Goal: Information Seeking & Learning: Learn about a topic

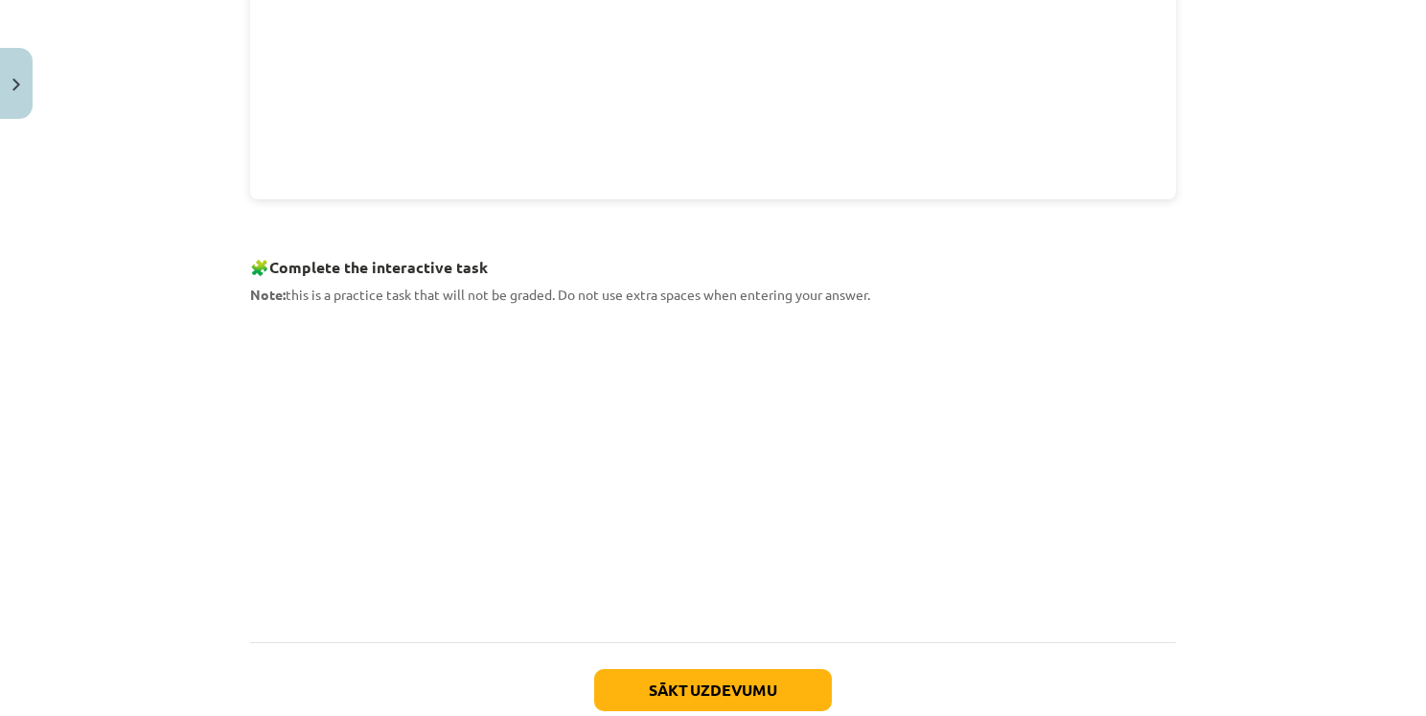
scroll to position [808, 0]
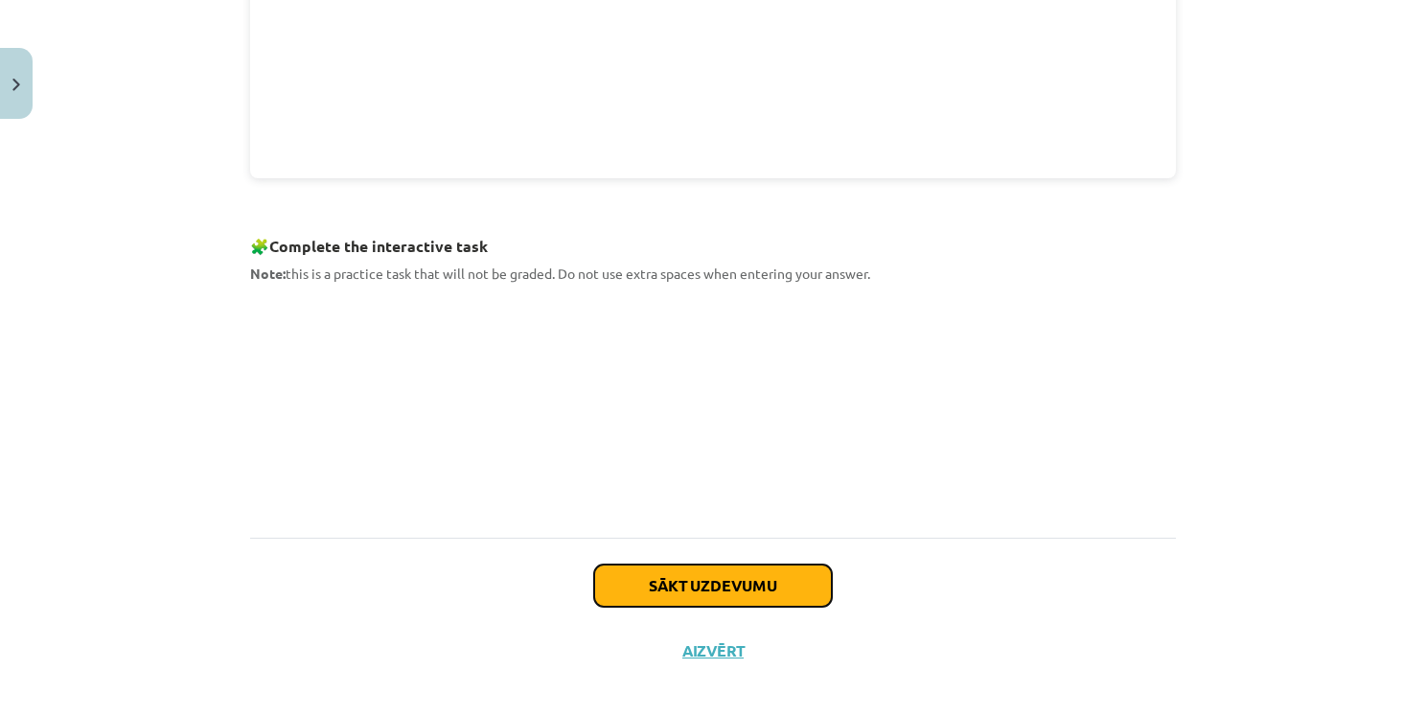
click at [748, 576] on button "Sākt uzdevumu" at bounding box center [713, 586] width 238 height 42
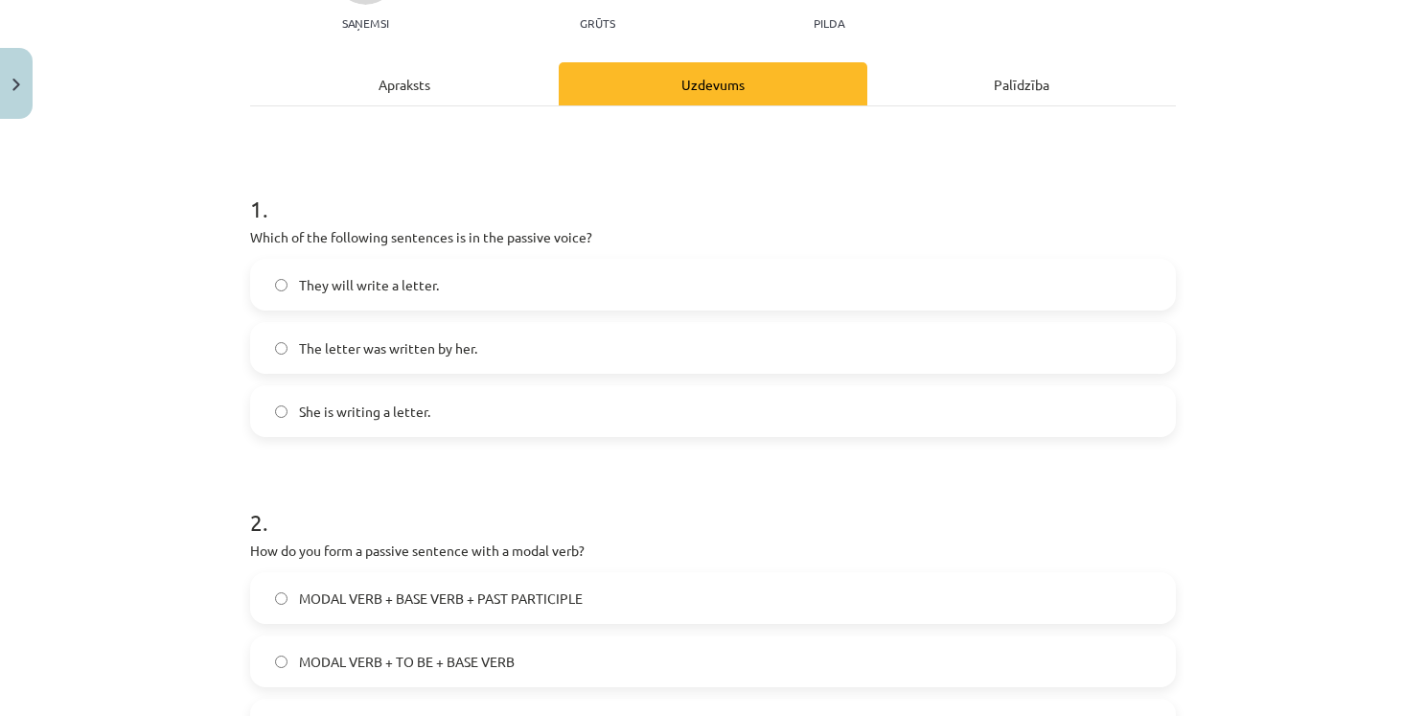
scroll to position [228, 0]
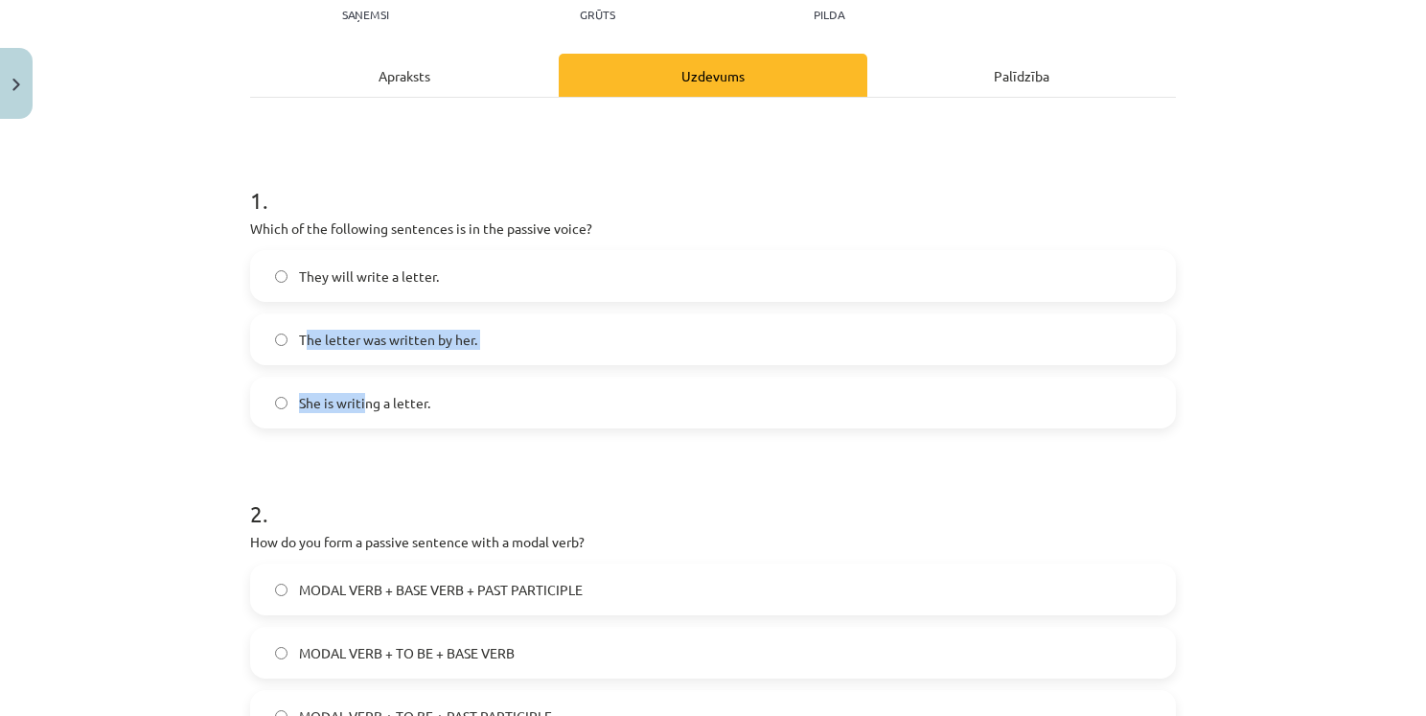
drag, startPoint x: 336, startPoint y: 379, endPoint x: 361, endPoint y: 405, distance: 36.6
click at [361, 405] on div "They will write a letter. The letter was written by her. She is writing a lette…" at bounding box center [713, 339] width 926 height 178
click at [693, 256] on label "They will write a letter." at bounding box center [713, 276] width 922 height 48
click at [456, 347] on span "The letter was written by her." at bounding box center [388, 340] width 178 height 20
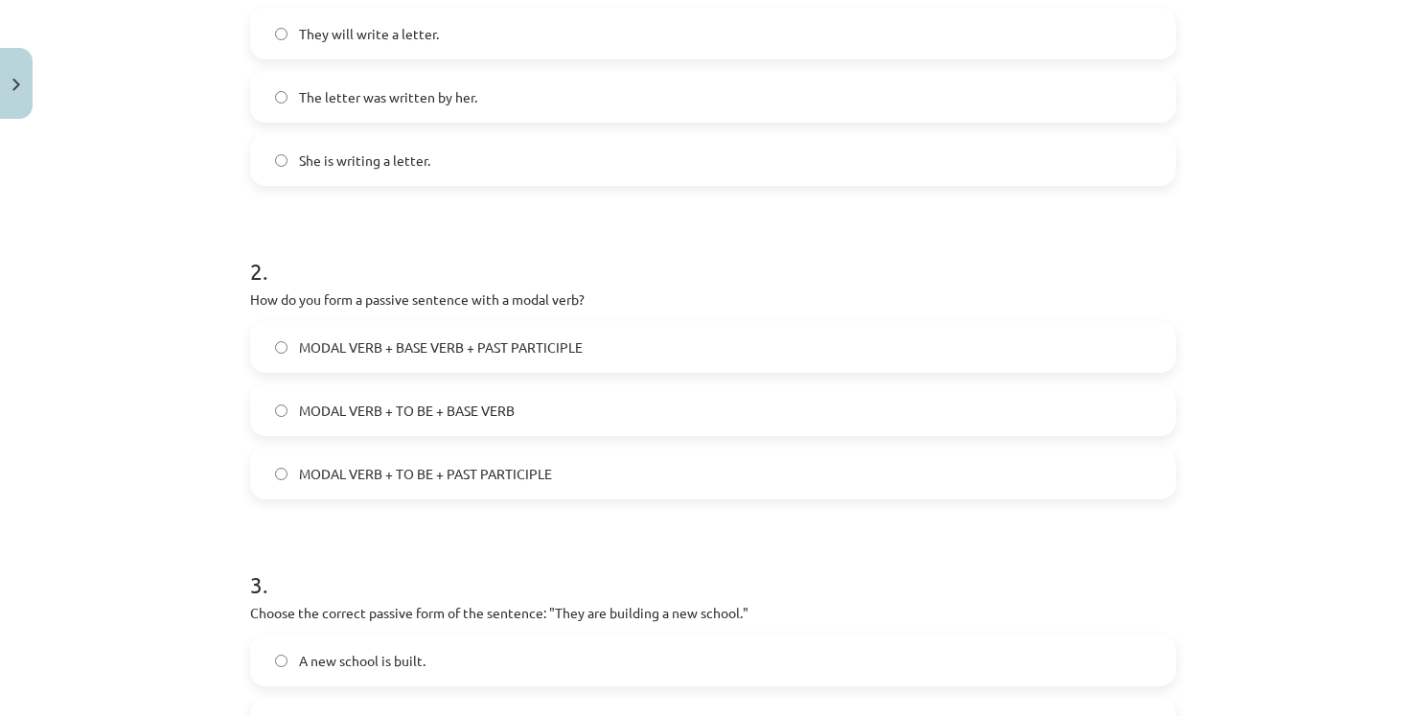
scroll to position [516, 0]
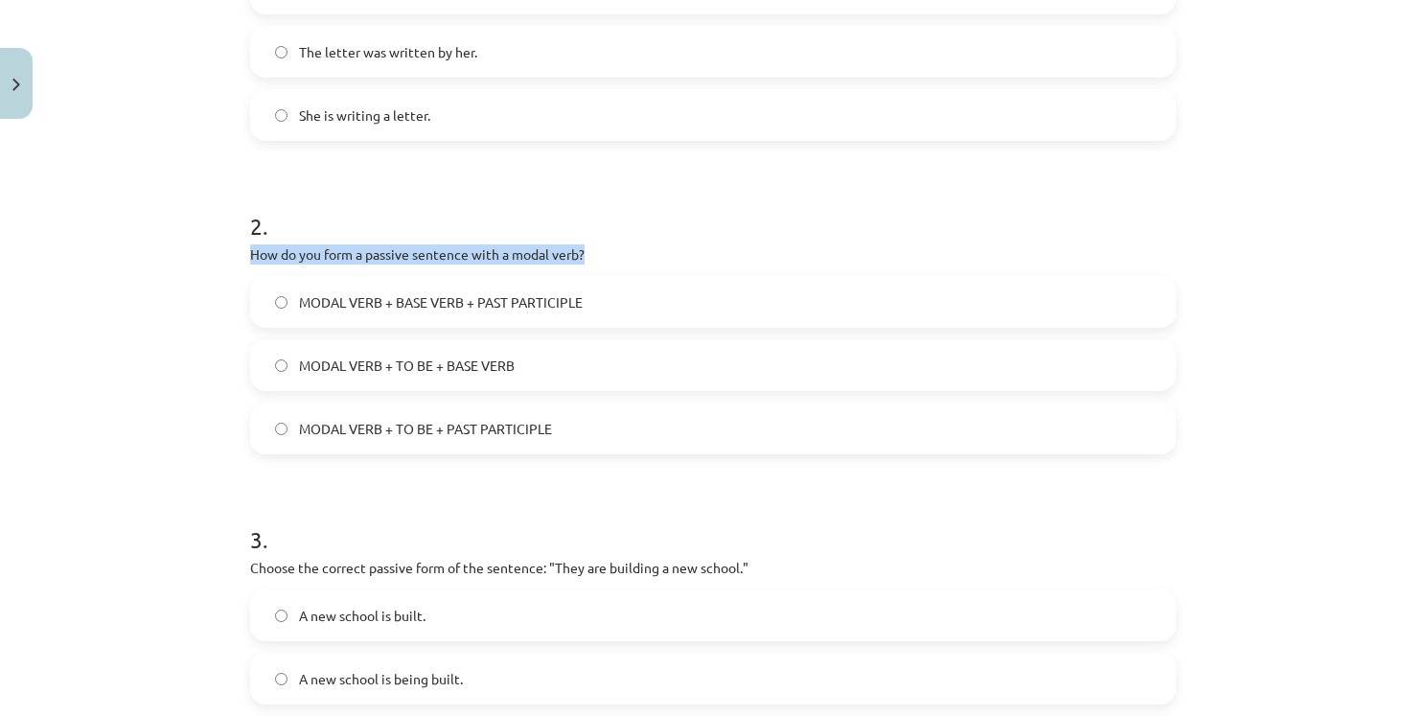
drag, startPoint x: 252, startPoint y: 255, endPoint x: 635, endPoint y: 261, distance: 383.4
click at [635, 261] on p "How do you form a passive sentence with a modal verb?" at bounding box center [713, 254] width 926 height 20
copy p "How do you form a passive sentence with a modal verb?"
drag, startPoint x: 624, startPoint y: 194, endPoint x: 582, endPoint y: 196, distance: 42.2
click at [614, 193] on h1 "2 ." at bounding box center [713, 208] width 926 height 59
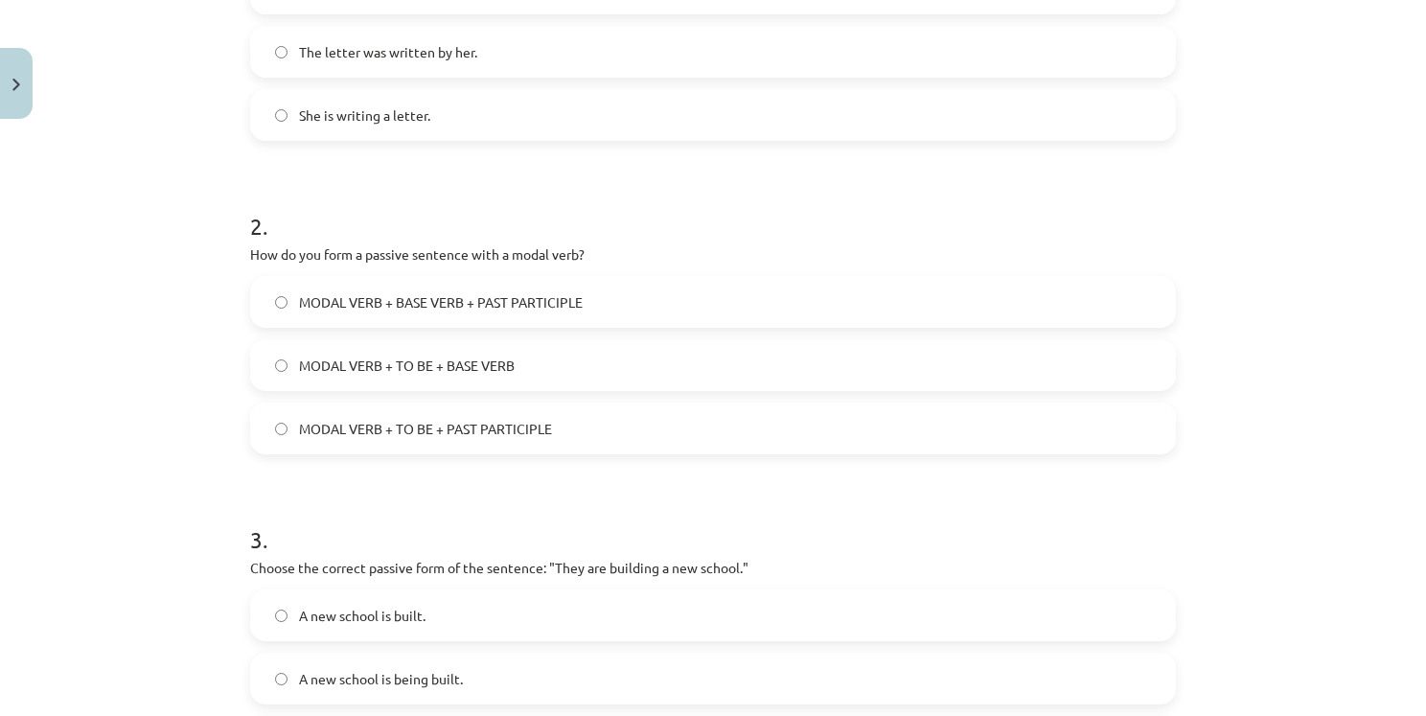
click at [437, 431] on span "MODAL VERB + TO BE + PAST PARTICIPLE" at bounding box center [425, 429] width 253 height 20
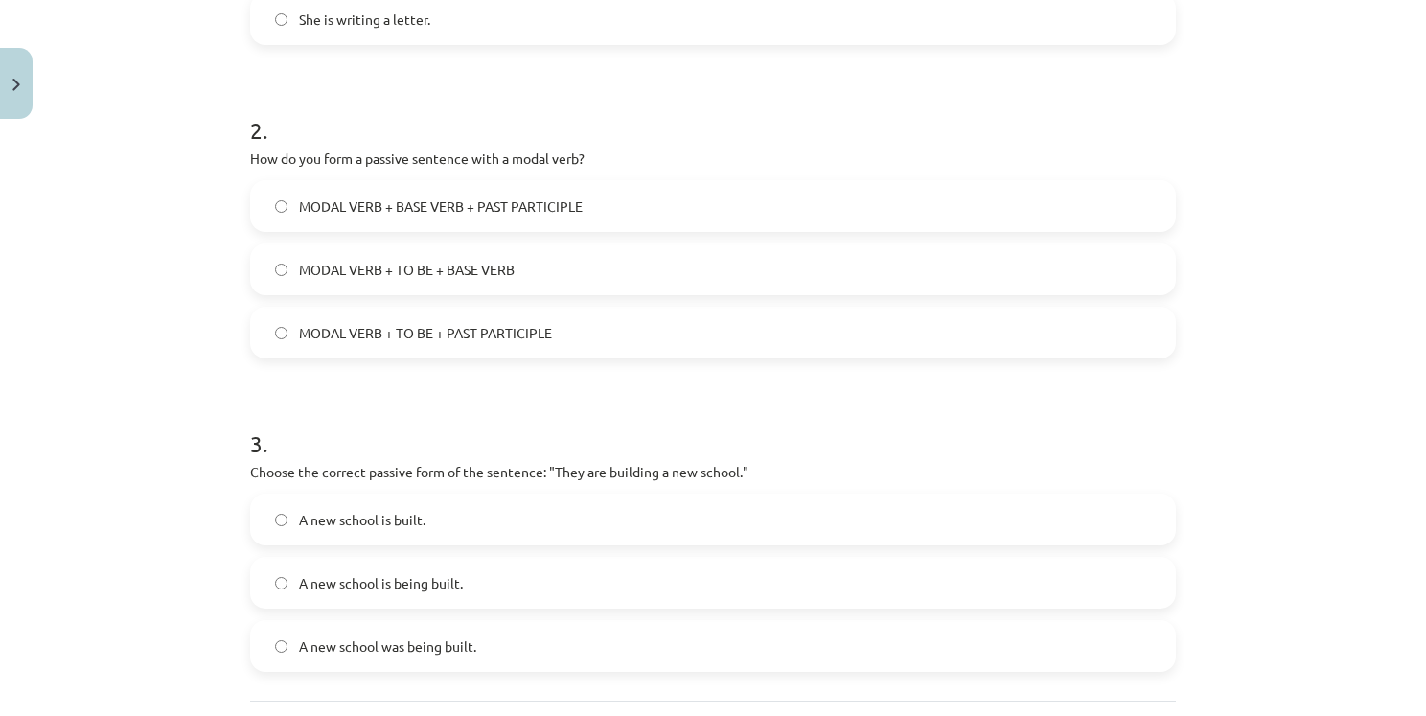
scroll to position [707, 0]
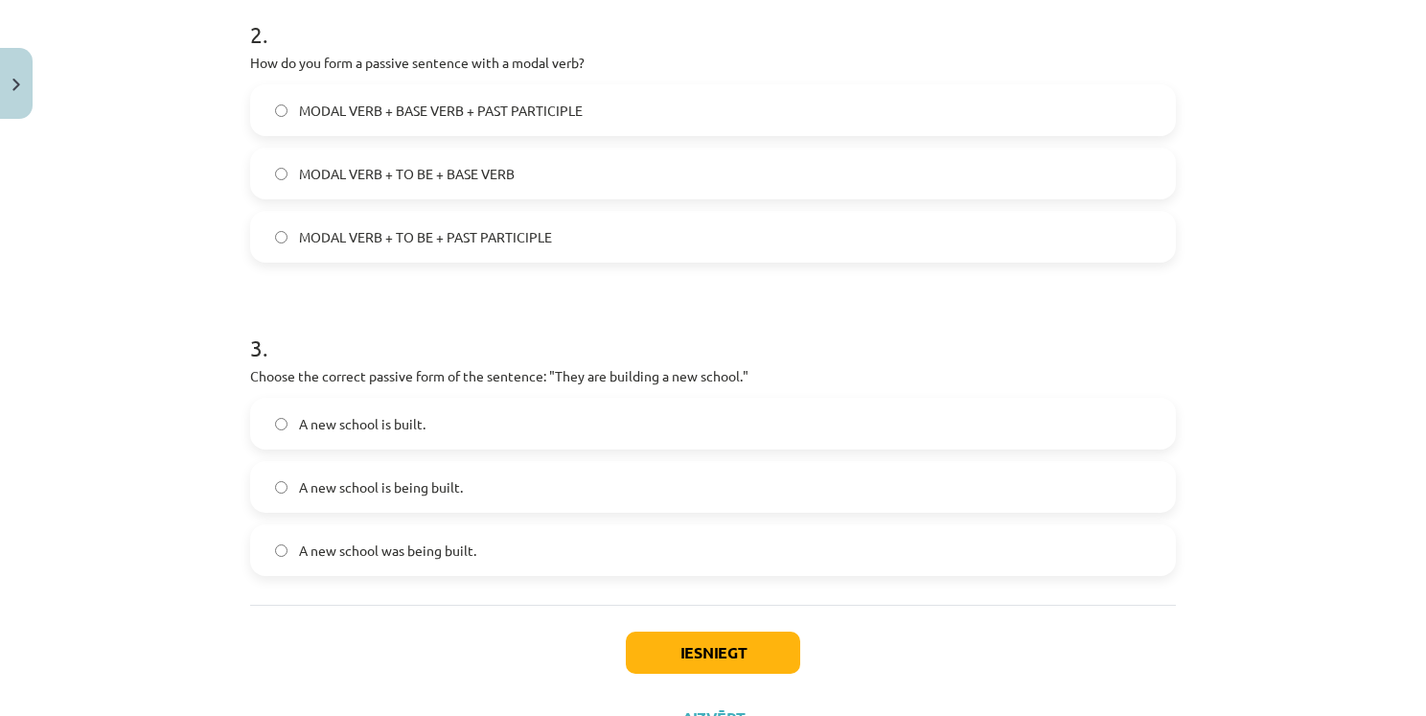
click at [380, 488] on span "A new school is being built." at bounding box center [381, 487] width 164 height 20
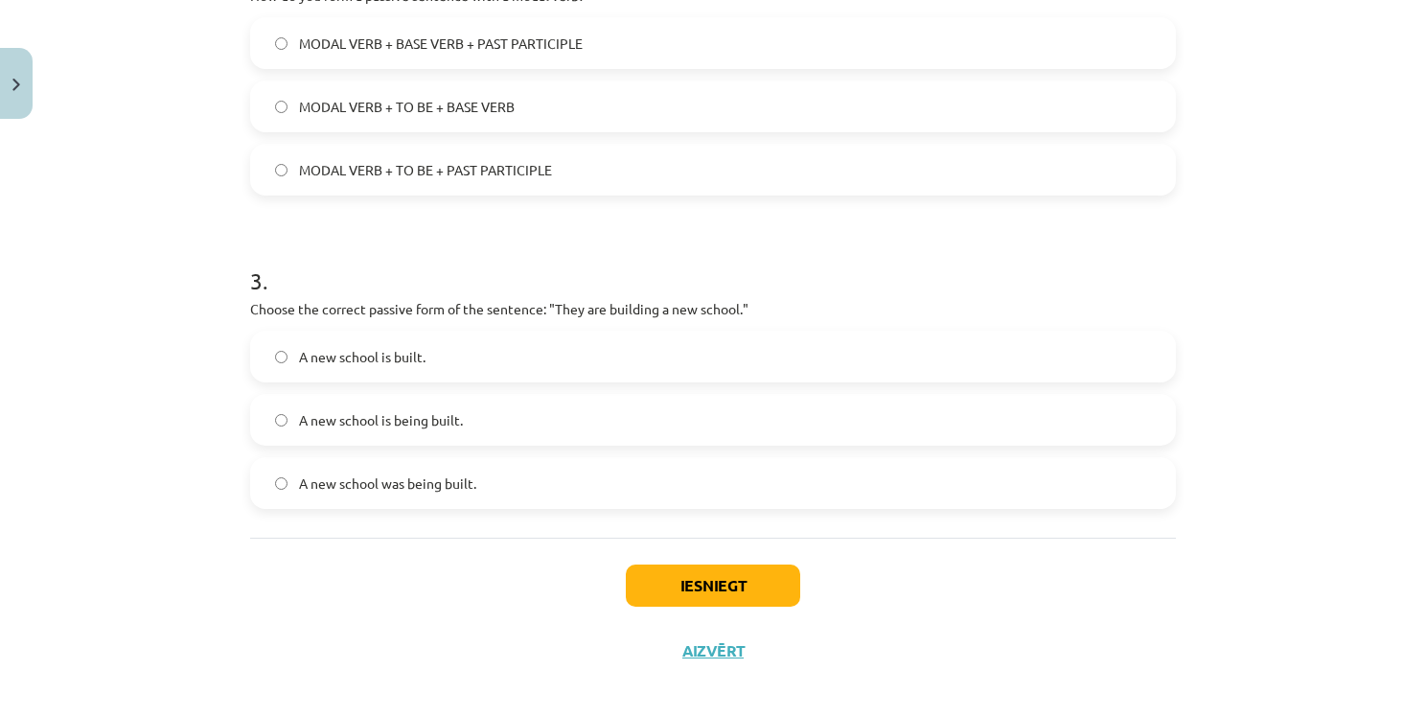
scroll to position [789, 0]
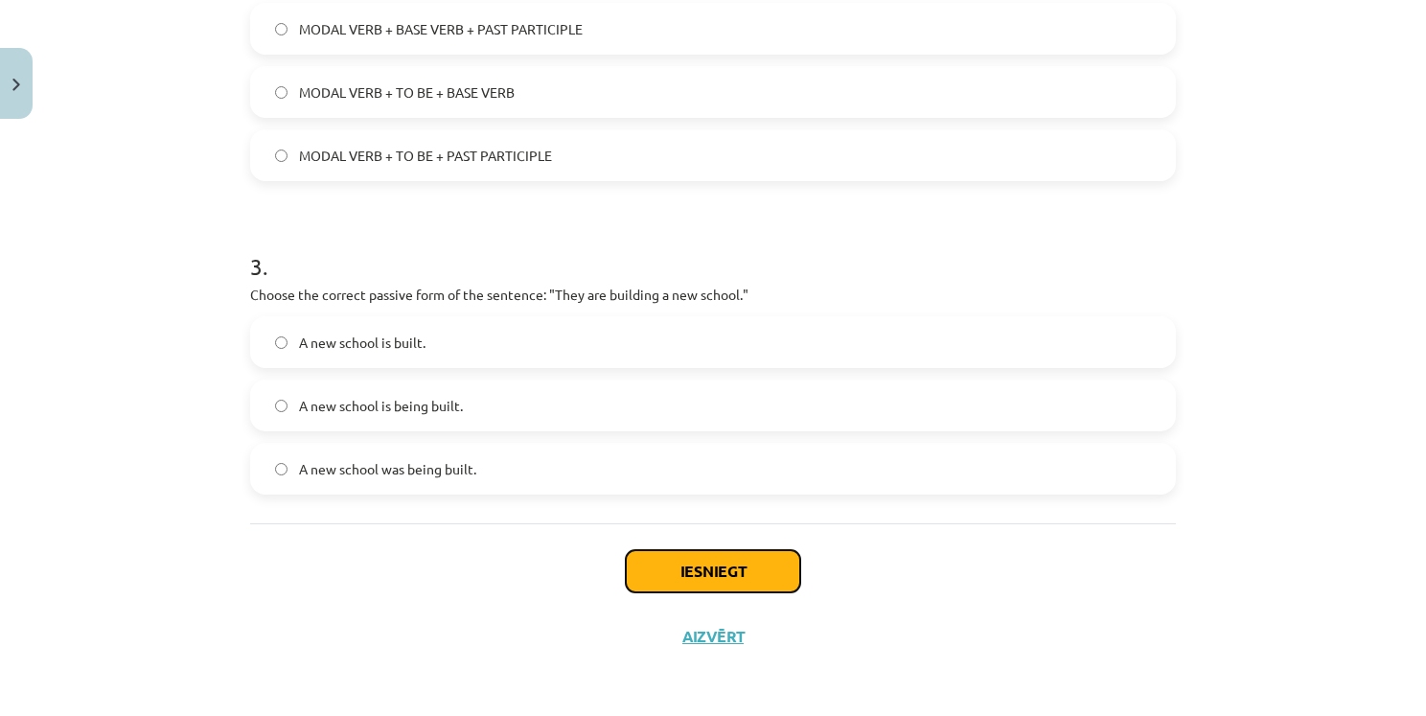
click at [724, 573] on button "Iesniegt" at bounding box center [713, 571] width 174 height 42
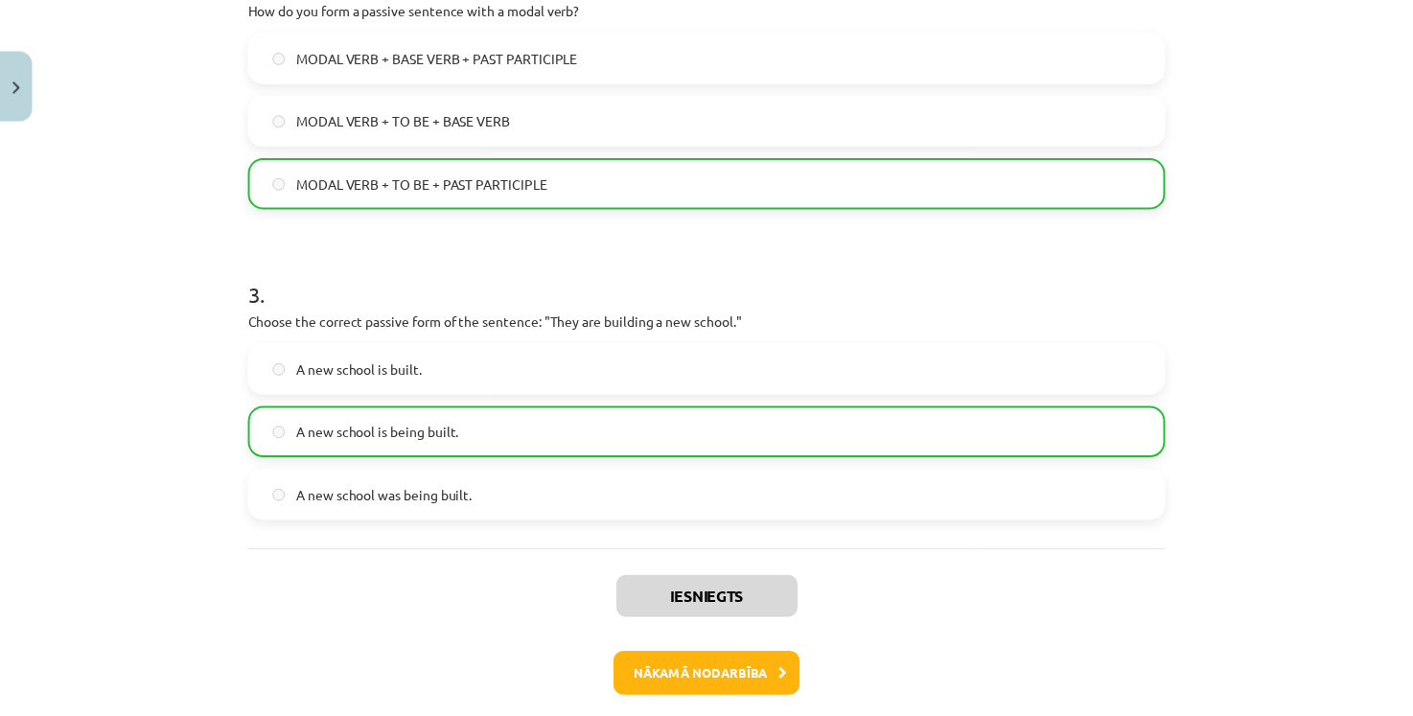
scroll to position [849, 0]
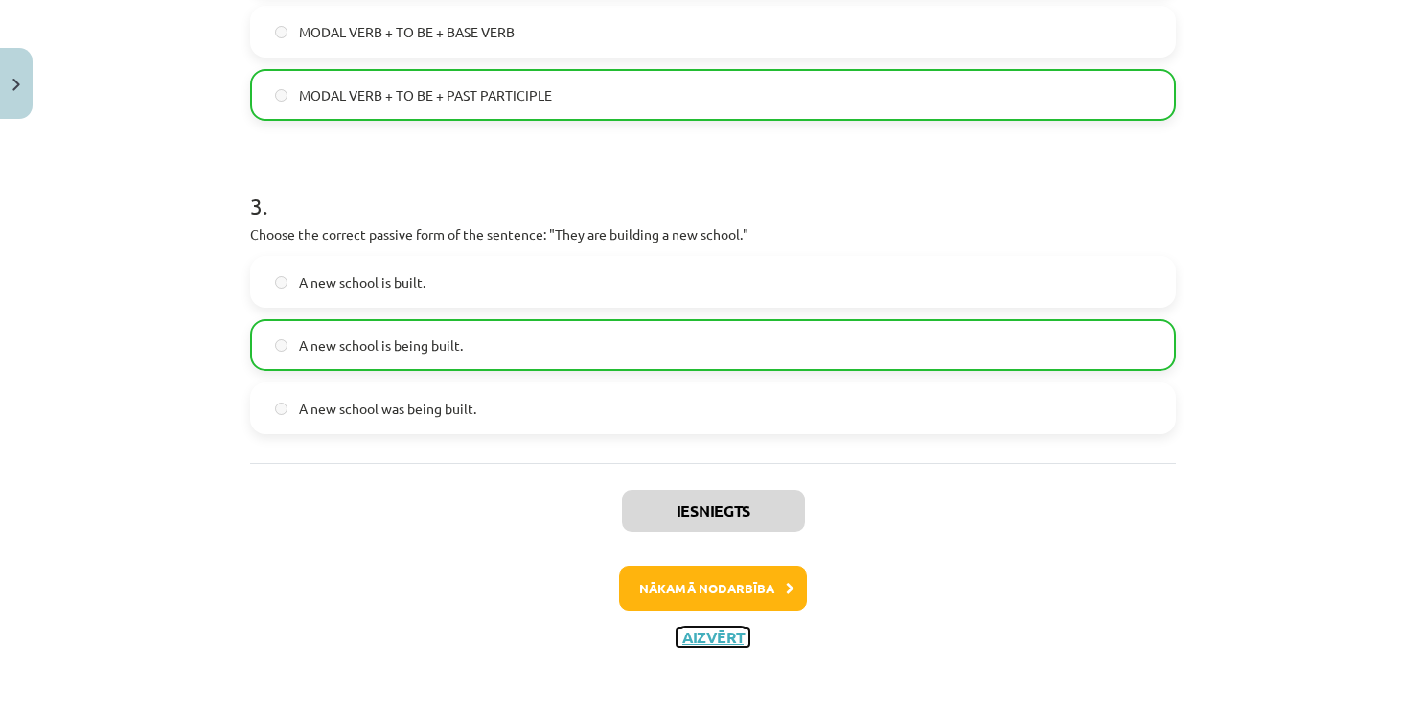
click at [704, 631] on button "Aizvērt" at bounding box center [713, 637] width 73 height 19
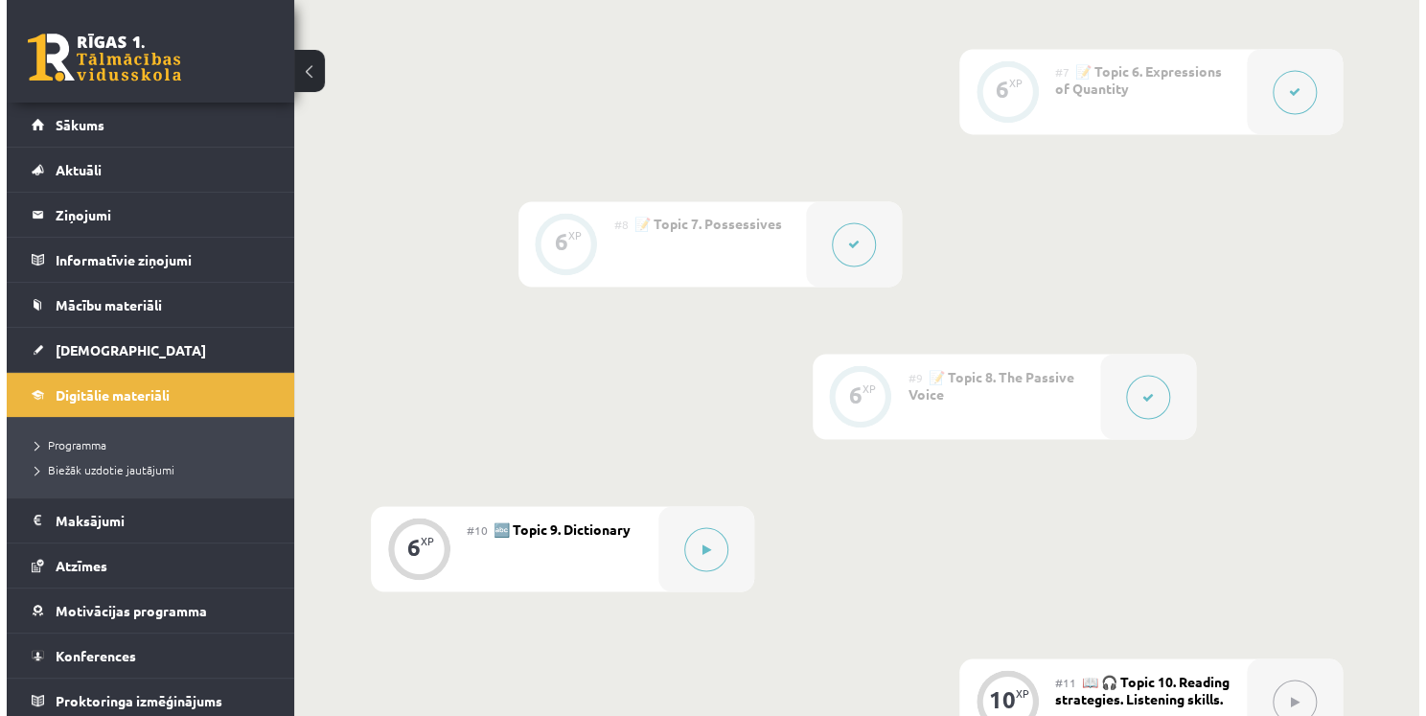
scroll to position [1629, 0]
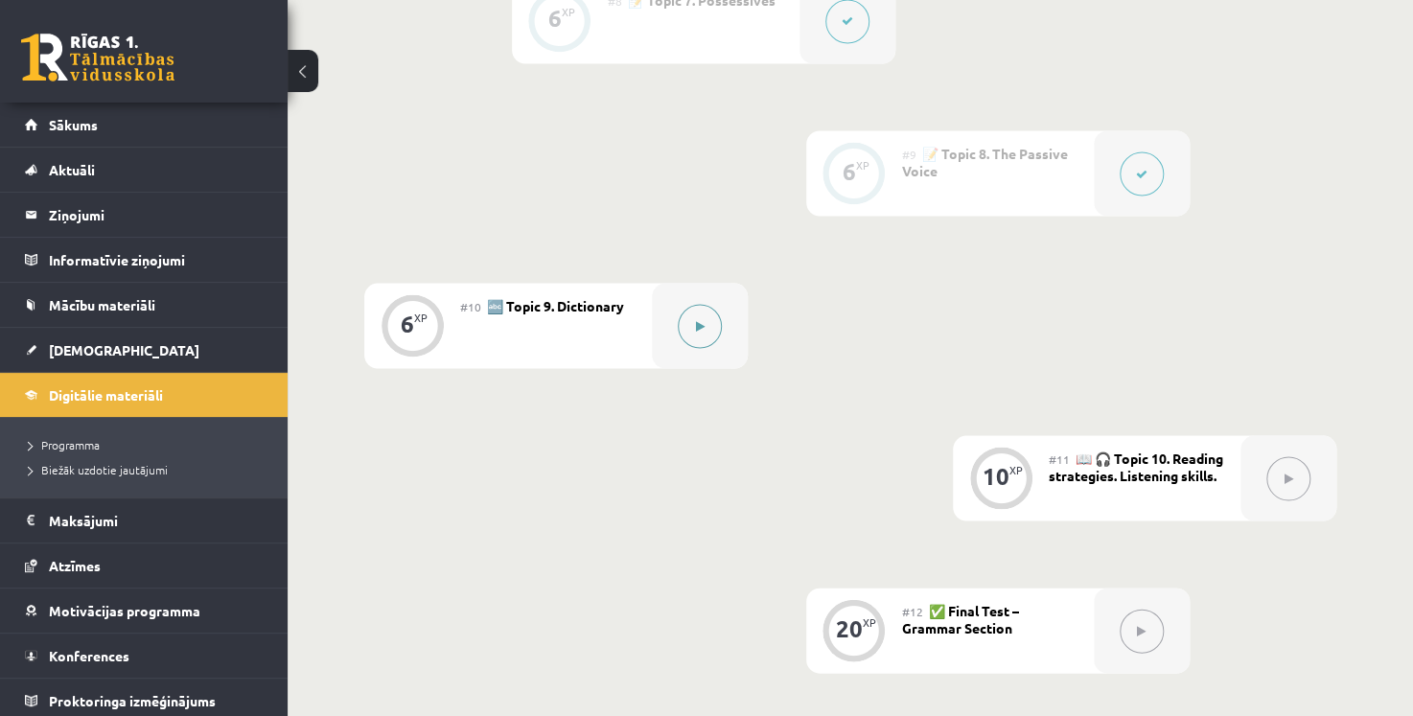
click at [703, 313] on button at bounding box center [700, 326] width 44 height 44
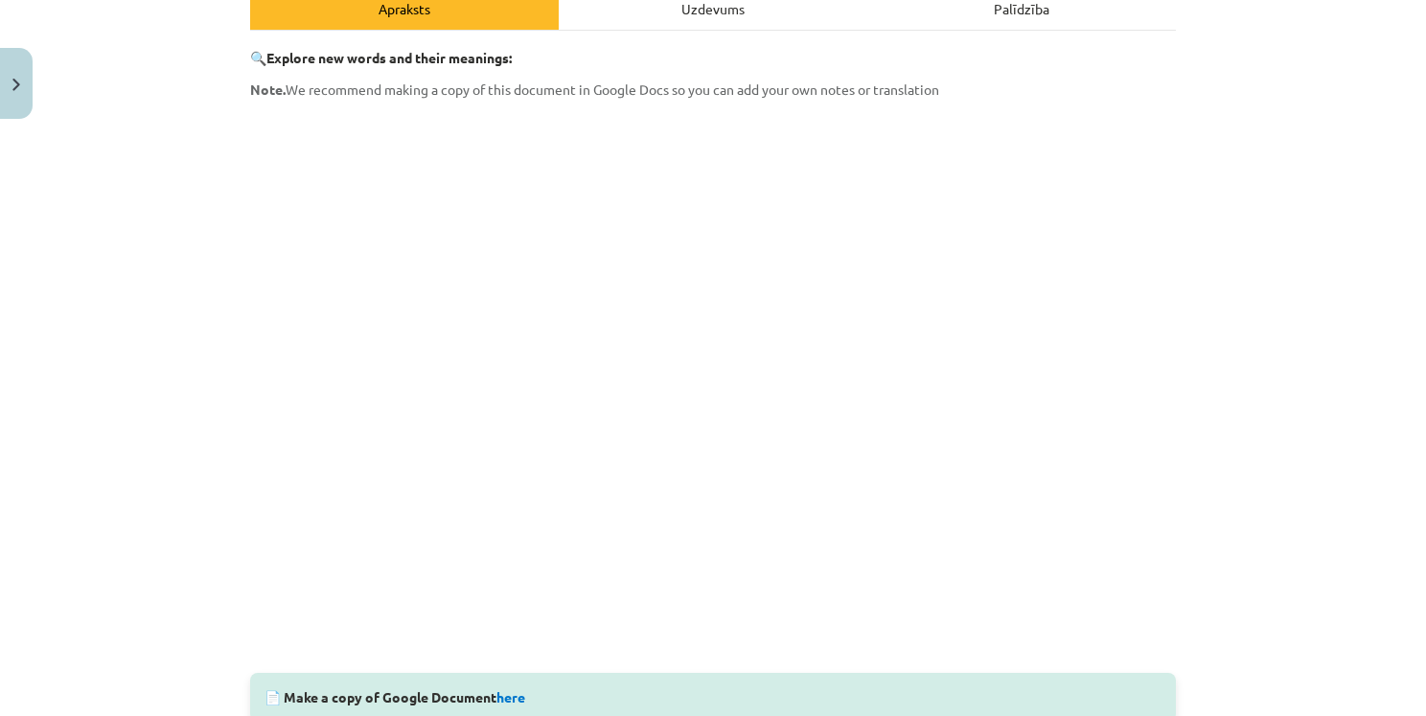
scroll to position [330, 0]
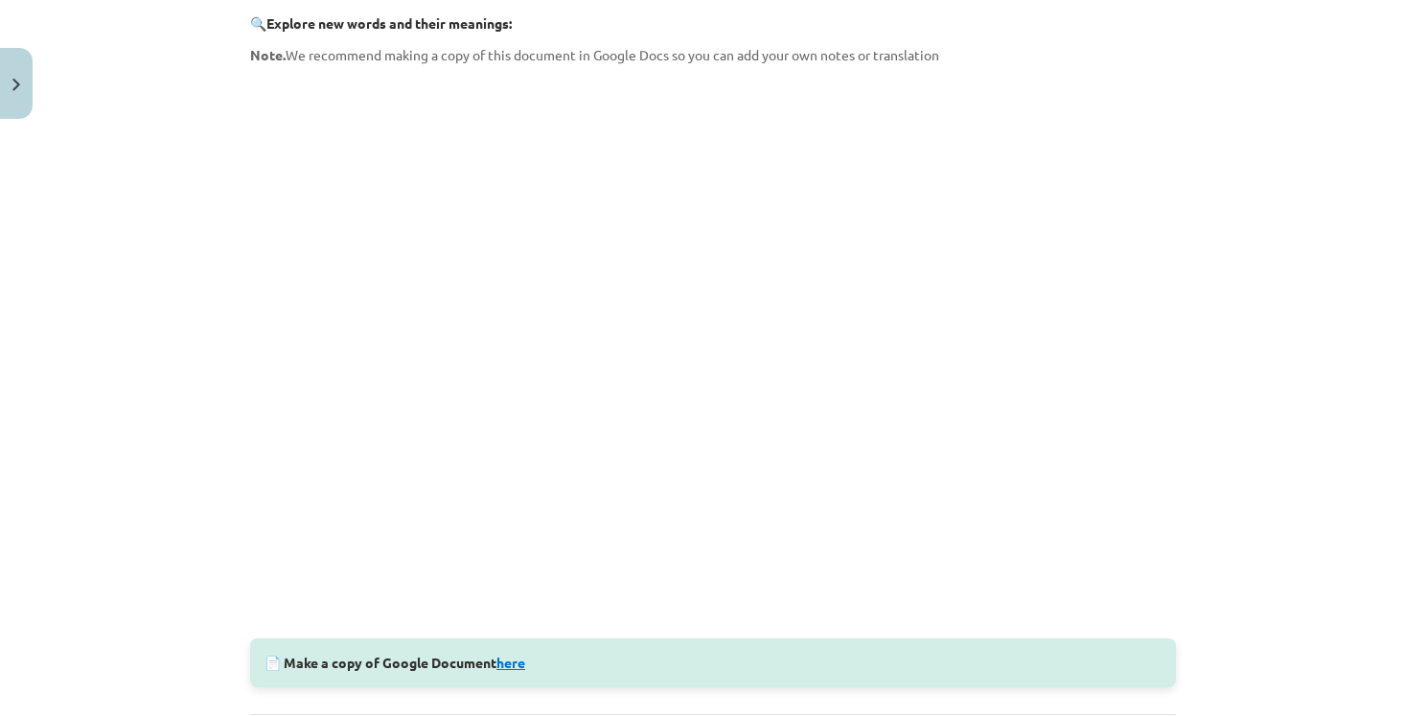
click at [516, 669] on link "here" at bounding box center [510, 662] width 29 height 17
click at [1340, 359] on div "Mācību tēma: Angļu valoda i - 10.klase 1.ieskaites mācību materiāls #10 🔤 Topic…" at bounding box center [713, 358] width 1426 height 716
click at [1391, 307] on div "Mācību tēma: Angļu valoda i - 10.klase 1.ieskaites mācību materiāls #10 🔤 Topic…" at bounding box center [713, 358] width 1426 height 716
click at [513, 657] on link "here" at bounding box center [510, 662] width 29 height 17
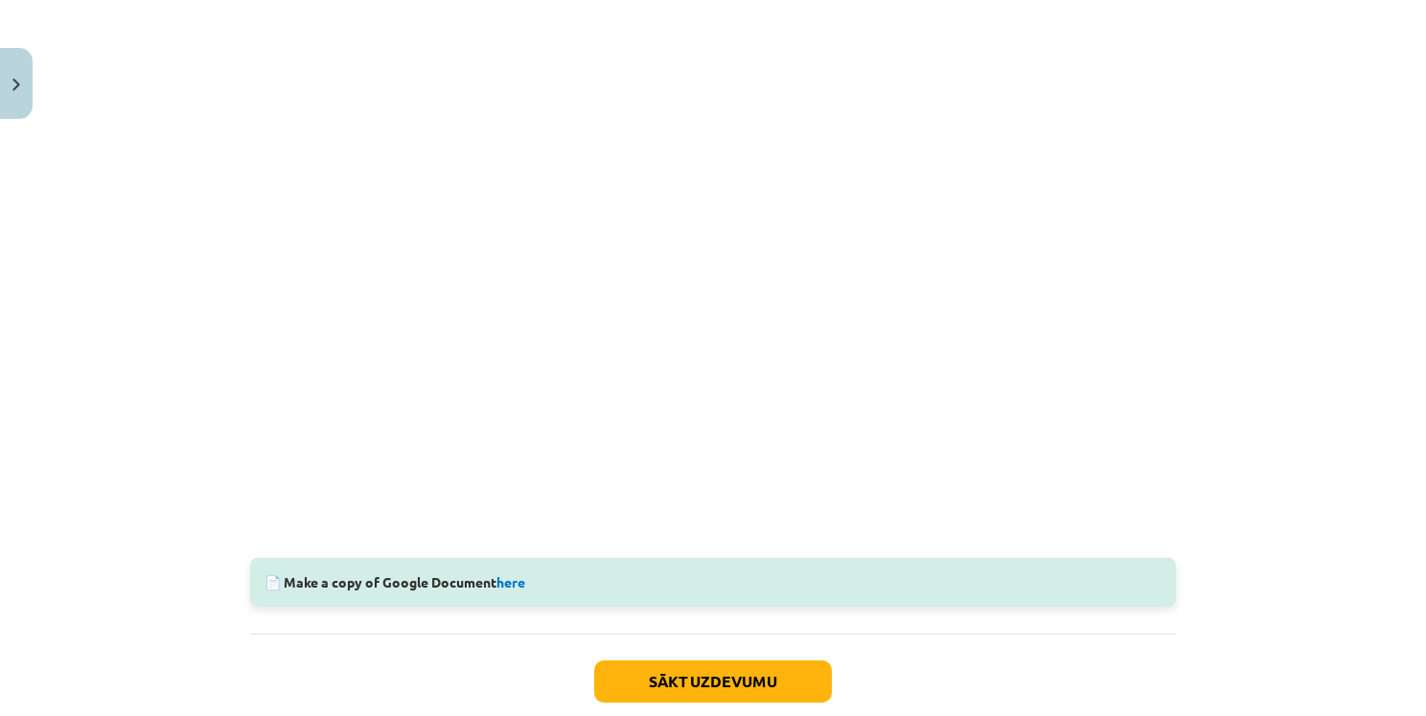
scroll to position [521, 0]
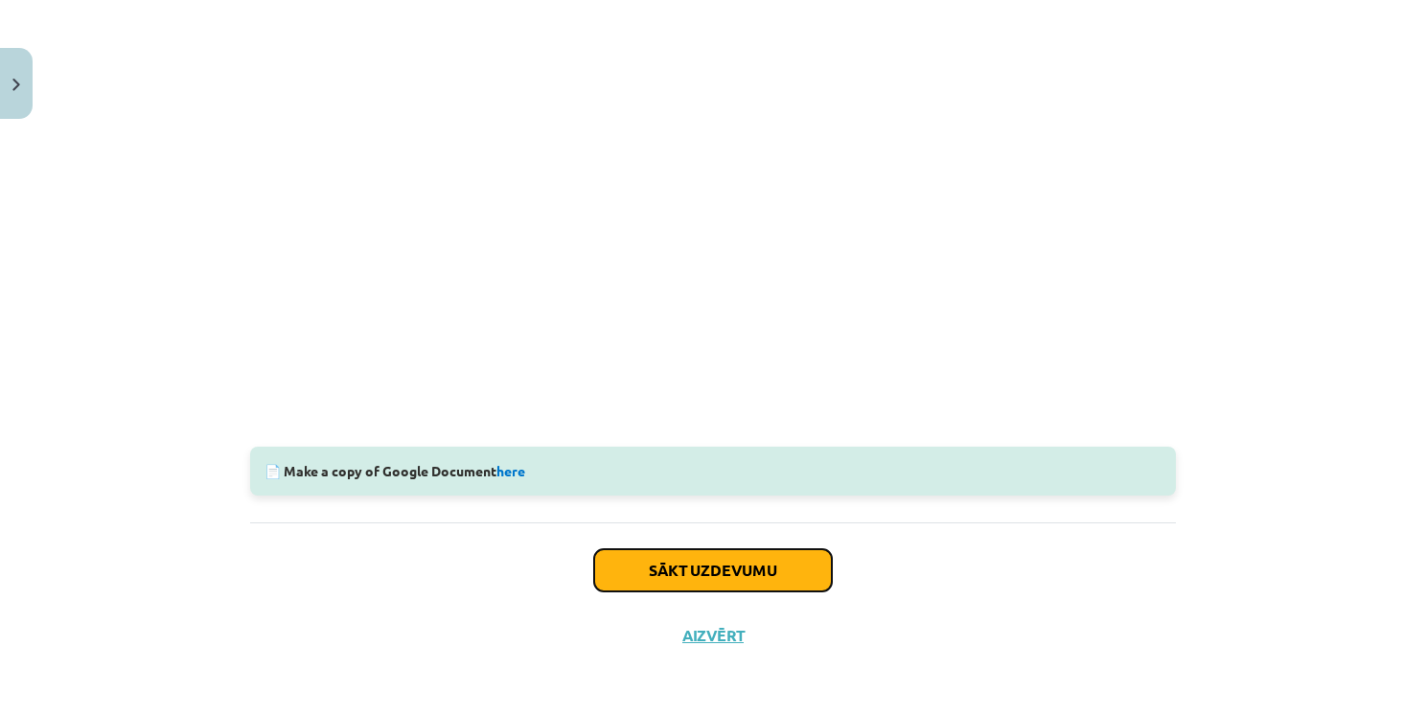
click at [742, 559] on button "Sākt uzdevumu" at bounding box center [713, 570] width 238 height 42
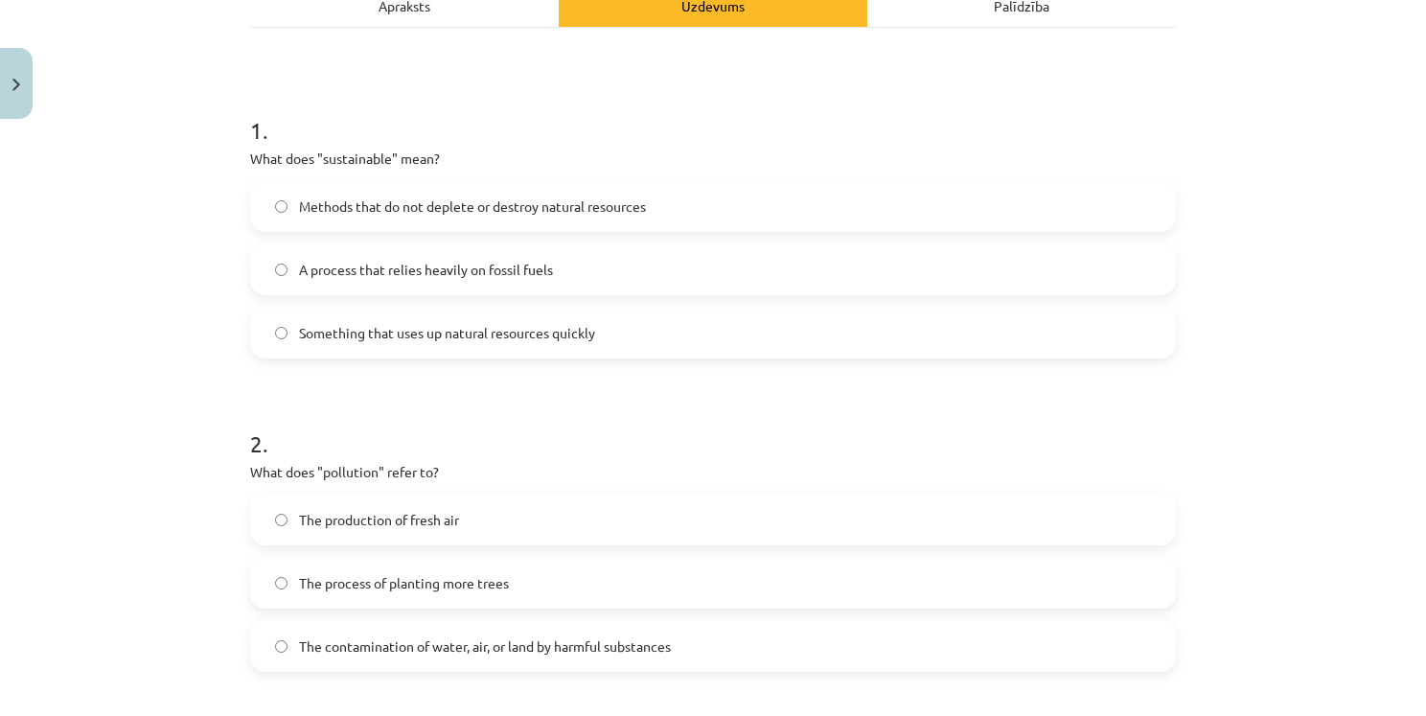
scroll to position [48, 0]
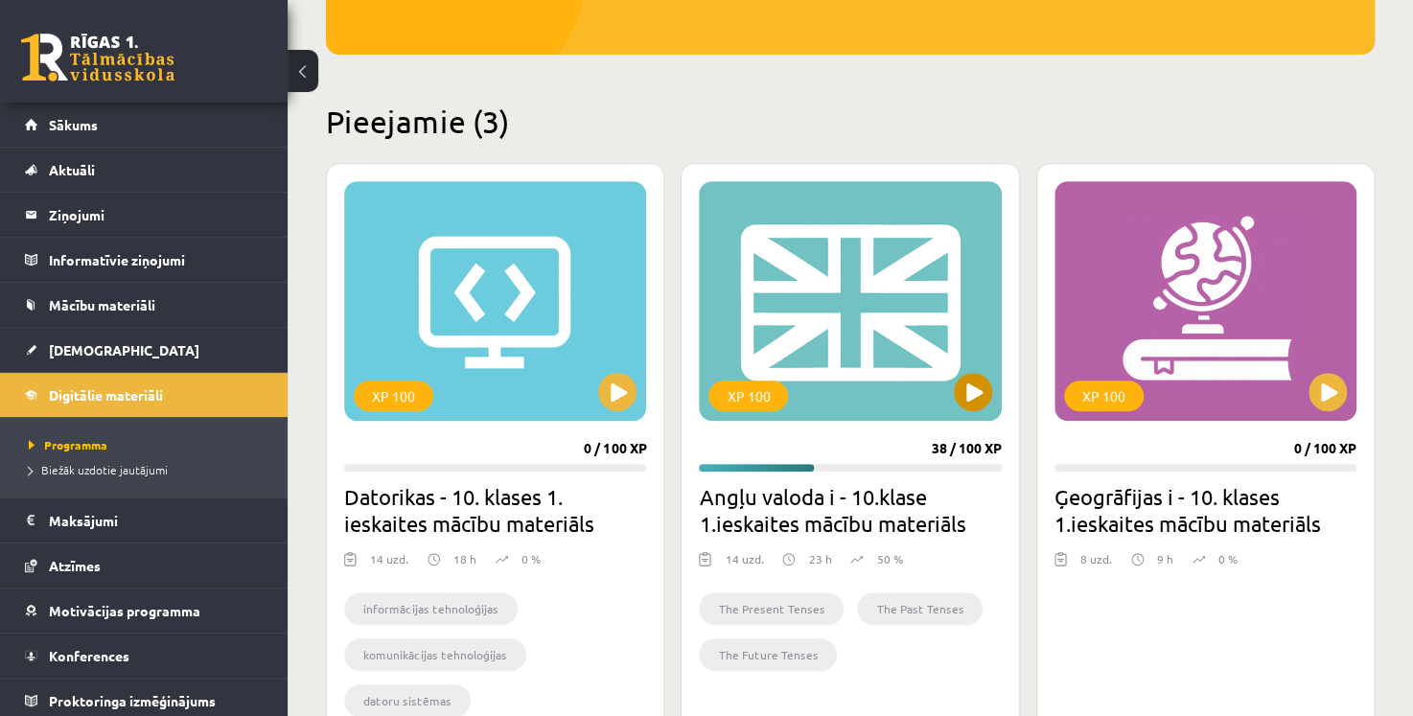
scroll to position [383, 0]
click at [981, 399] on button at bounding box center [973, 392] width 38 height 38
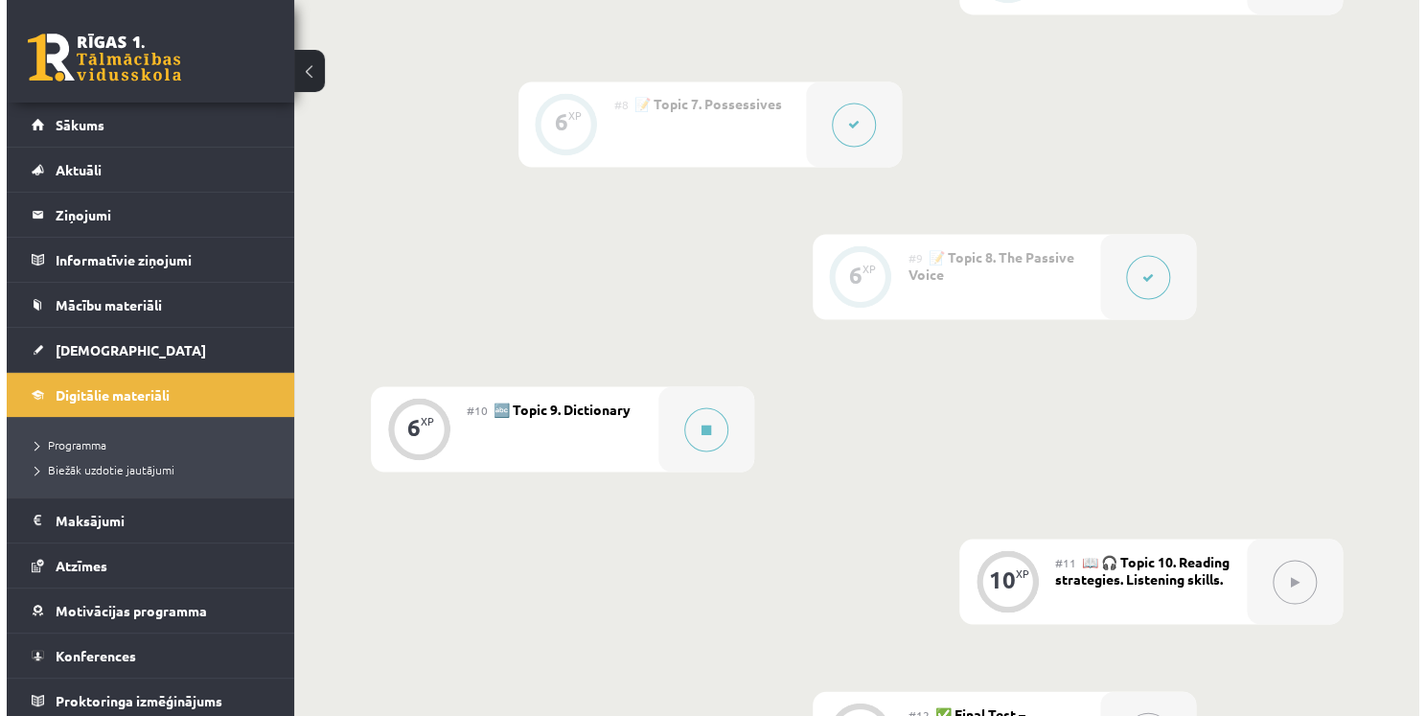
scroll to position [1533, 0]
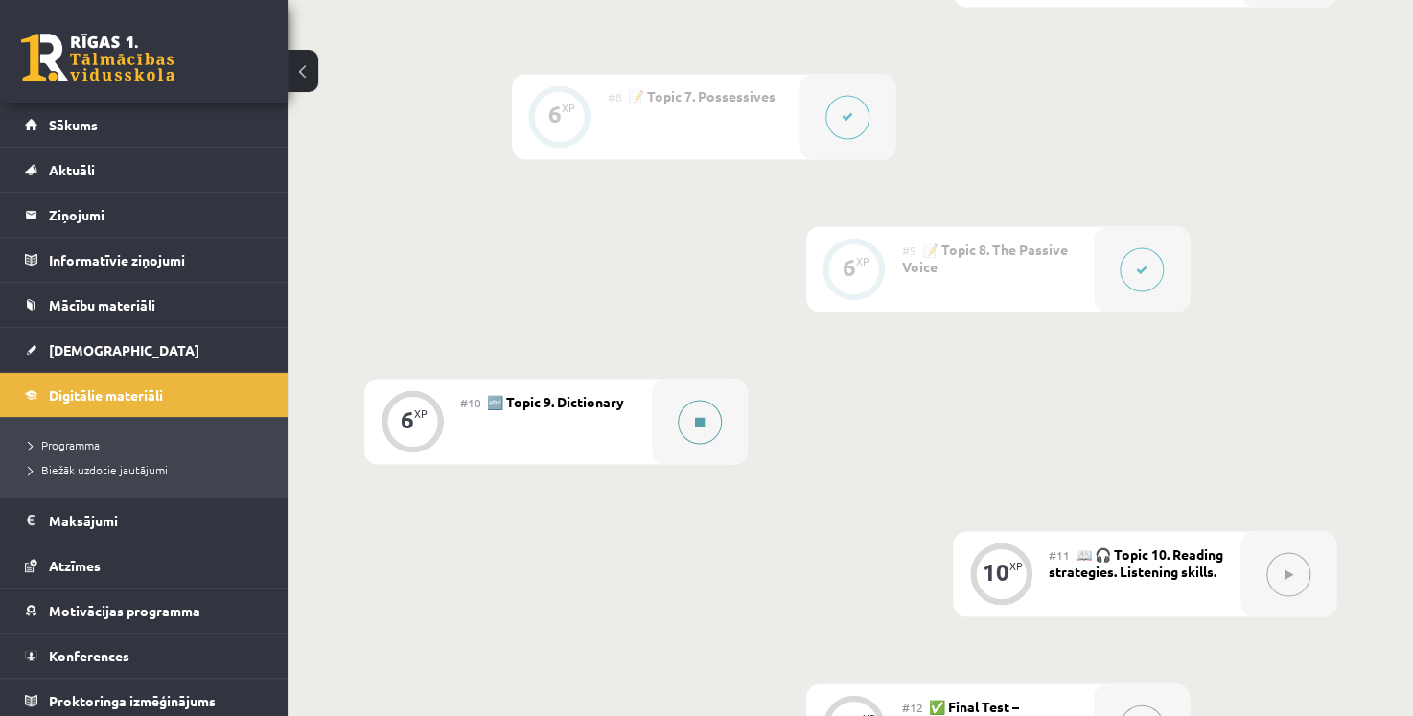
click at [702, 417] on icon at bounding box center [700, 422] width 10 height 12
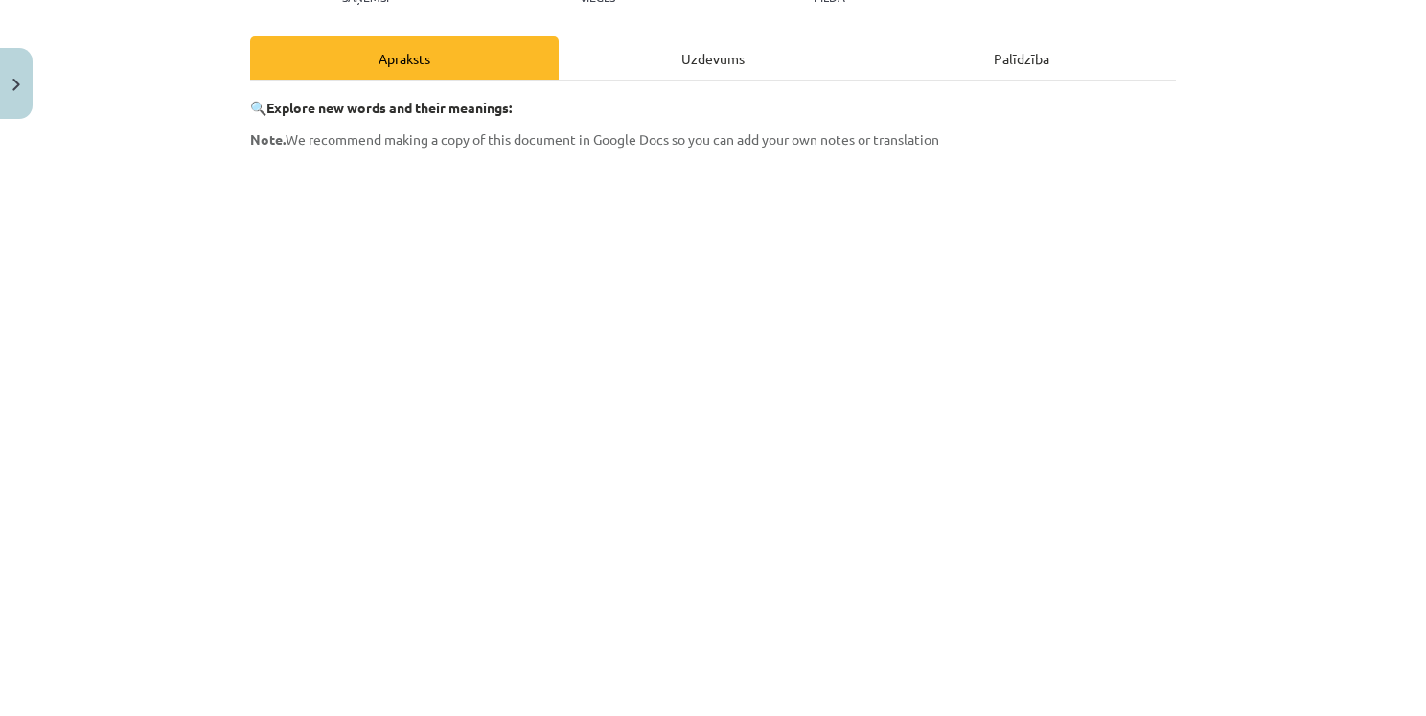
scroll to position [288, 0]
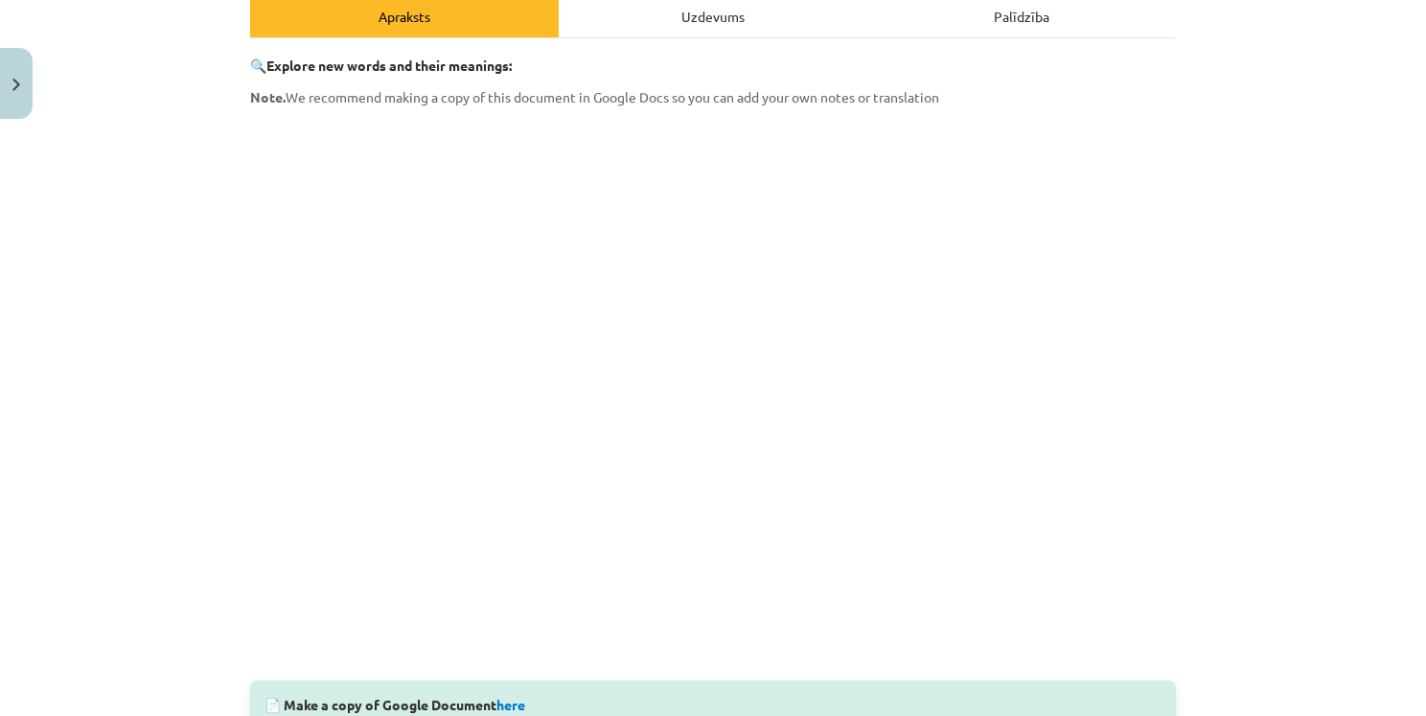
click at [1271, 362] on div "Mācību tēma: Angļu valoda i - 10.klase 1.ieskaites mācību materiāls #10 🔤 Topic…" at bounding box center [713, 358] width 1426 height 716
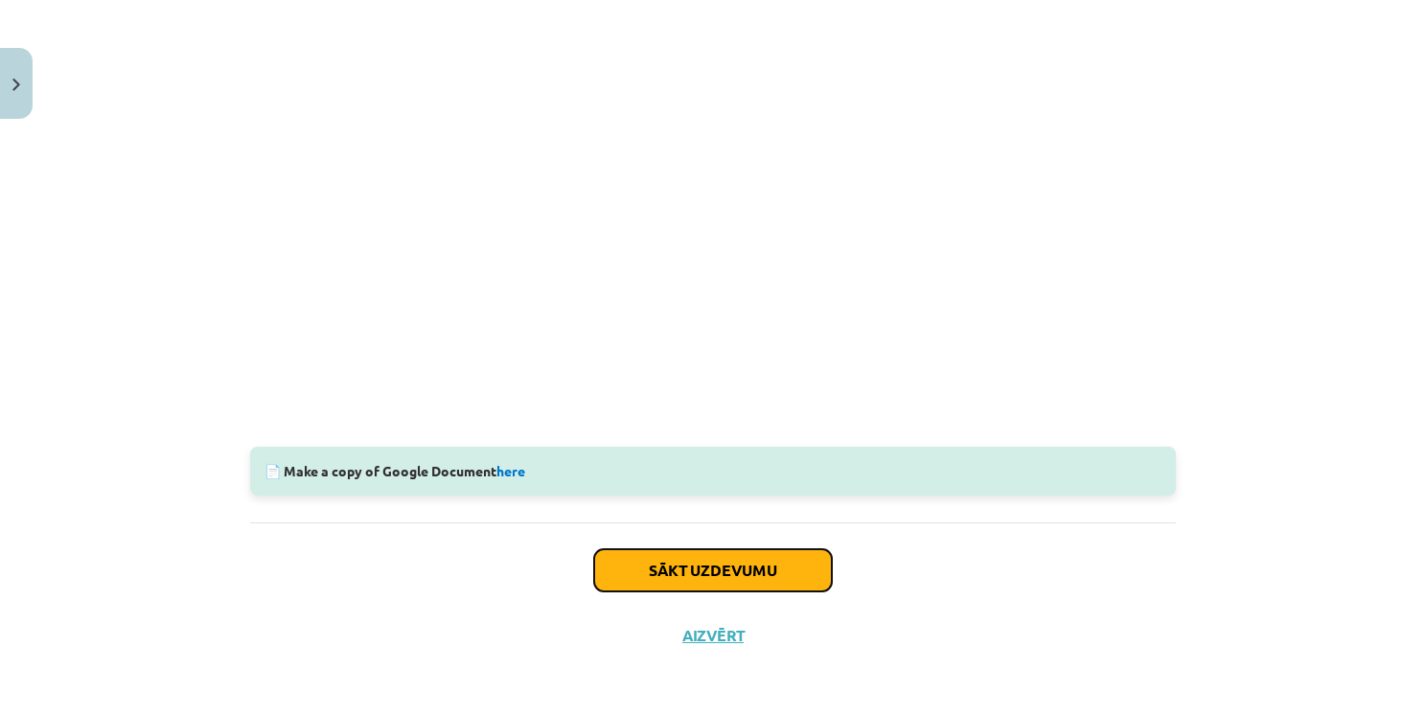
click at [764, 569] on button "Sākt uzdevumu" at bounding box center [713, 570] width 238 height 42
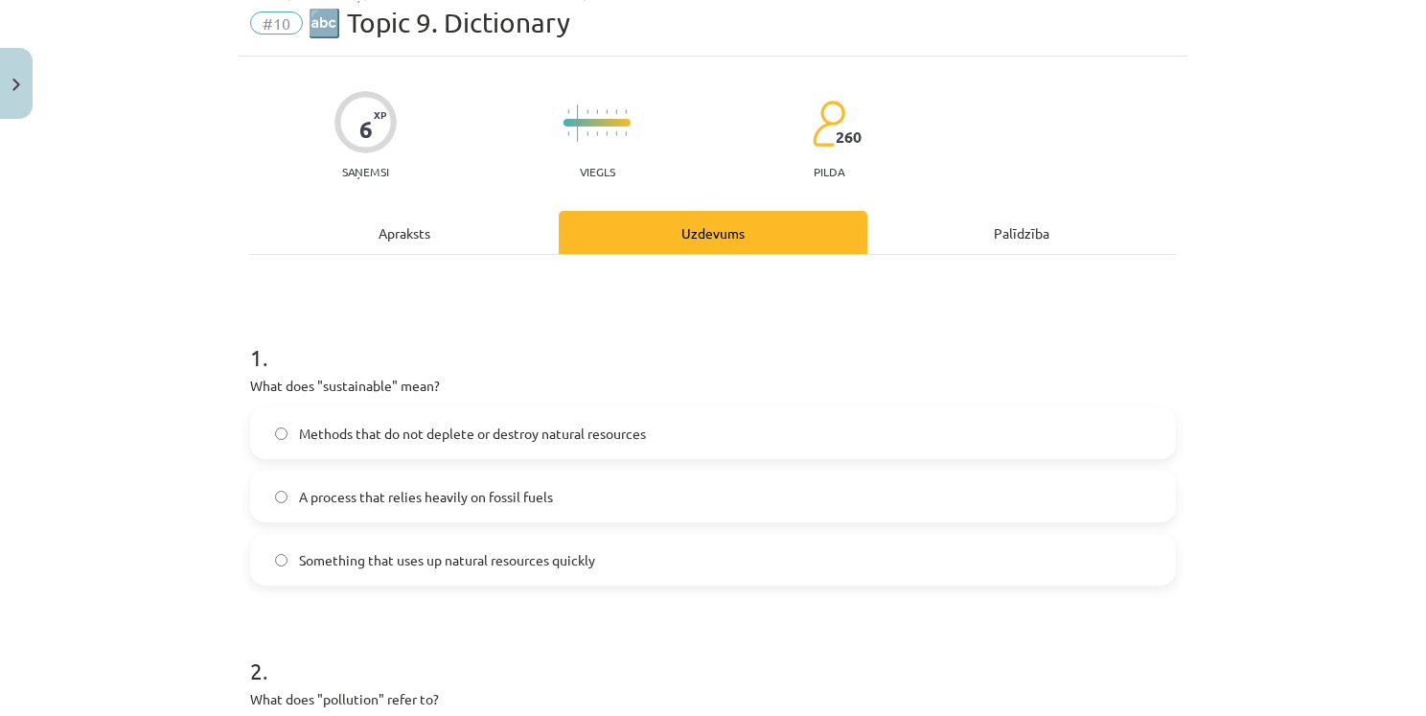
scroll to position [48, 0]
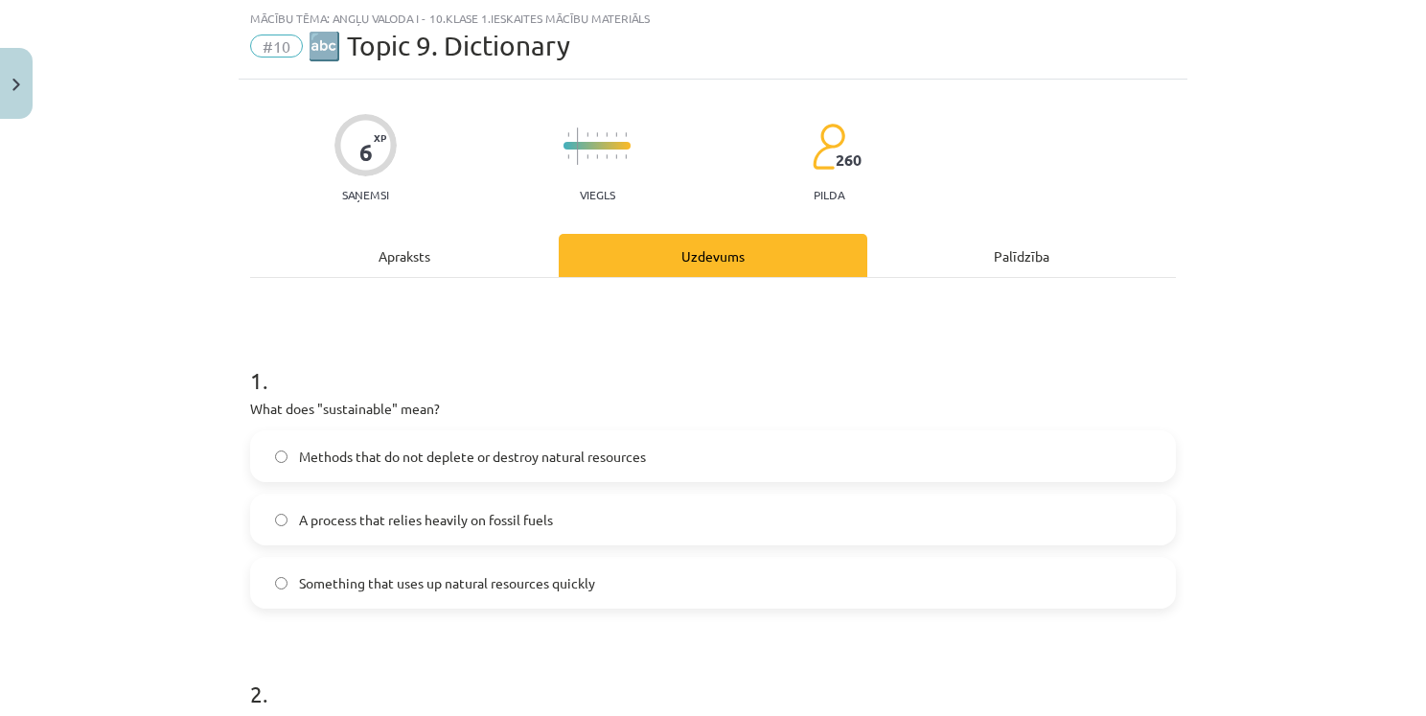
click at [357, 413] on p "What does "sustainable" mean?" at bounding box center [713, 409] width 926 height 20
copy p "sustainable"
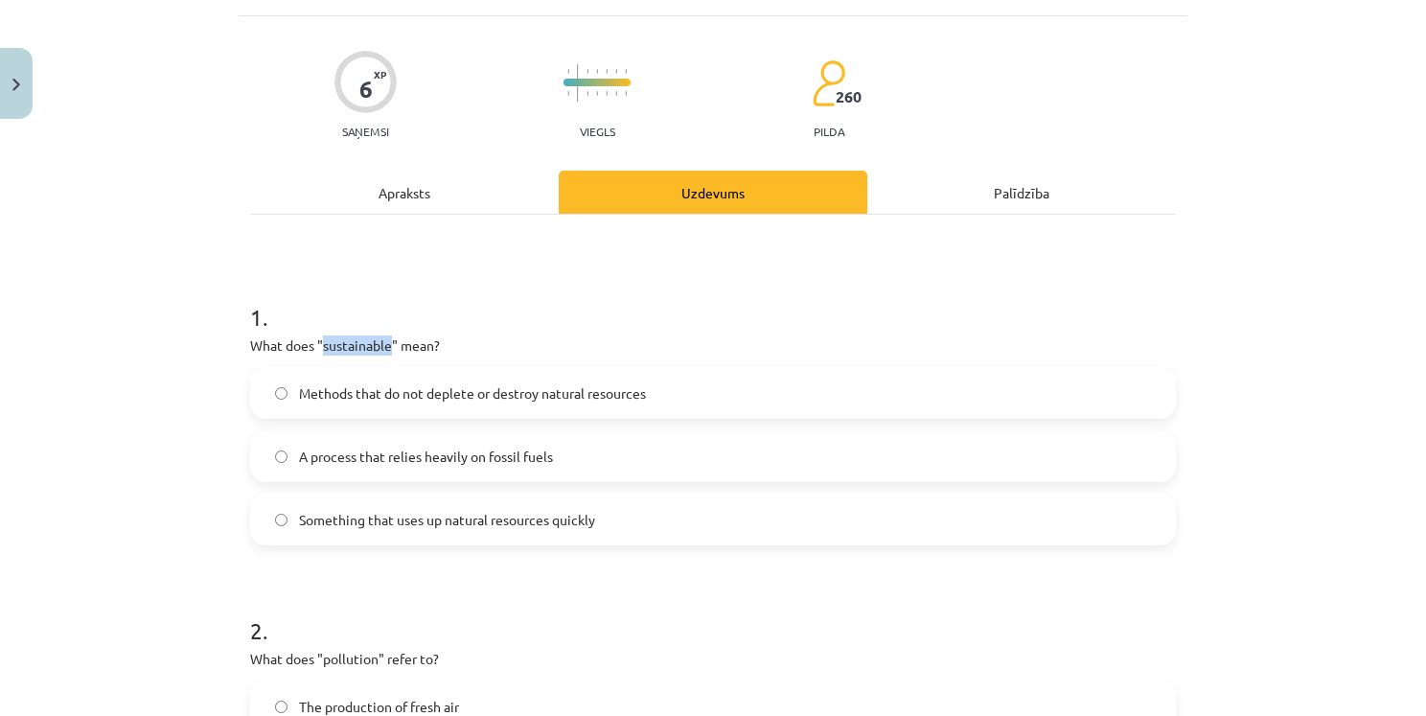
scroll to position [144, 0]
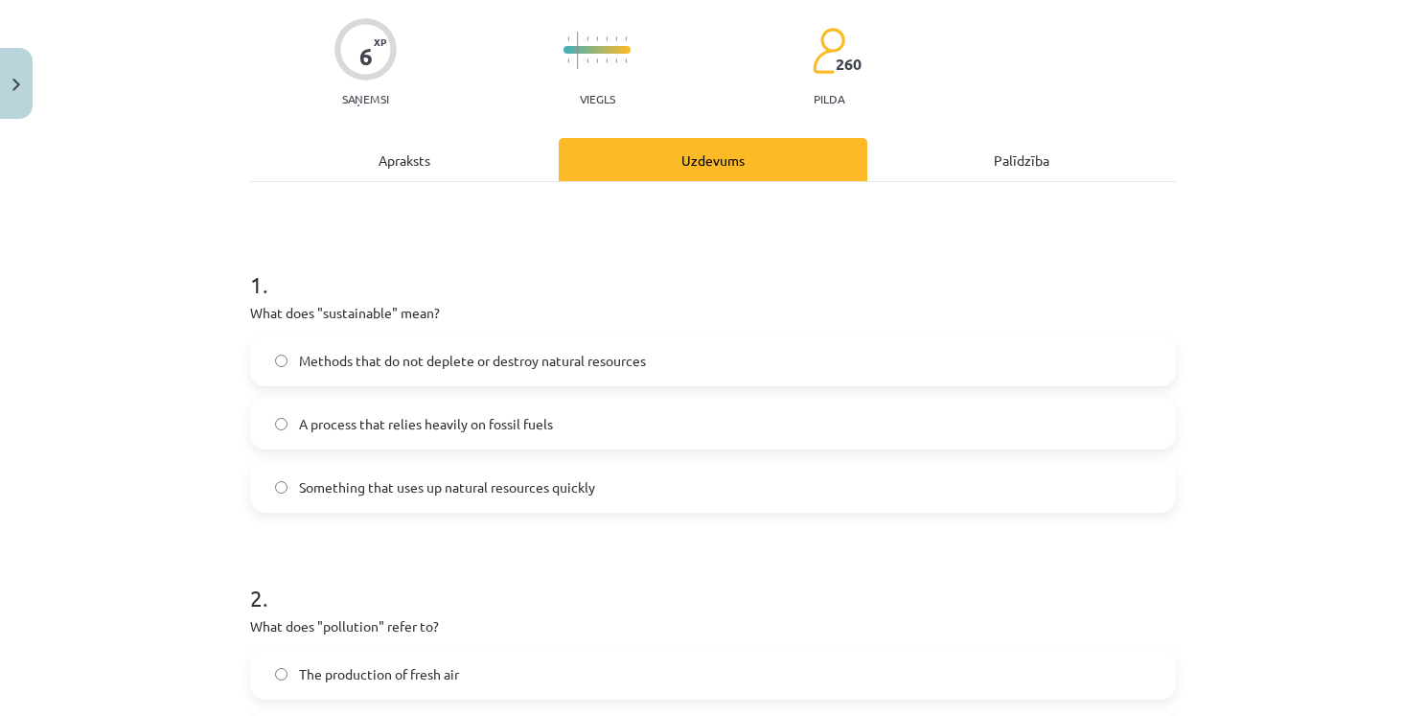
click at [333, 354] on span "Methods that do not deplete or destroy natural resources" at bounding box center [472, 361] width 347 height 20
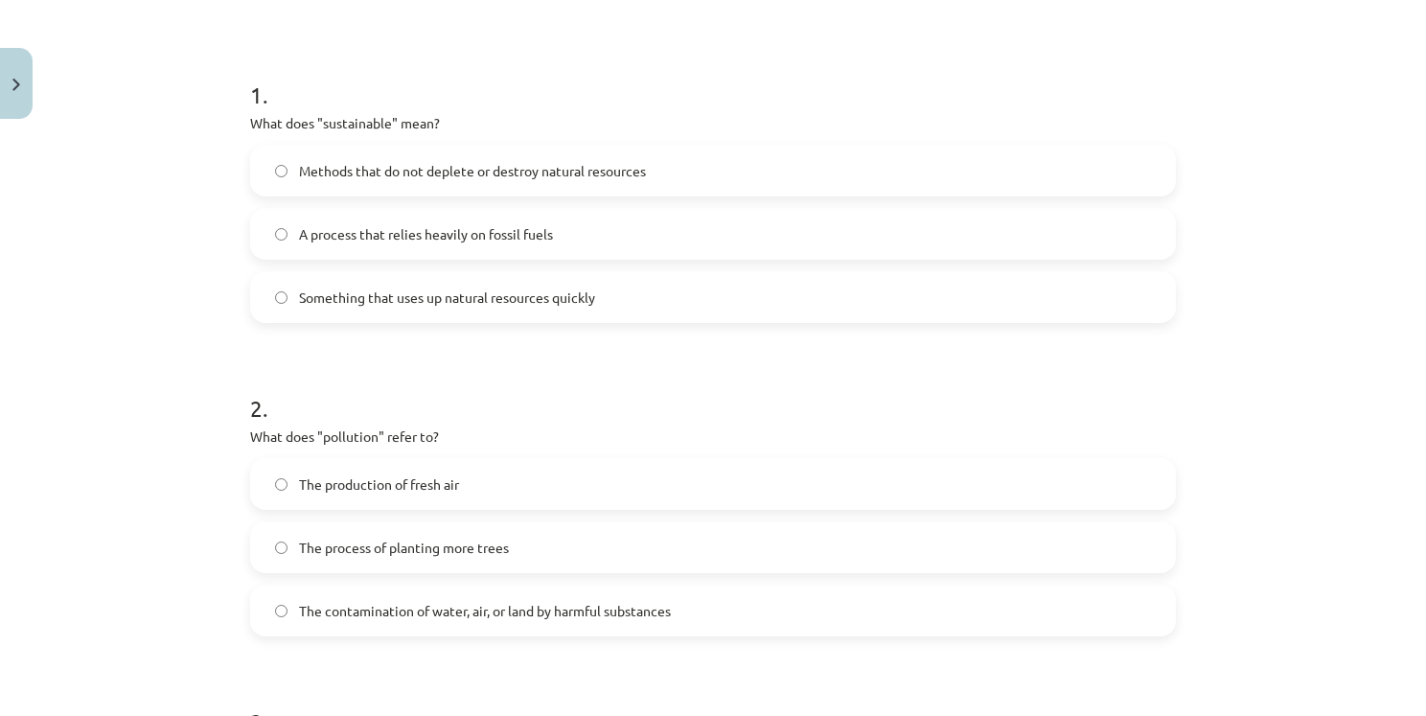
scroll to position [431, 0]
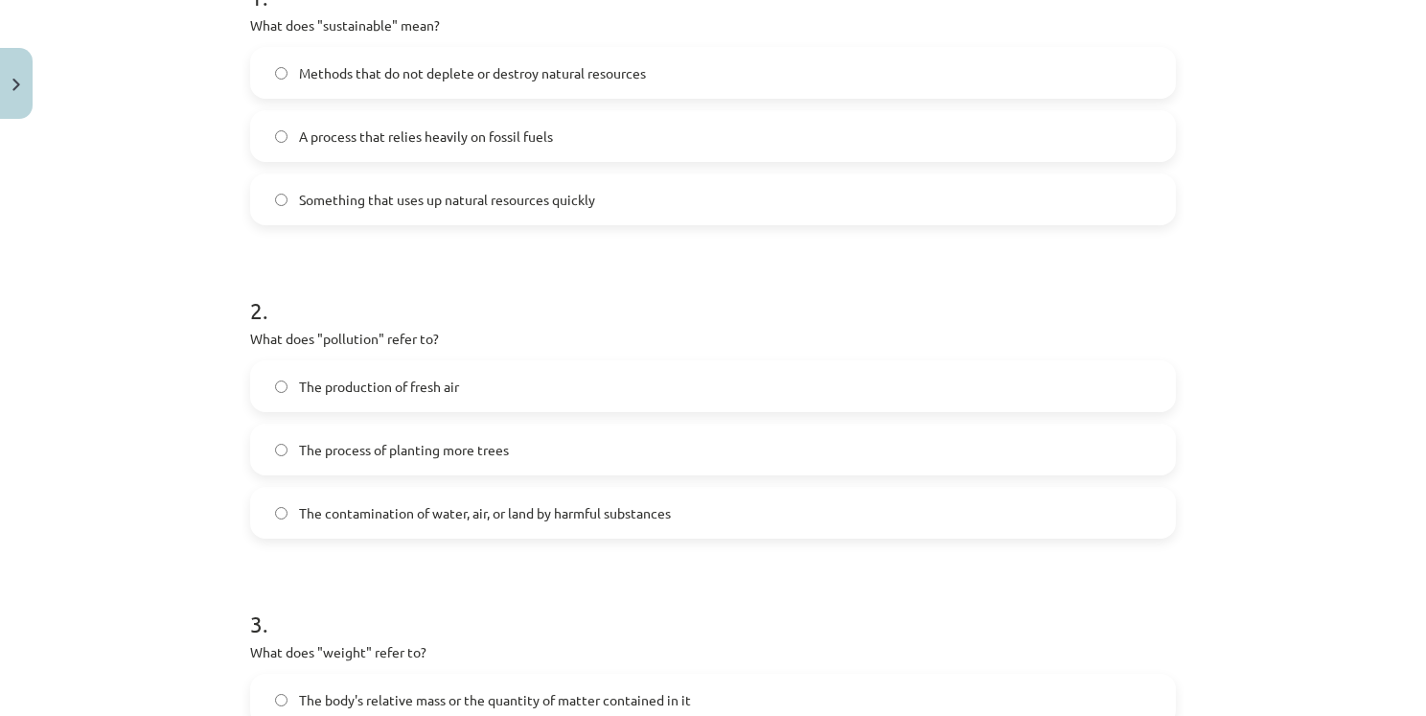
click at [357, 505] on span "The contamination of water, air, or land by harmful substances" at bounding box center [485, 513] width 372 height 20
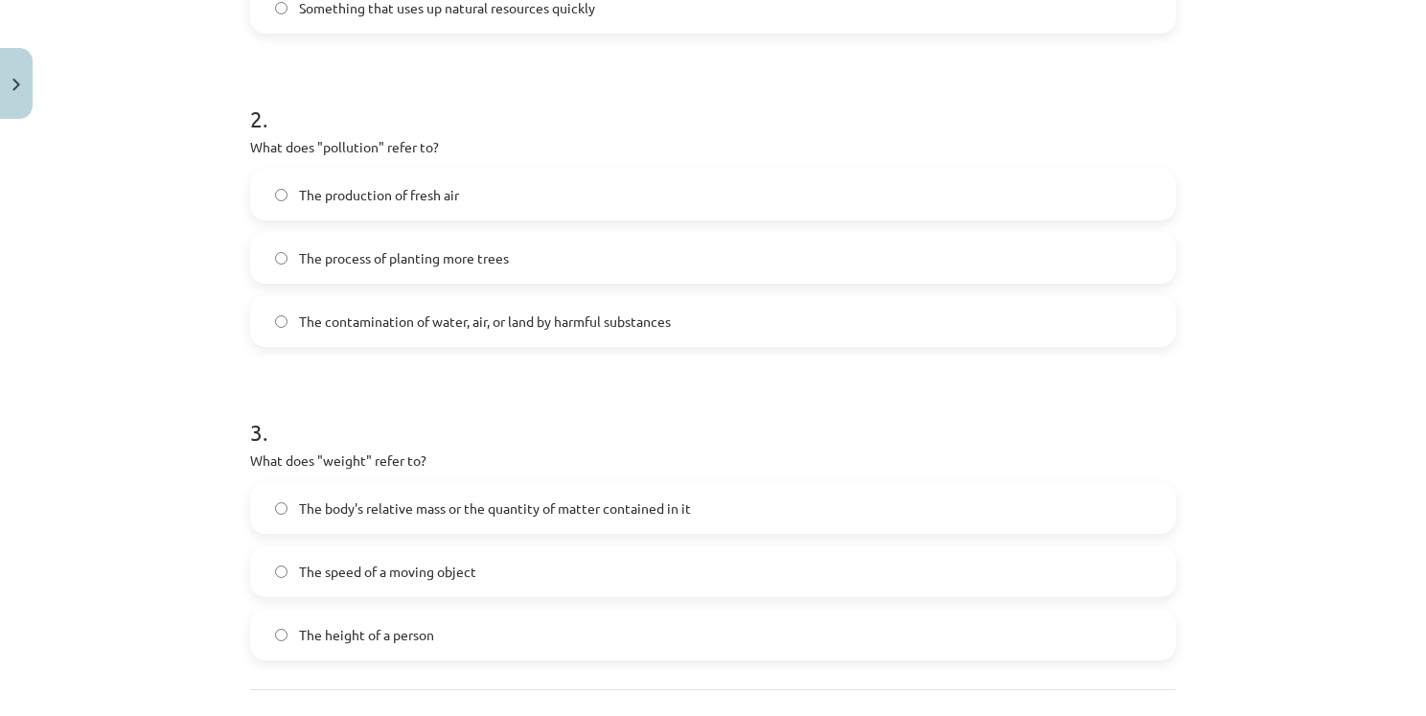
scroll to position [719, 0]
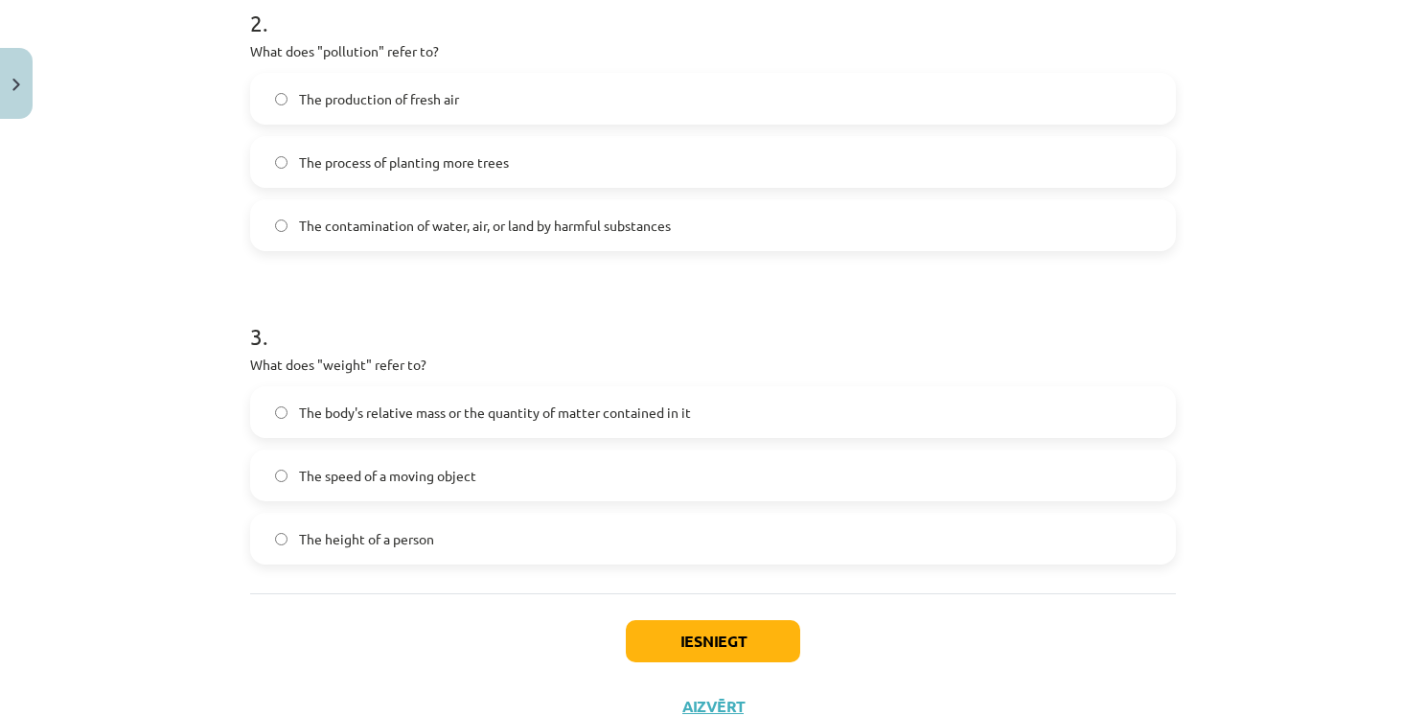
click at [404, 404] on span "The body's relative mass or the quantity of matter contained in it" at bounding box center [495, 413] width 392 height 20
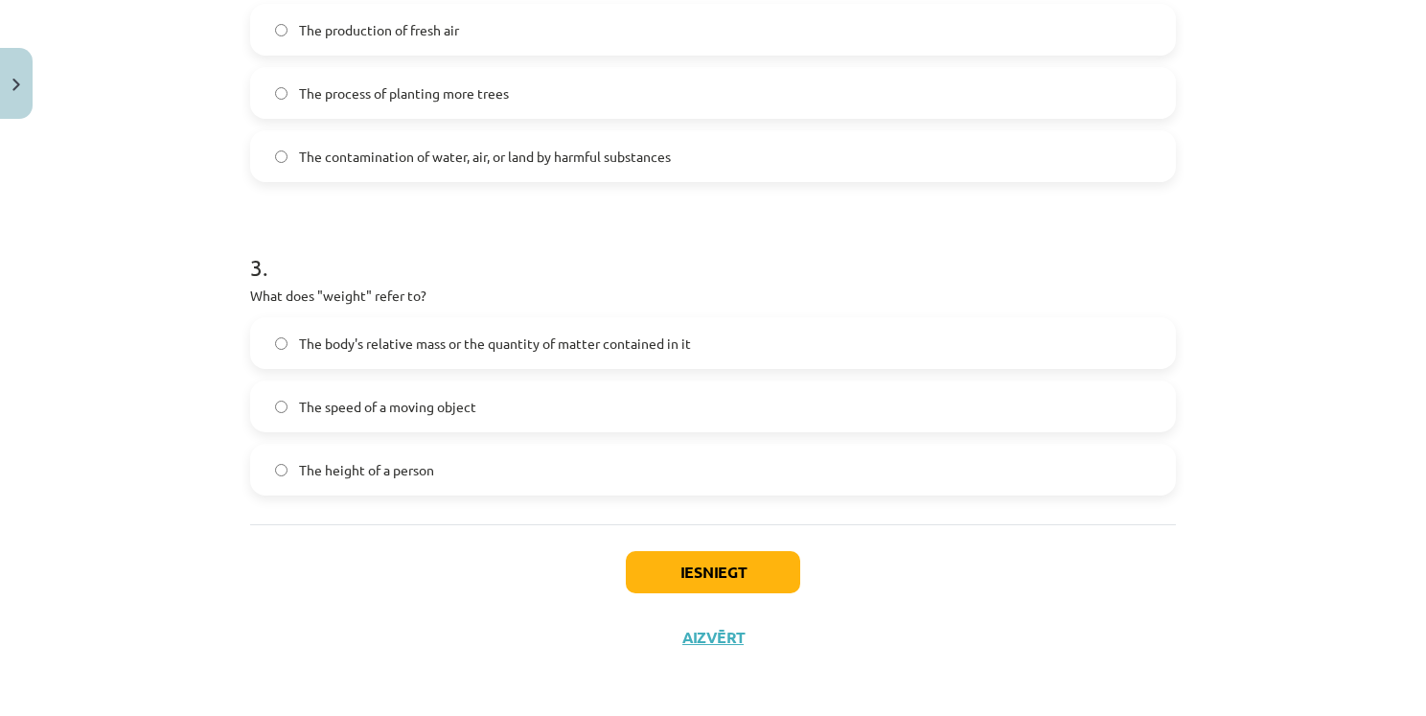
scroll to position [789, 0]
click at [750, 581] on button "Iesniegt" at bounding box center [713, 571] width 174 height 42
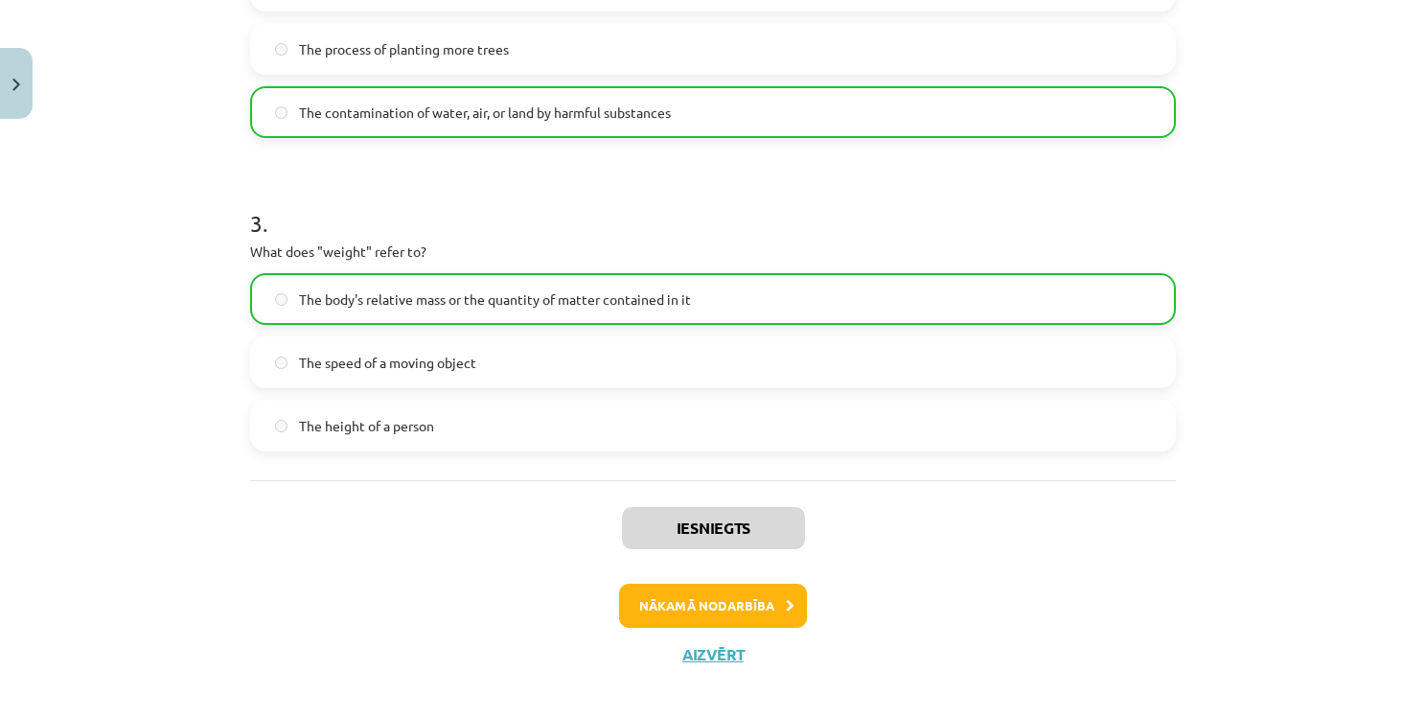
scroll to position [849, 0]
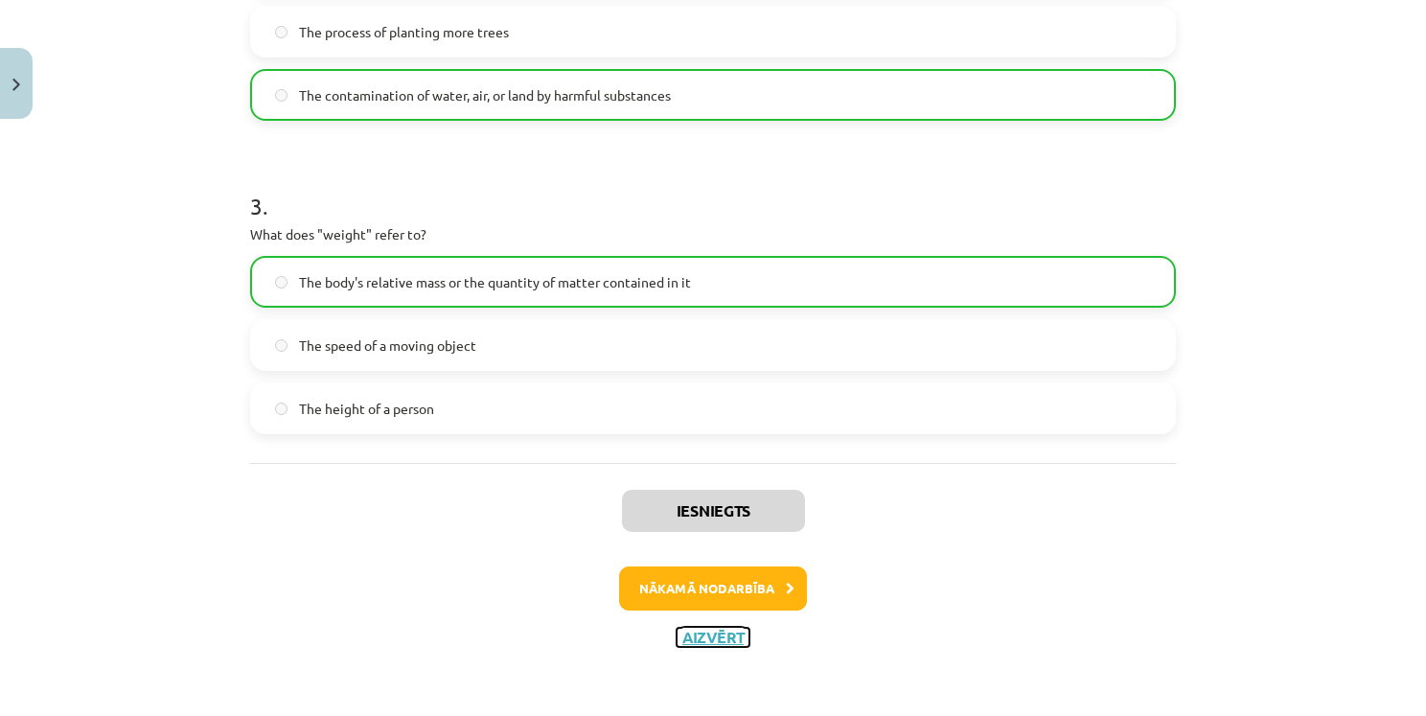
click at [722, 634] on button "Aizvērt" at bounding box center [713, 637] width 73 height 19
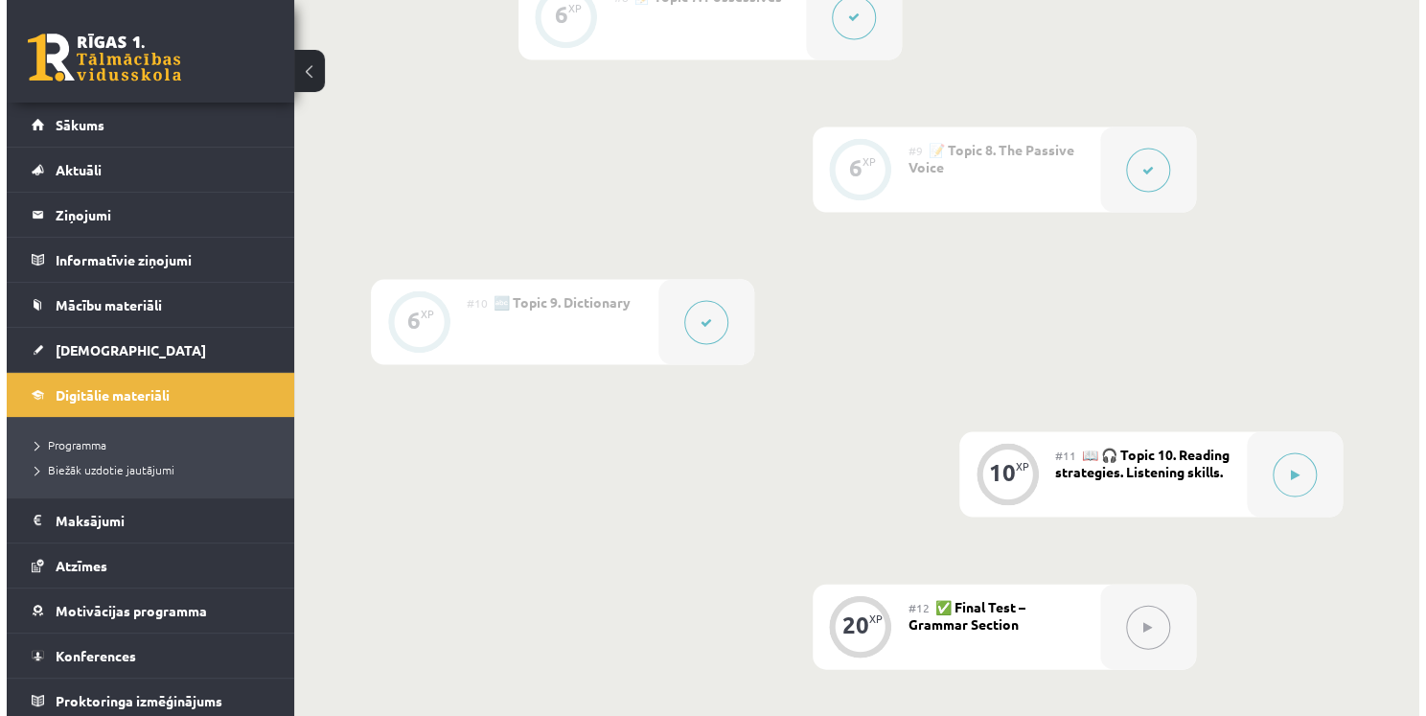
scroll to position [1629, 0]
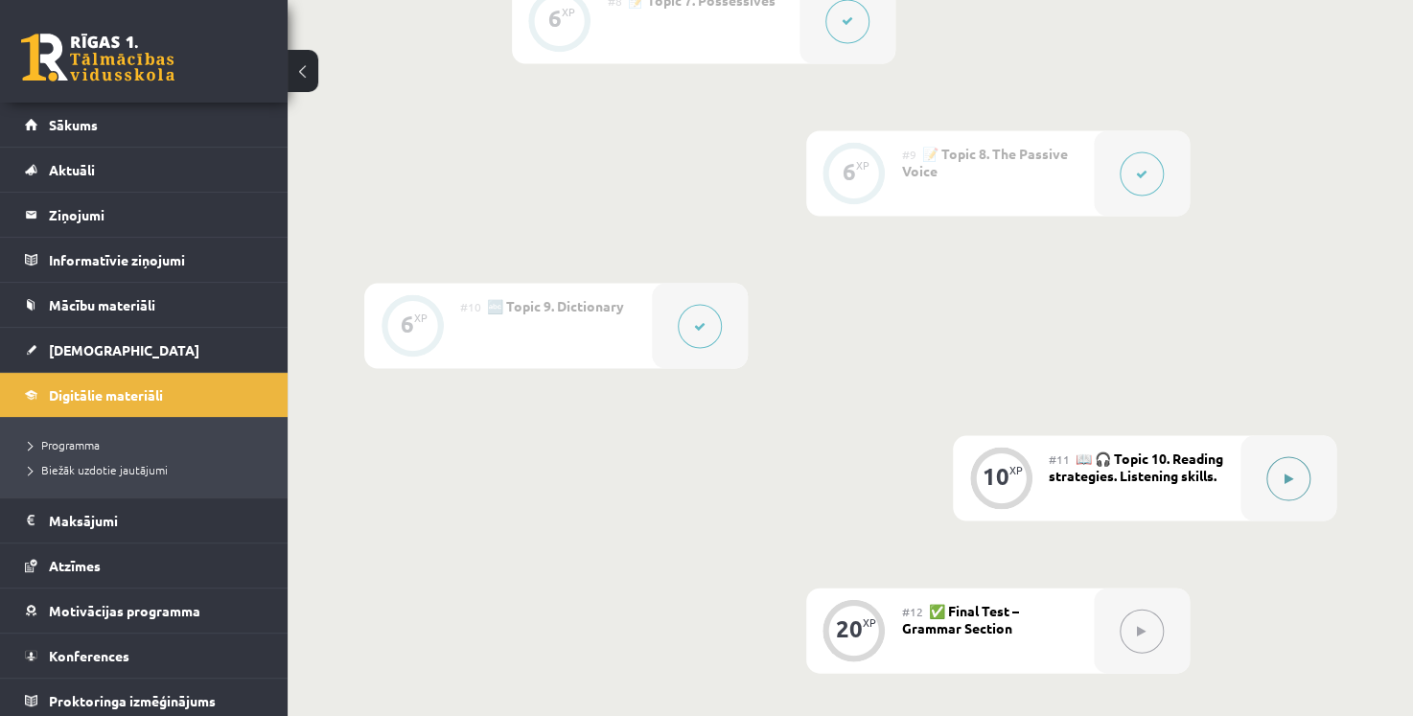
click at [1289, 469] on button at bounding box center [1288, 478] width 44 height 44
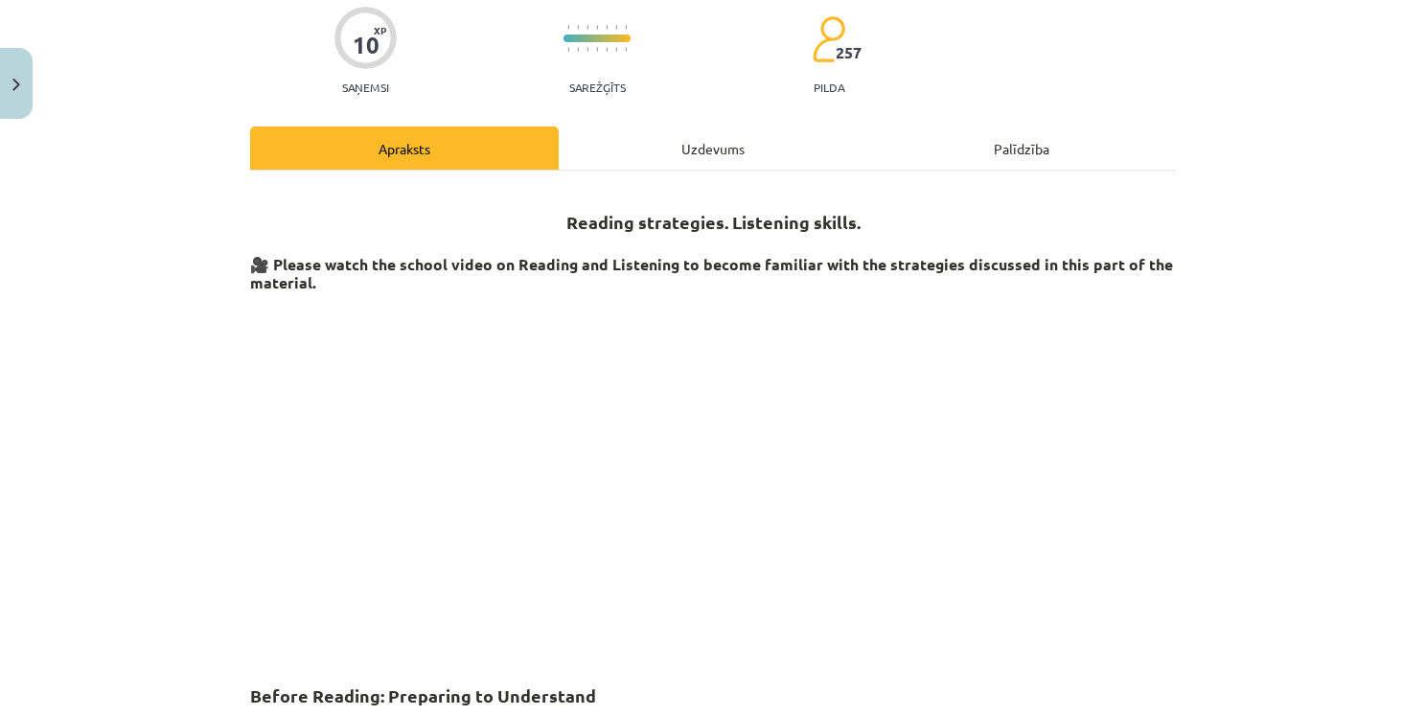
scroll to position [251, 0]
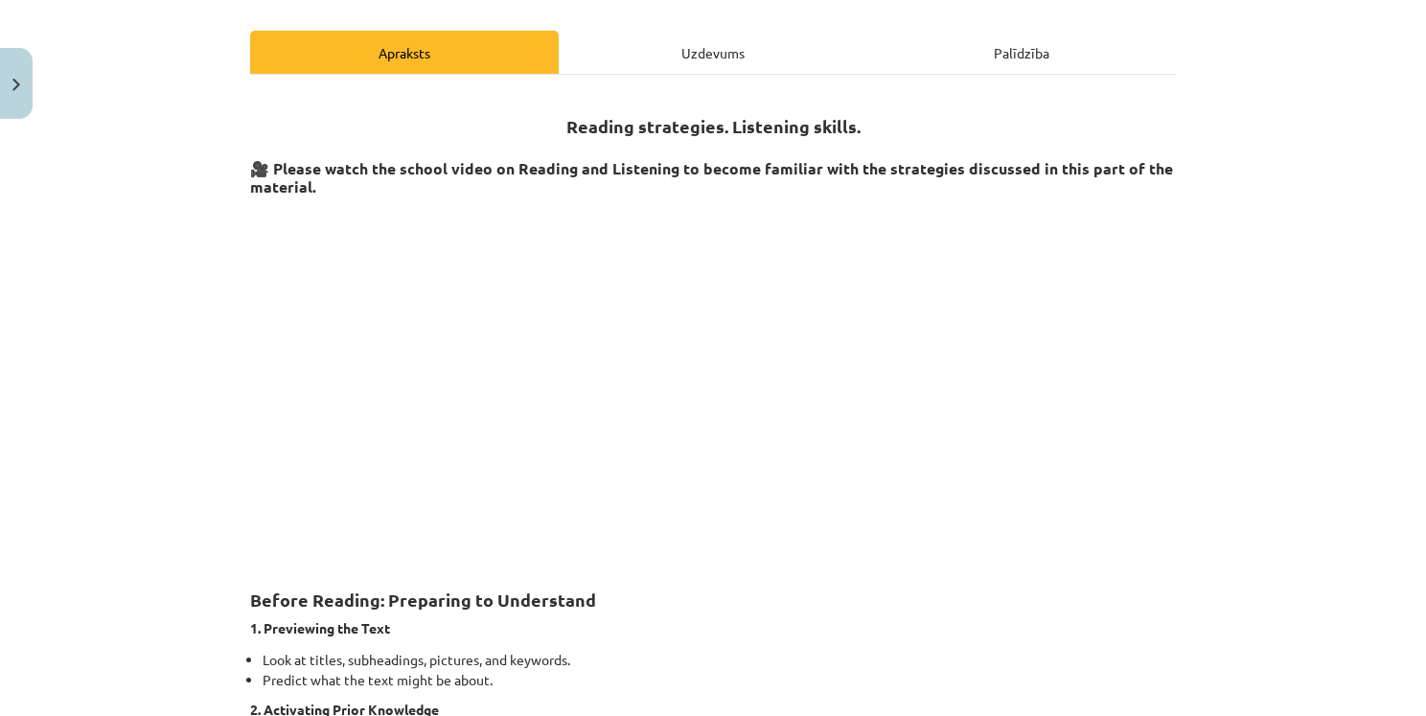
click at [1099, 372] on p at bounding box center [713, 379] width 926 height 350
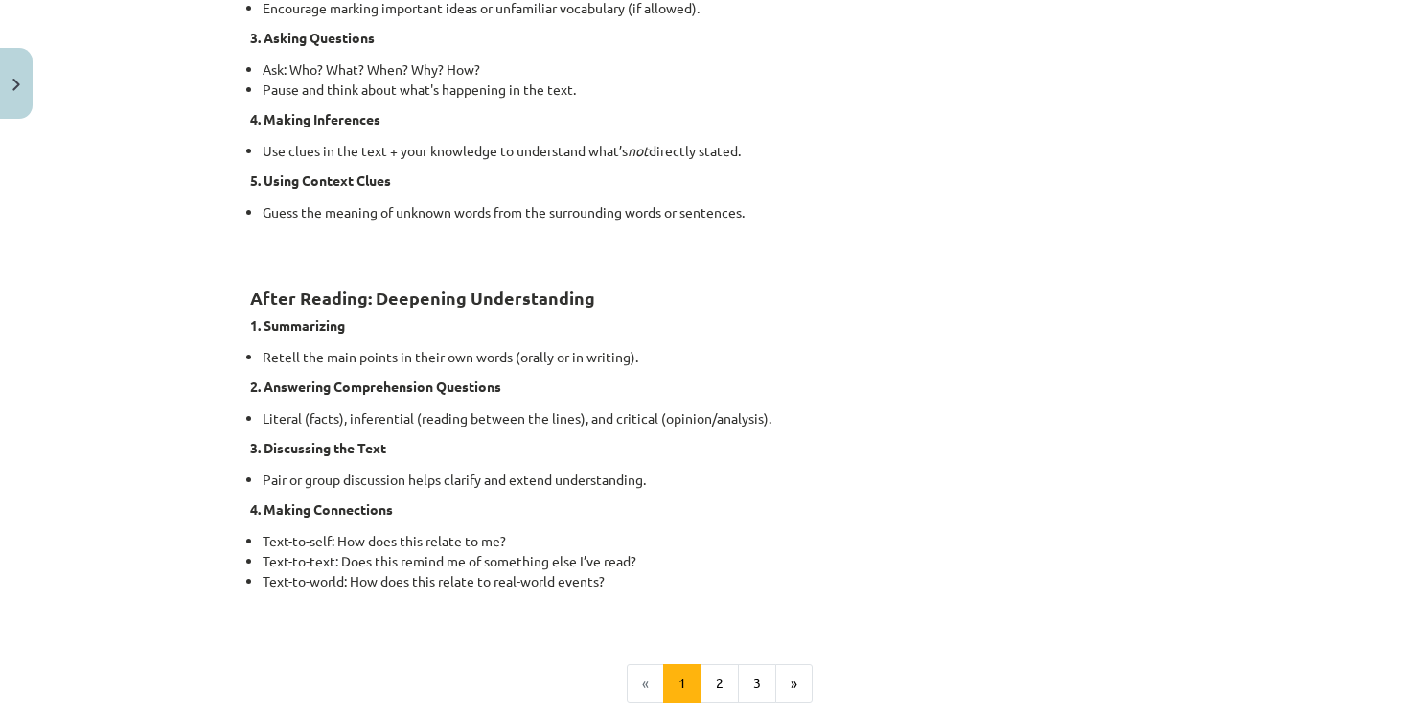
scroll to position [1305, 0]
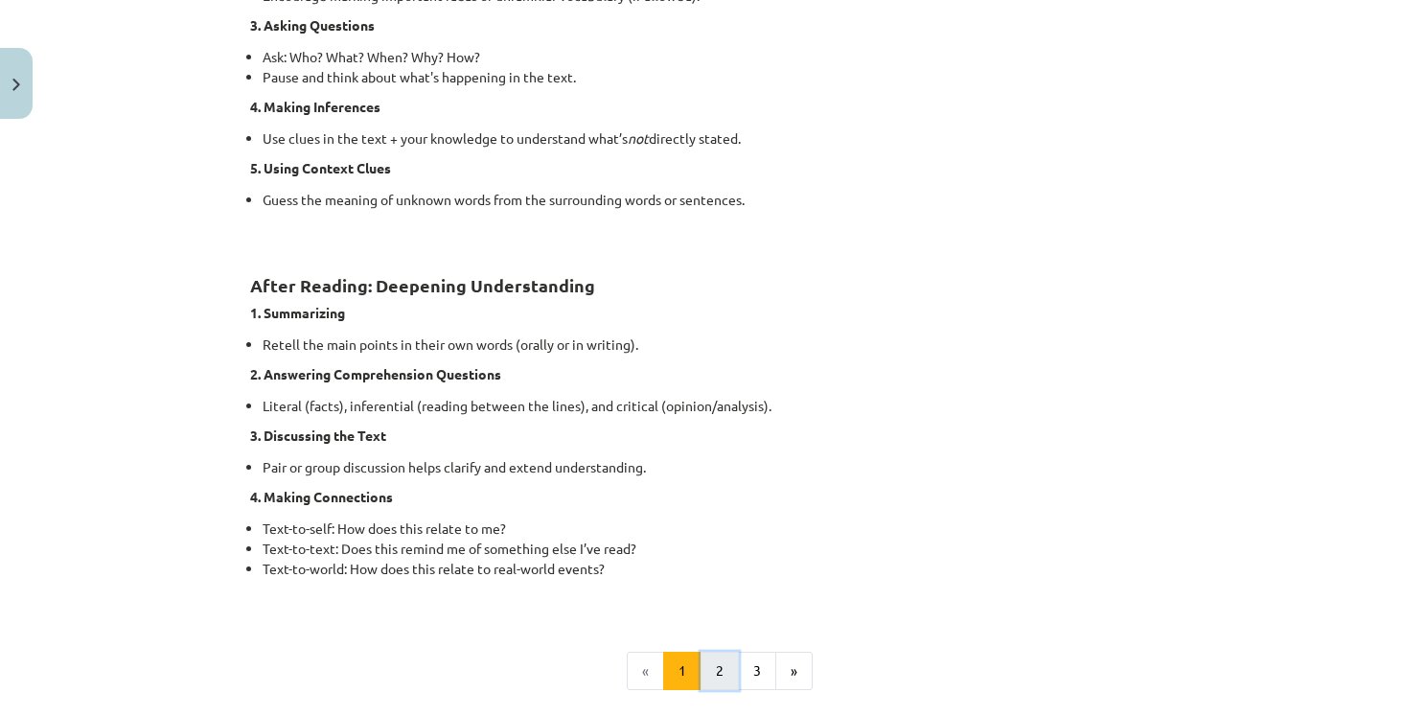
click at [703, 679] on button "2" at bounding box center [720, 671] width 38 height 38
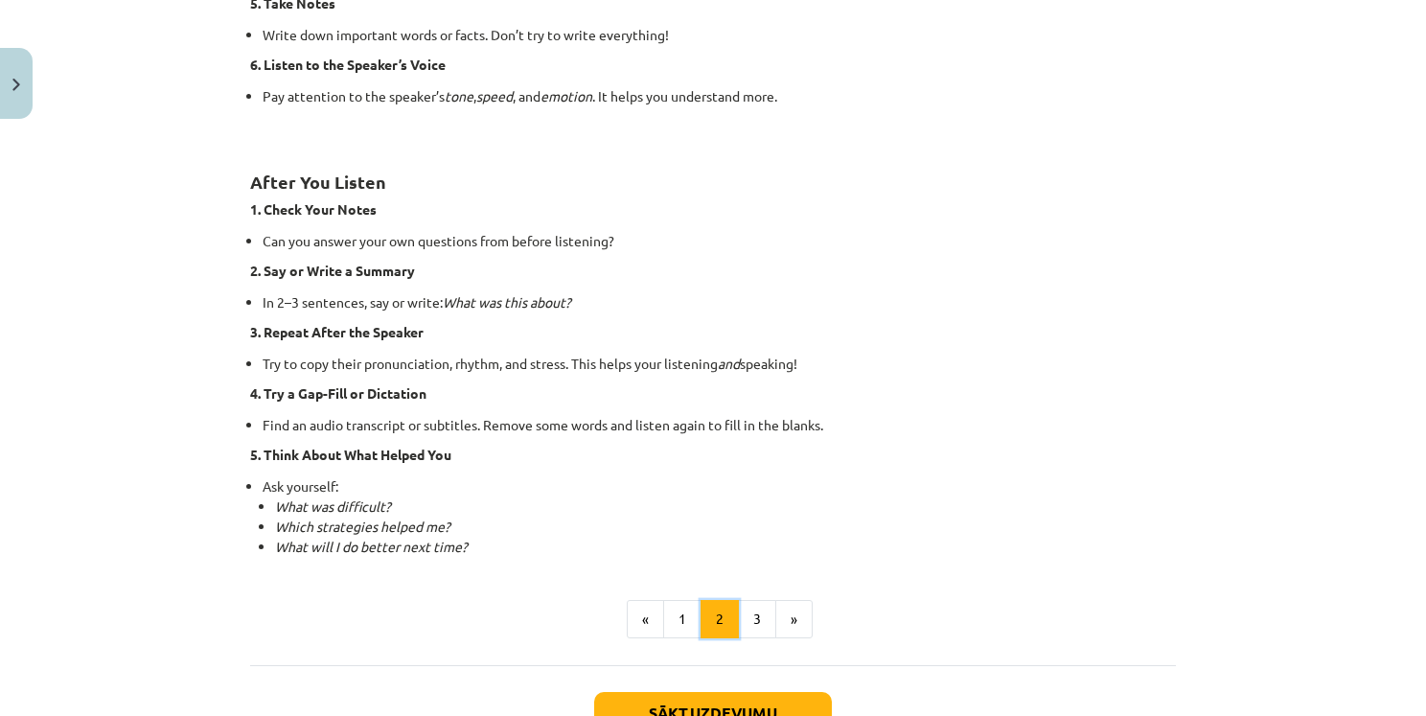
scroll to position [1301, 0]
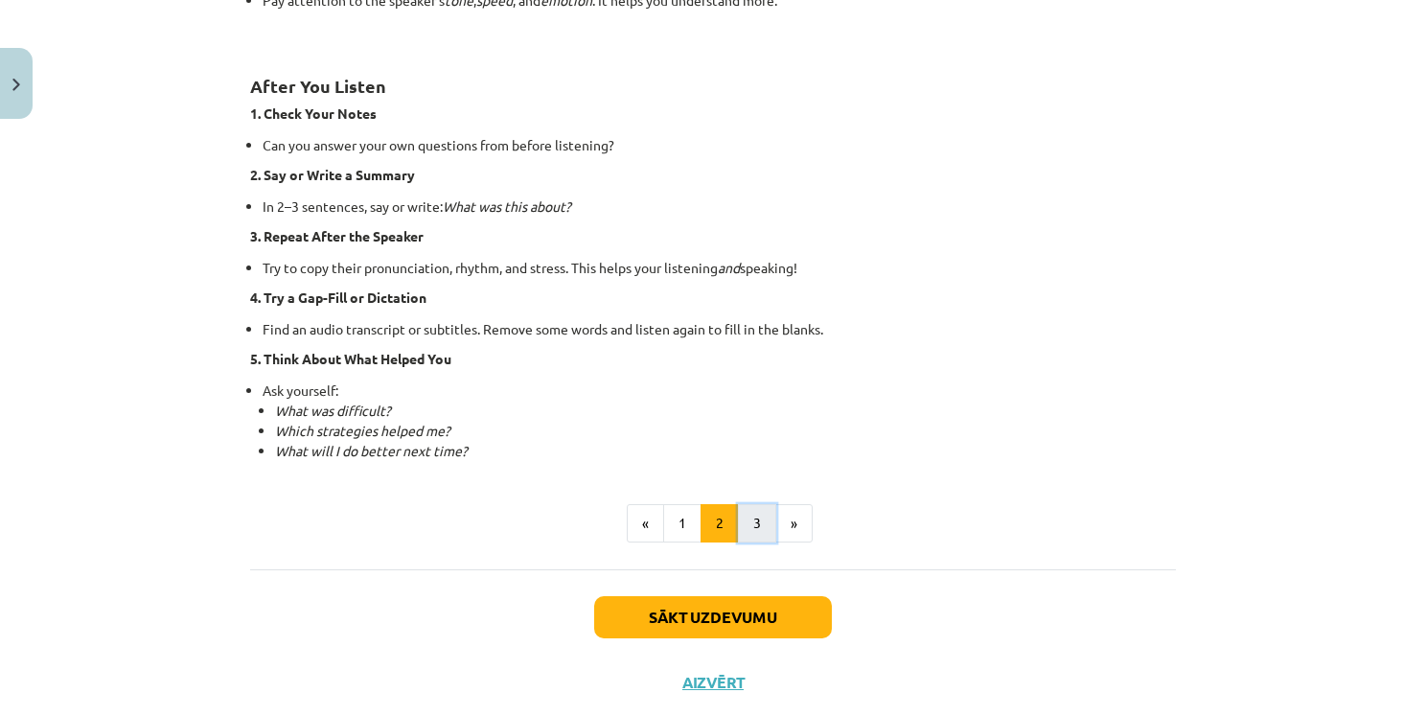
click at [750, 519] on button "3" at bounding box center [757, 523] width 38 height 38
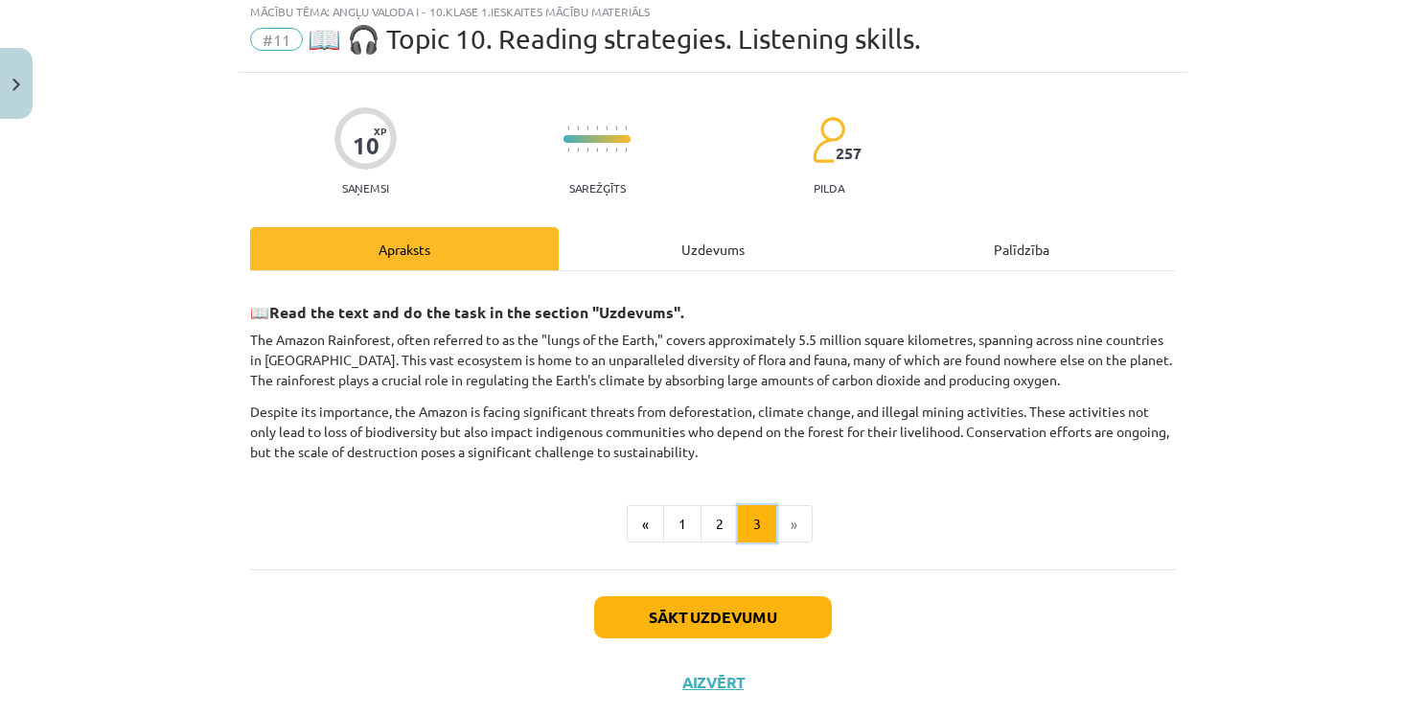
scroll to position [100, 0]
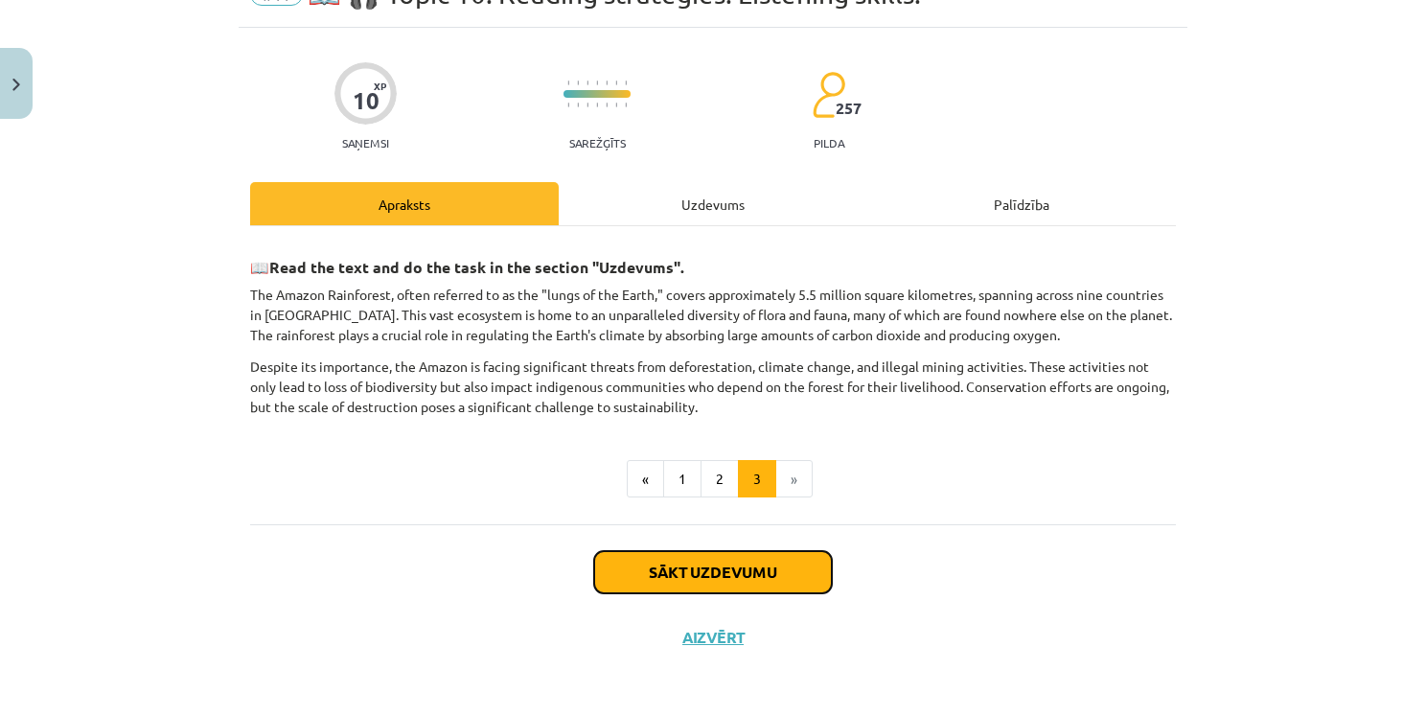
click at [708, 567] on button "Sākt uzdevumu" at bounding box center [713, 572] width 238 height 42
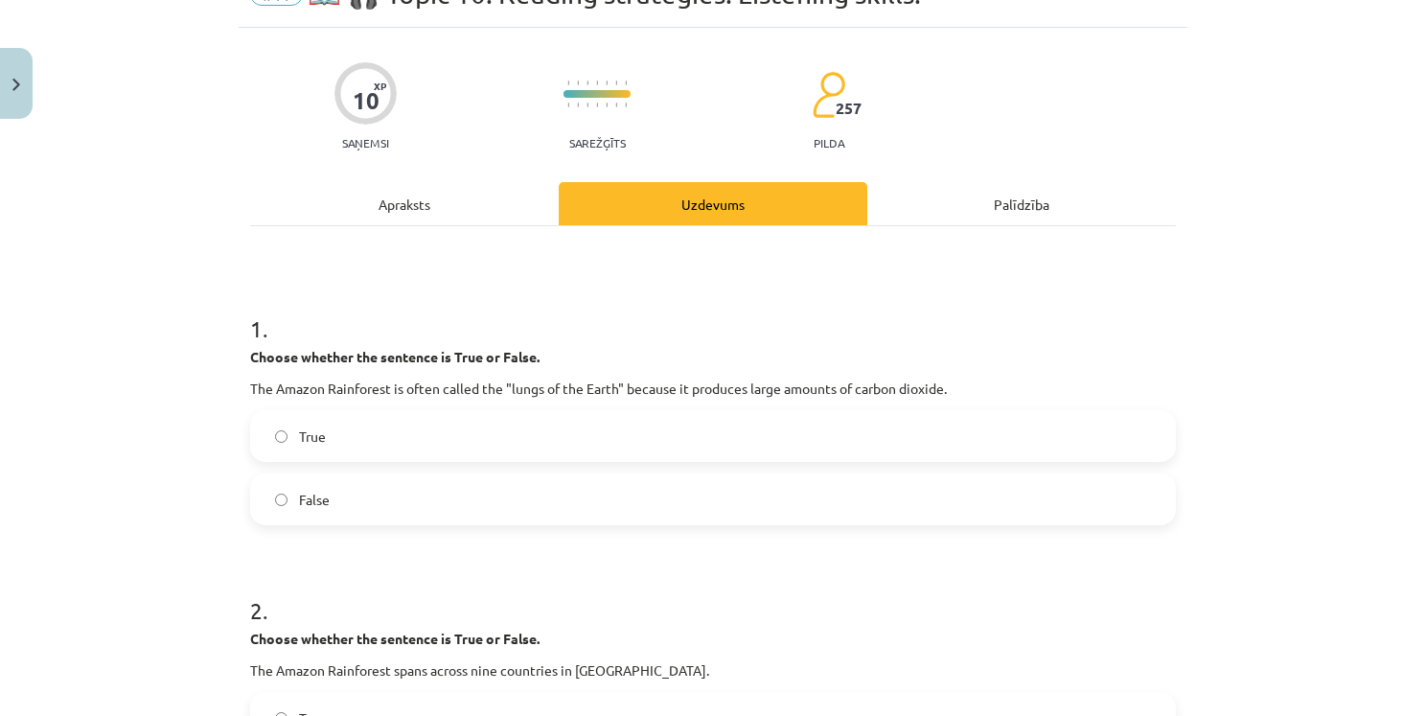
scroll to position [48, 0]
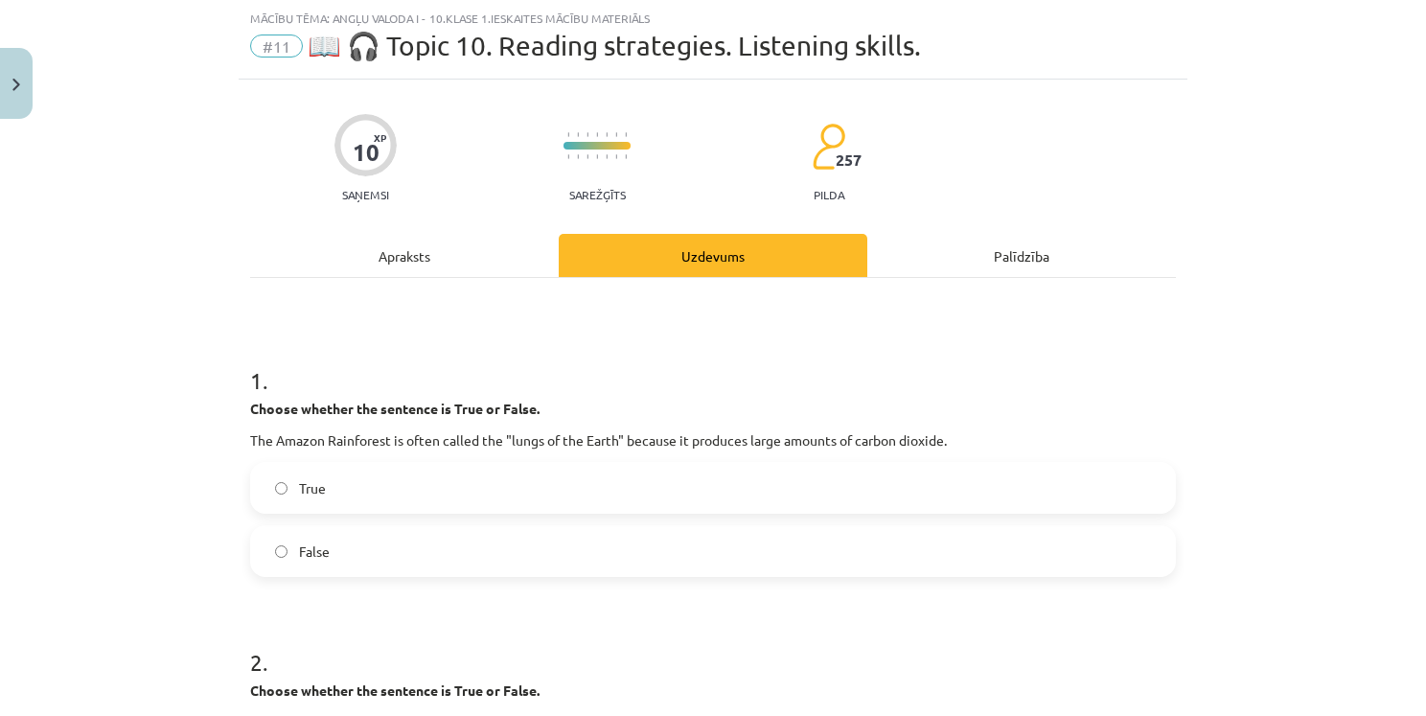
click at [311, 546] on span "False" at bounding box center [314, 552] width 31 height 20
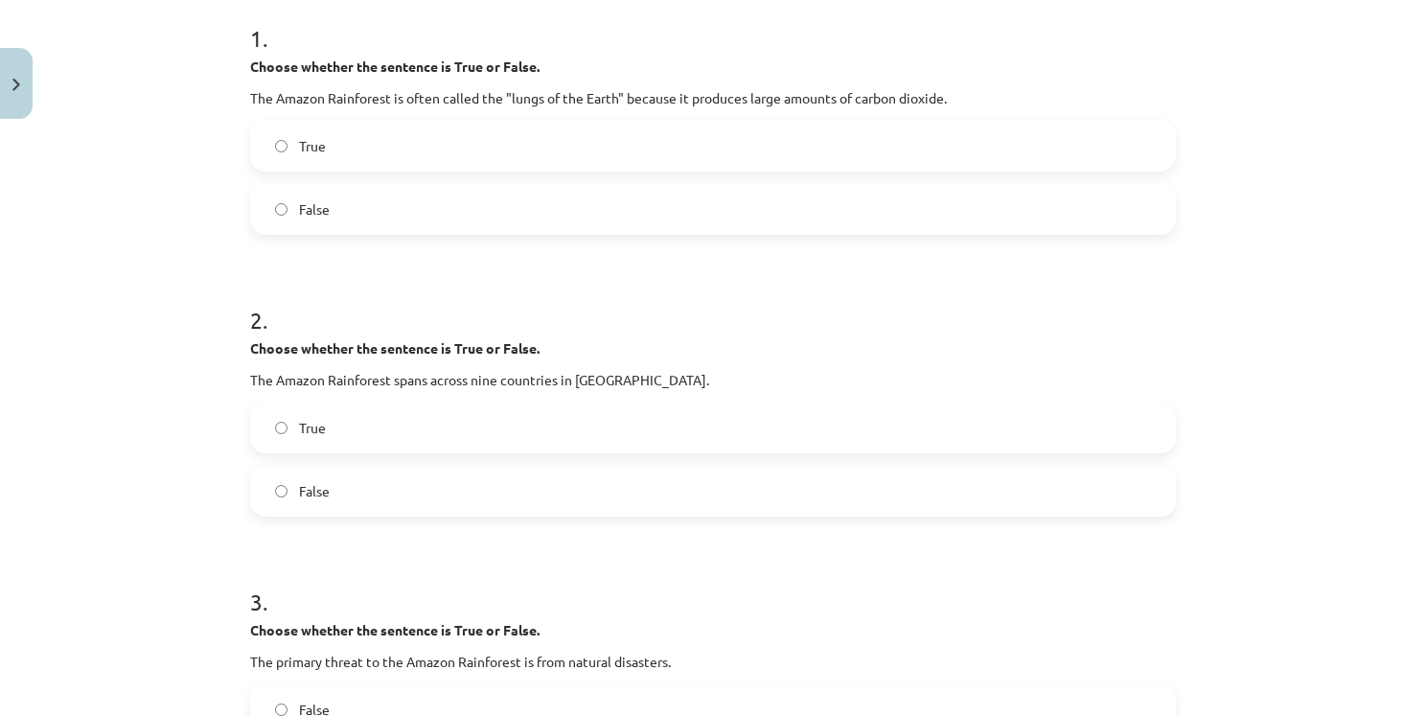
scroll to position [431, 0]
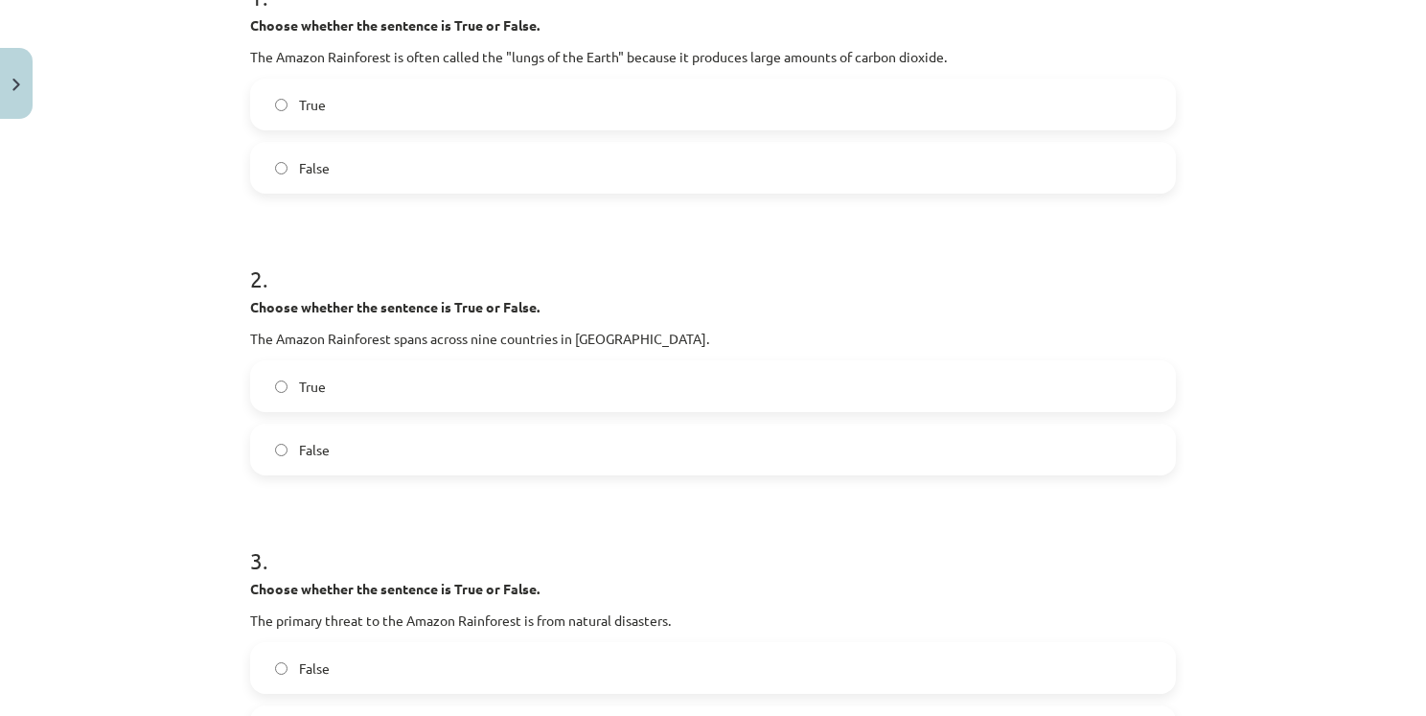
click at [376, 389] on label "True" at bounding box center [713, 386] width 922 height 48
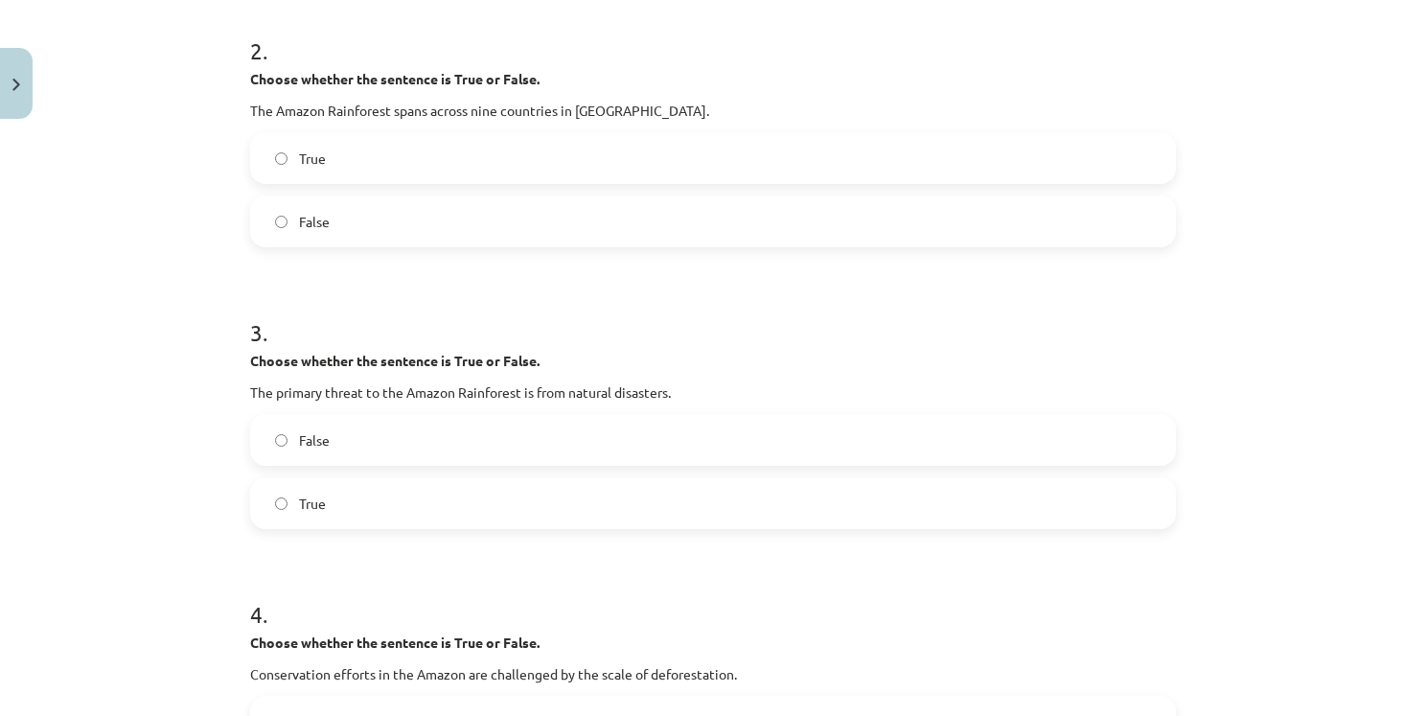
scroll to position [719, 0]
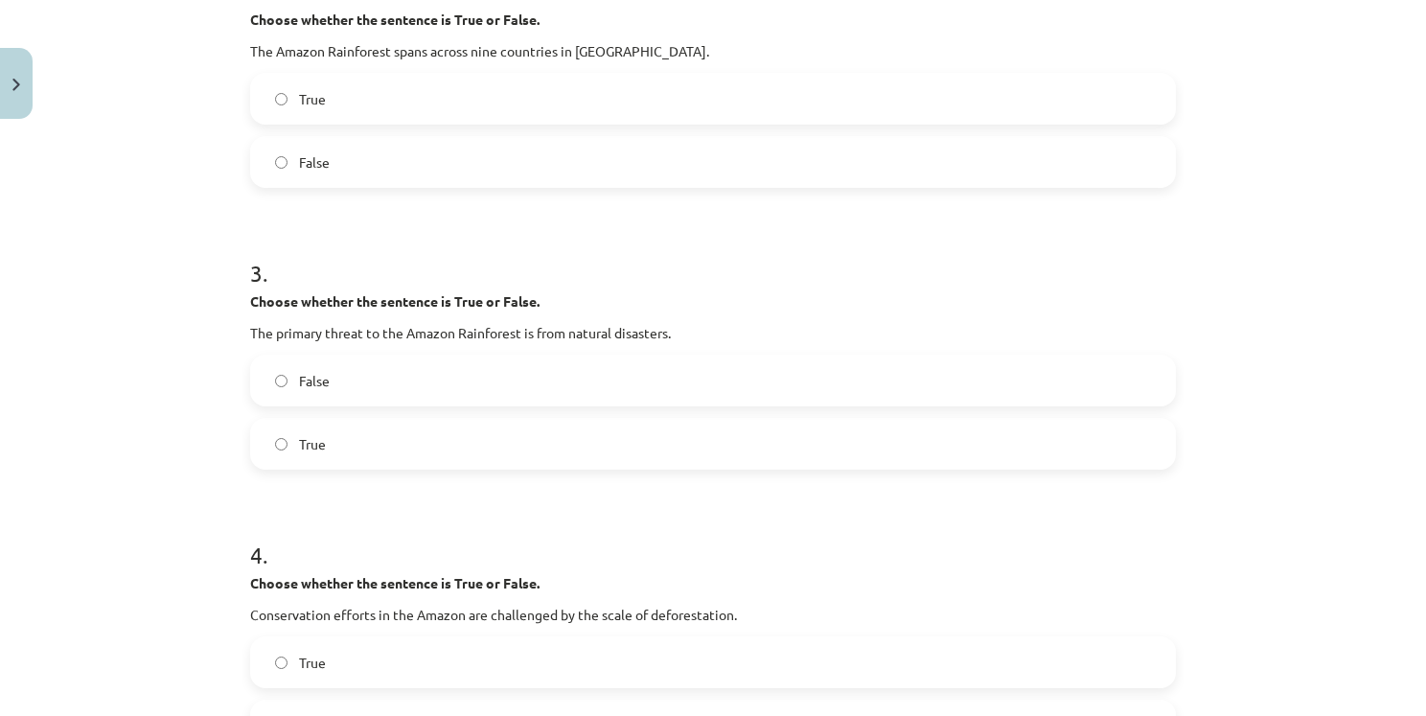
click at [413, 392] on label "False" at bounding box center [713, 381] width 922 height 48
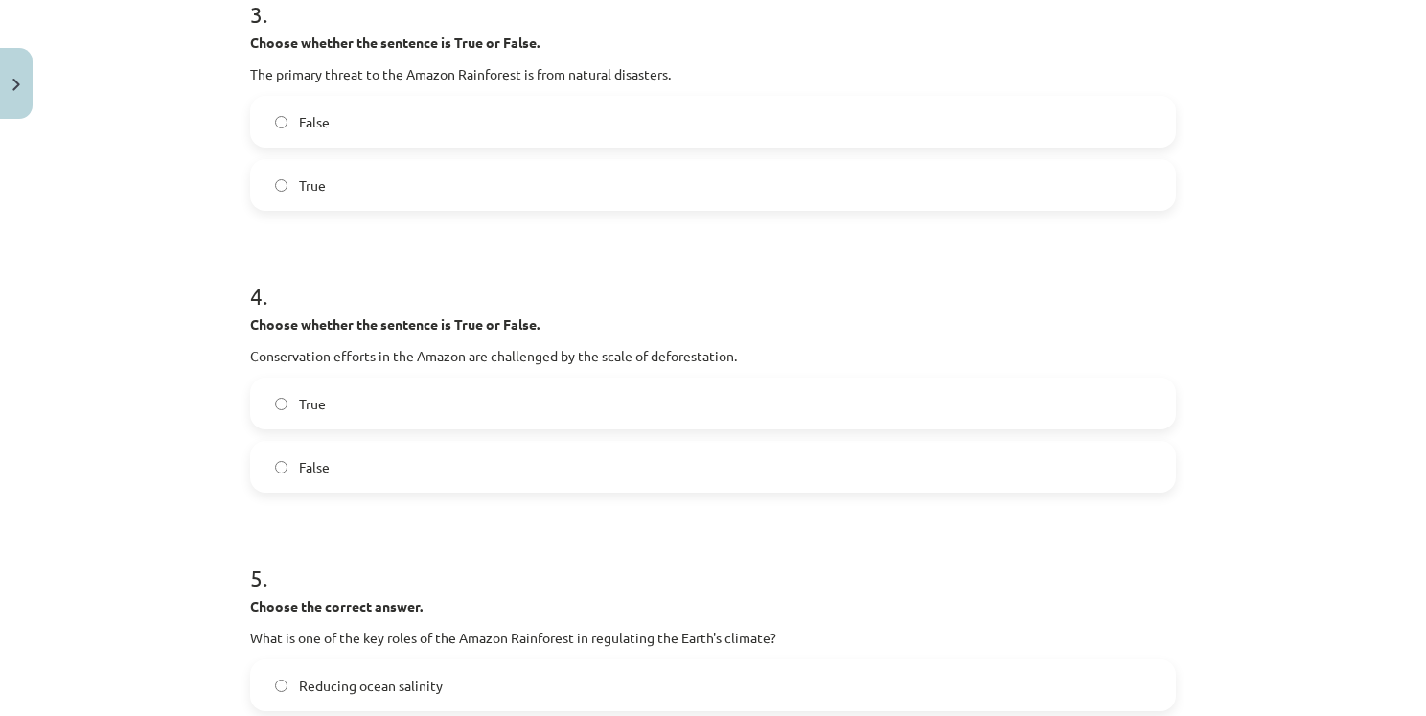
scroll to position [911, 0]
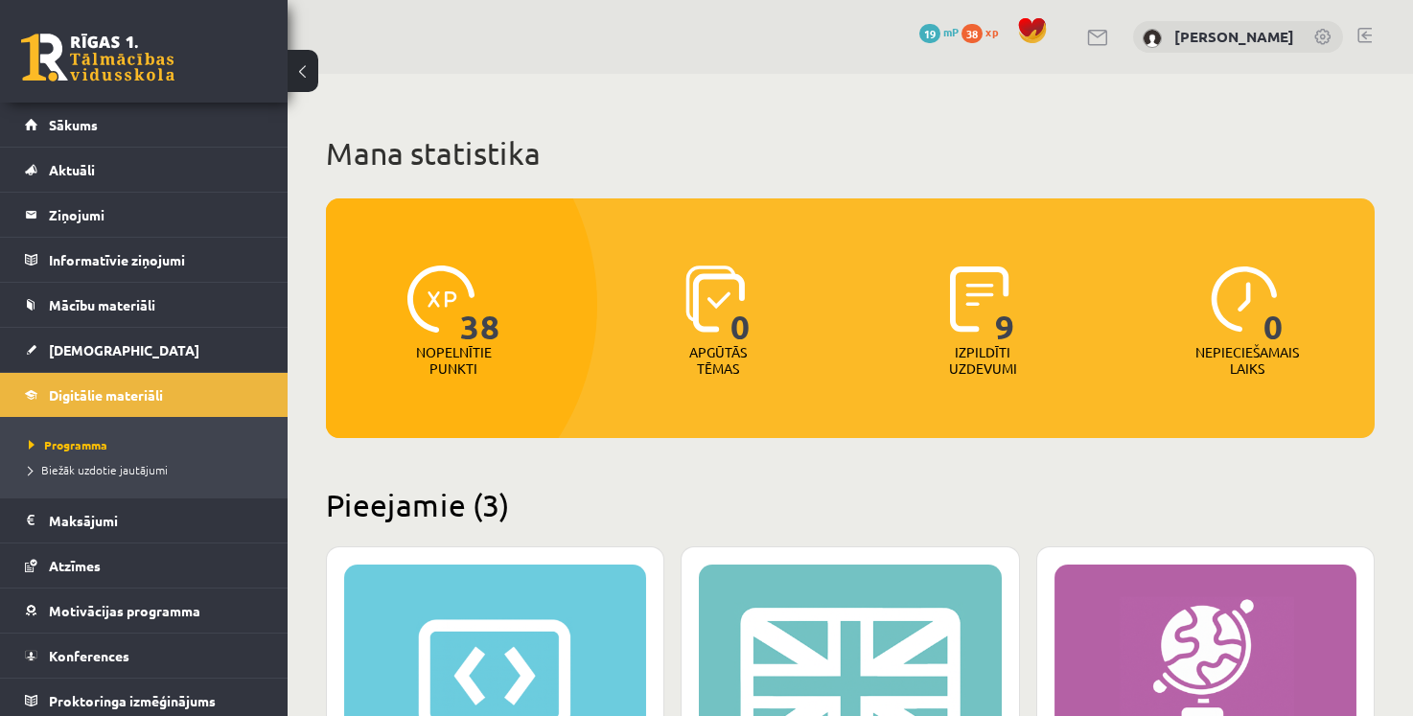
scroll to position [383, 0]
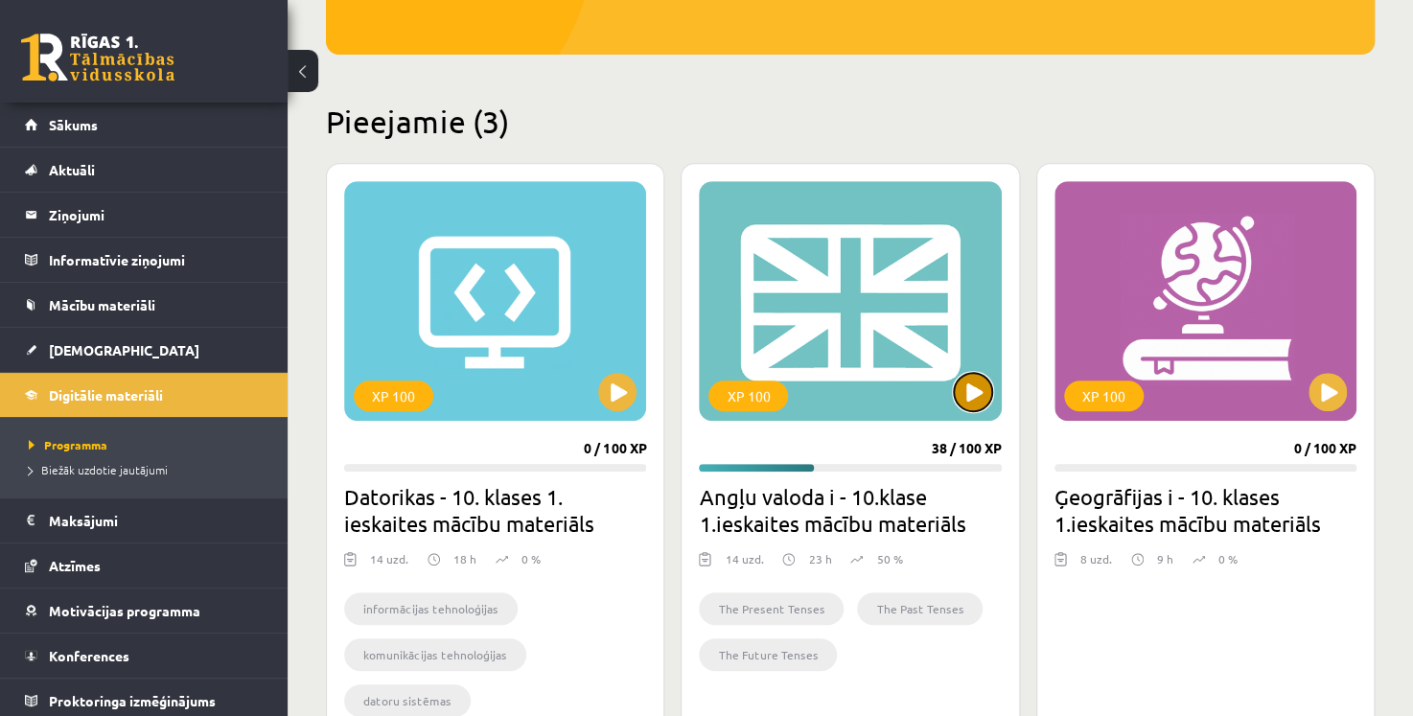
click at [962, 397] on button at bounding box center [973, 392] width 38 height 38
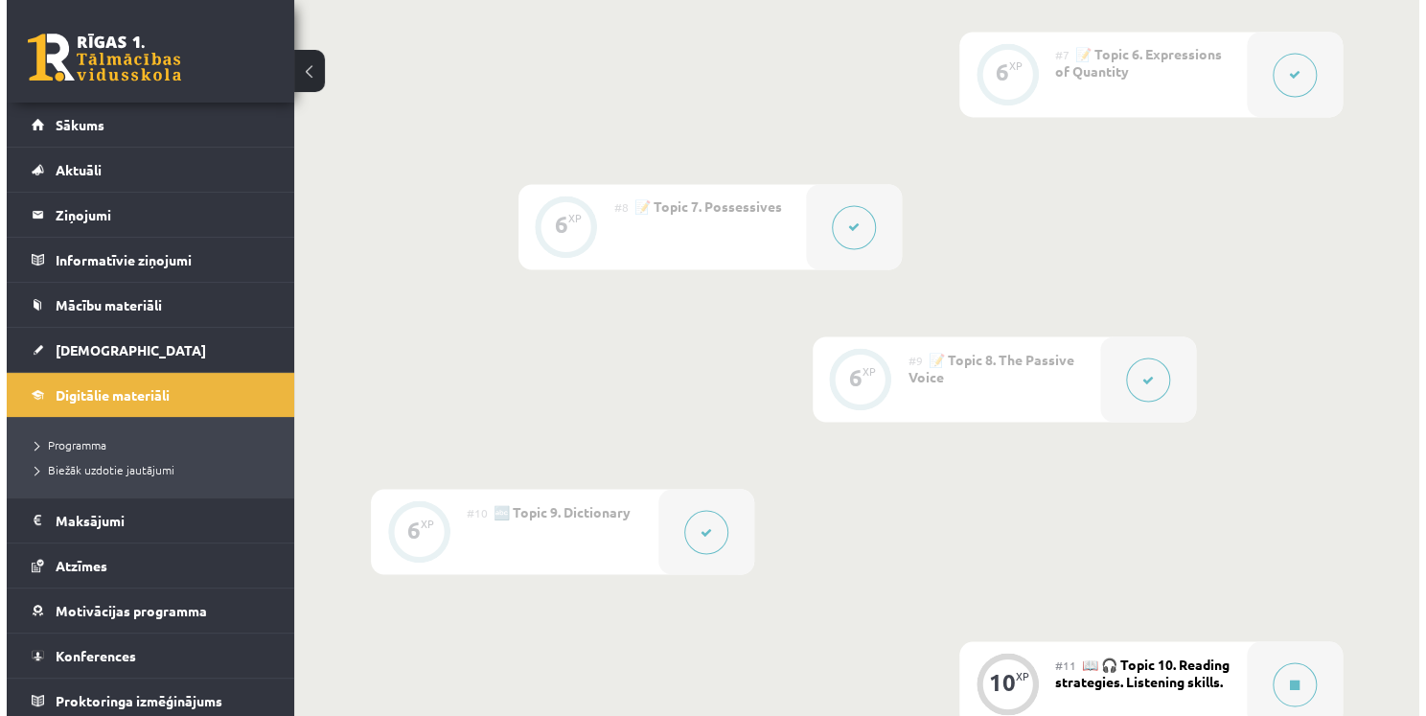
scroll to position [1629, 0]
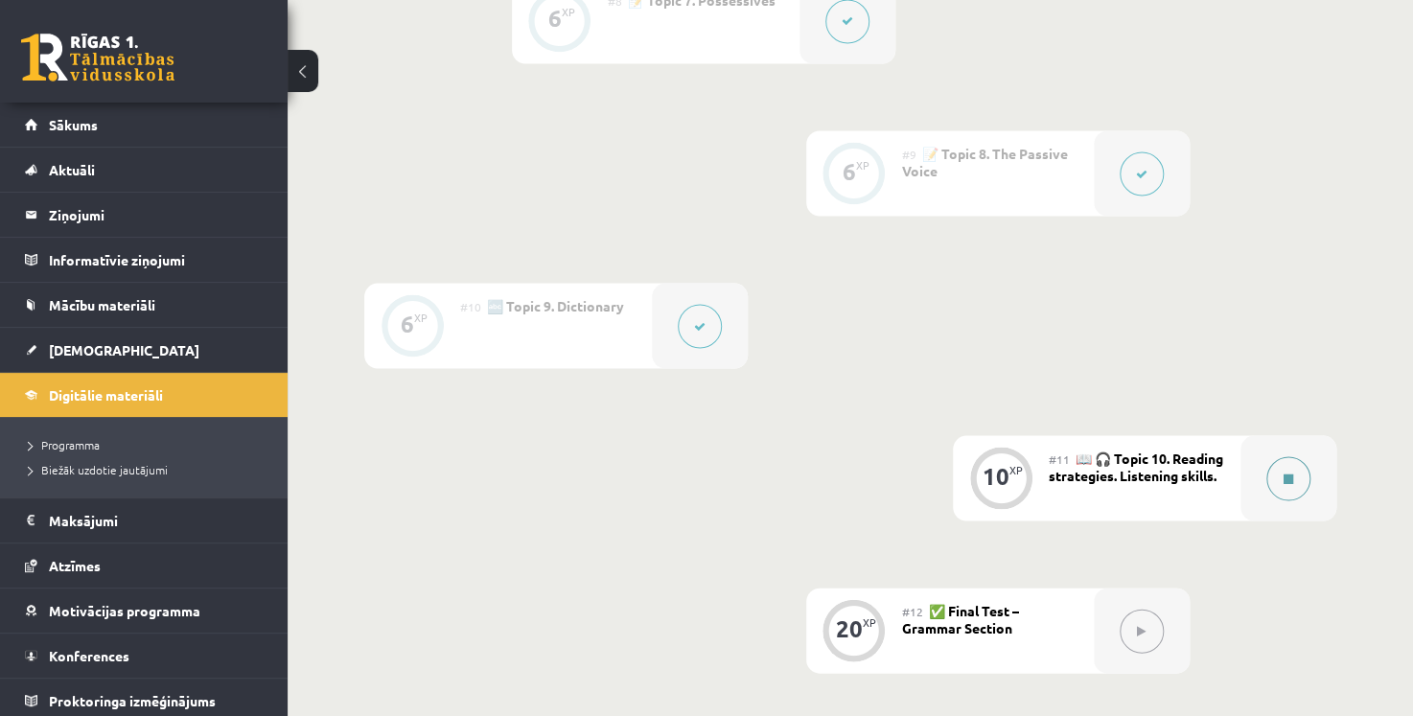
click at [1275, 473] on button at bounding box center [1288, 478] width 44 height 44
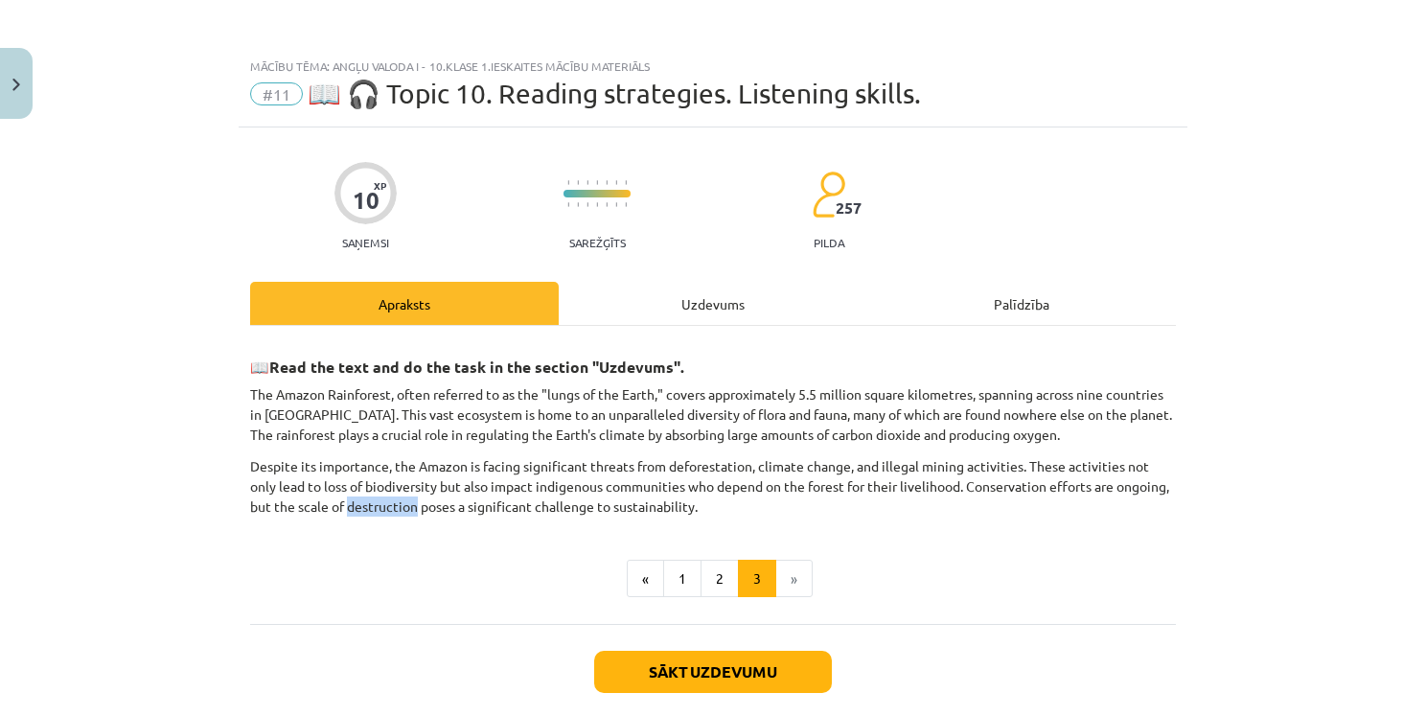
drag, startPoint x: 316, startPoint y: 504, endPoint x: 383, endPoint y: 502, distance: 67.1
click at [383, 502] on p "Despite its importance, the Amazon is facing significant threats from deforesta…" at bounding box center [713, 486] width 926 height 60
copy p "destruction"
click at [759, 659] on button "Sākt uzdevumu" at bounding box center [713, 672] width 238 height 42
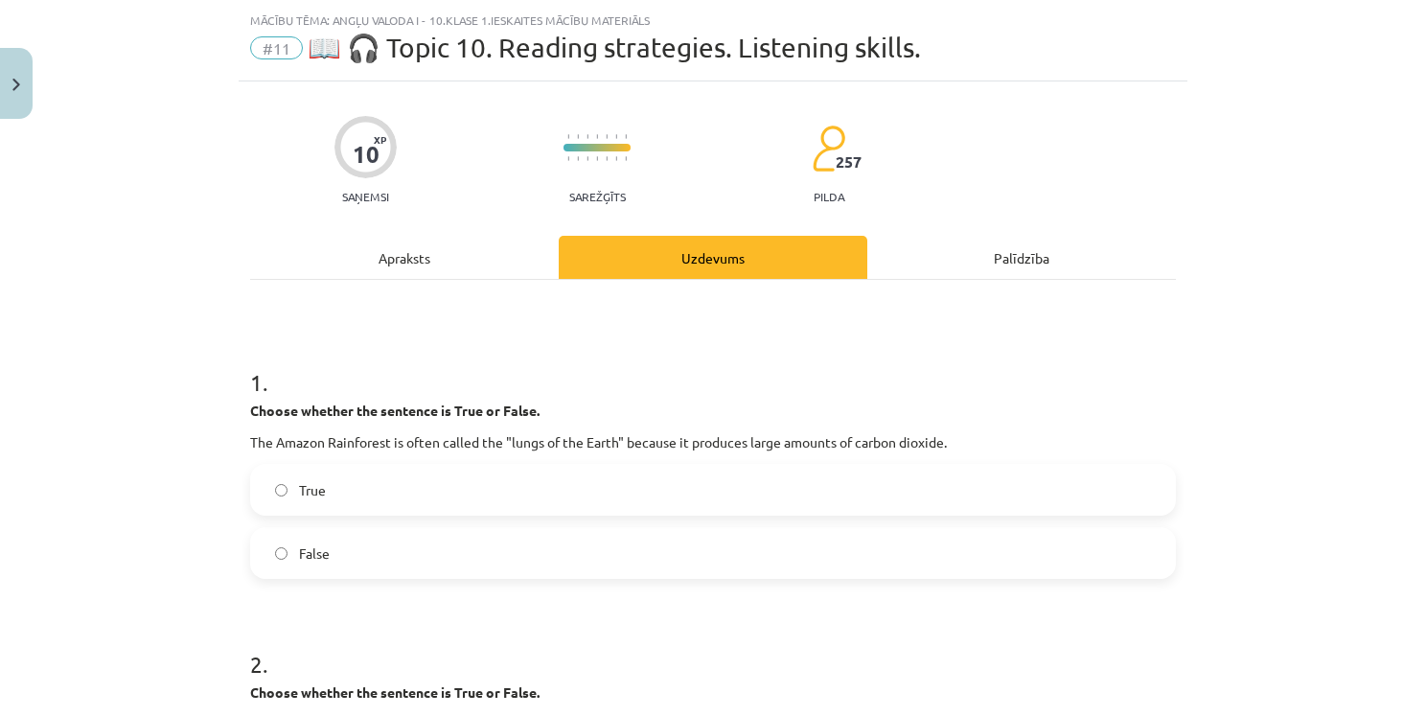
scroll to position [48, 0]
click at [359, 554] on label "False" at bounding box center [713, 551] width 922 height 48
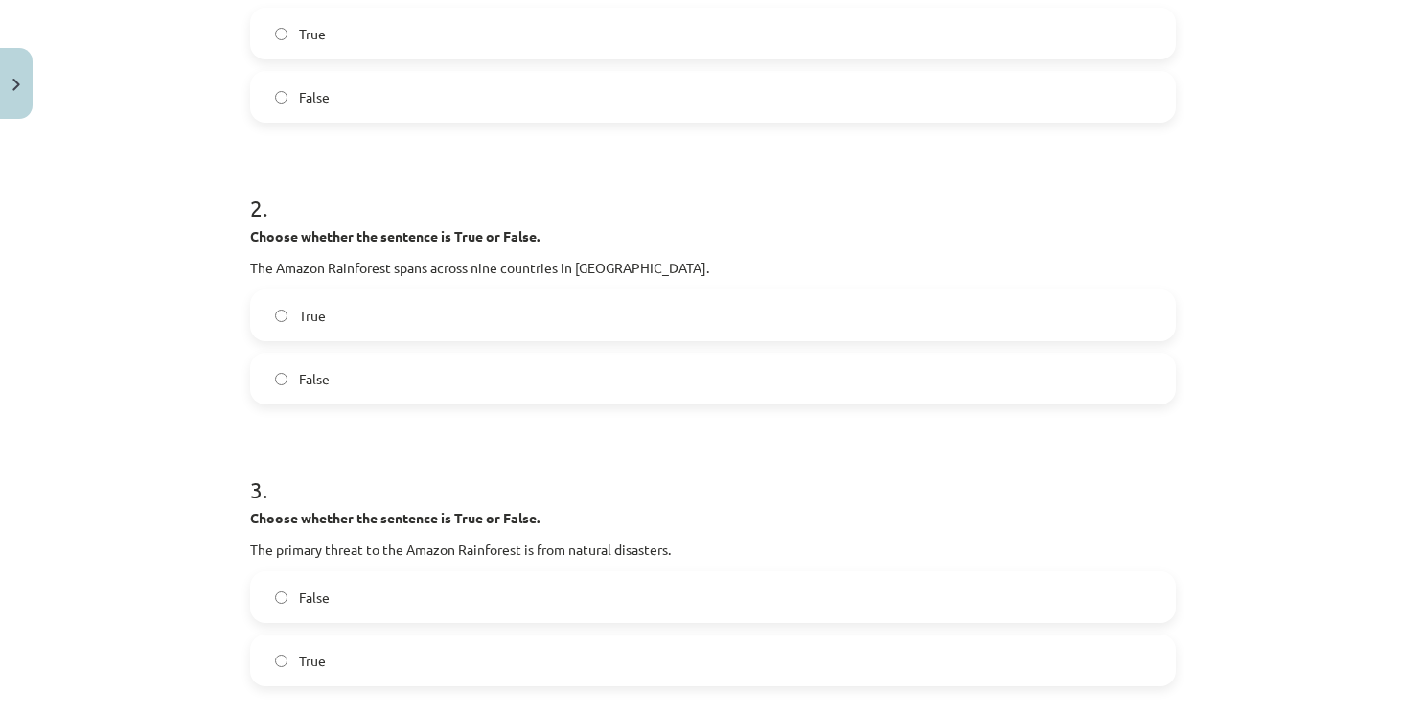
scroll to position [527, 0]
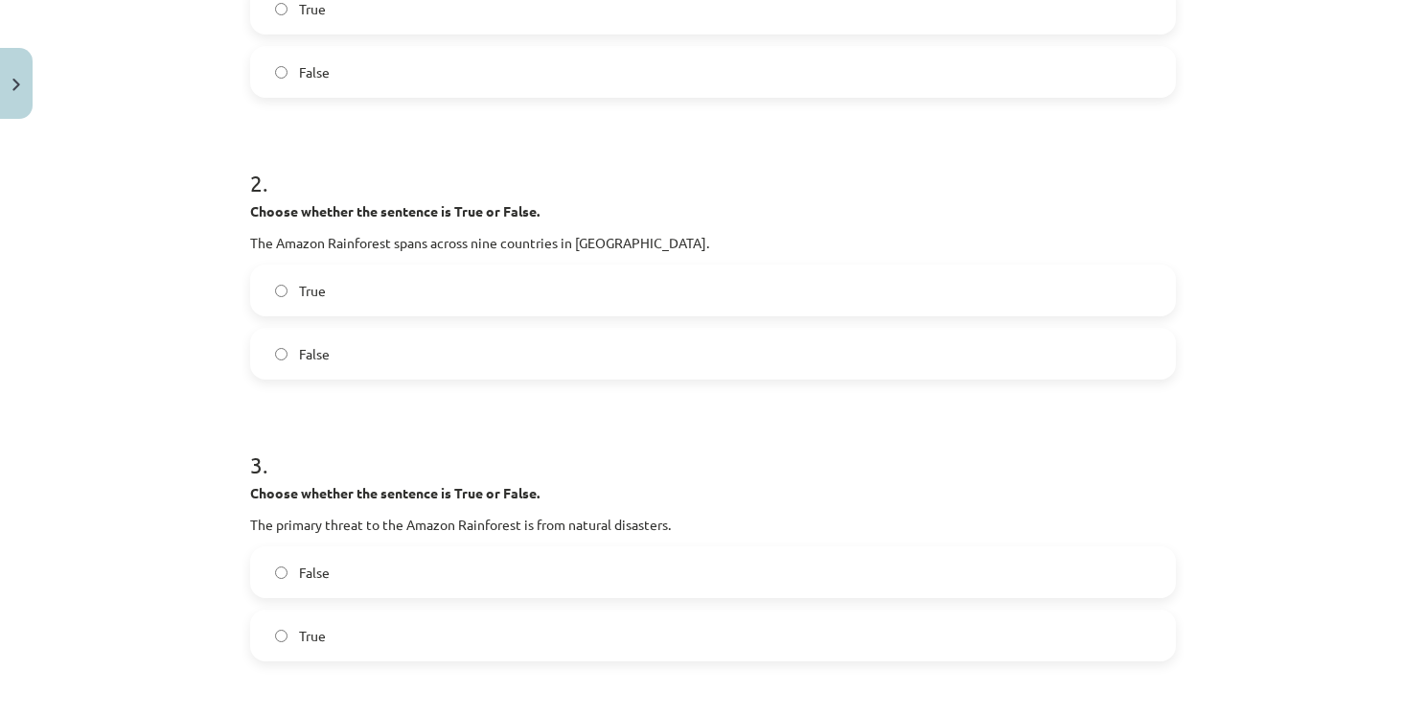
drag, startPoint x: 353, startPoint y: 280, endPoint x: 321, endPoint y: 318, distance: 49.7
click at [353, 281] on label "True" at bounding box center [713, 290] width 922 height 48
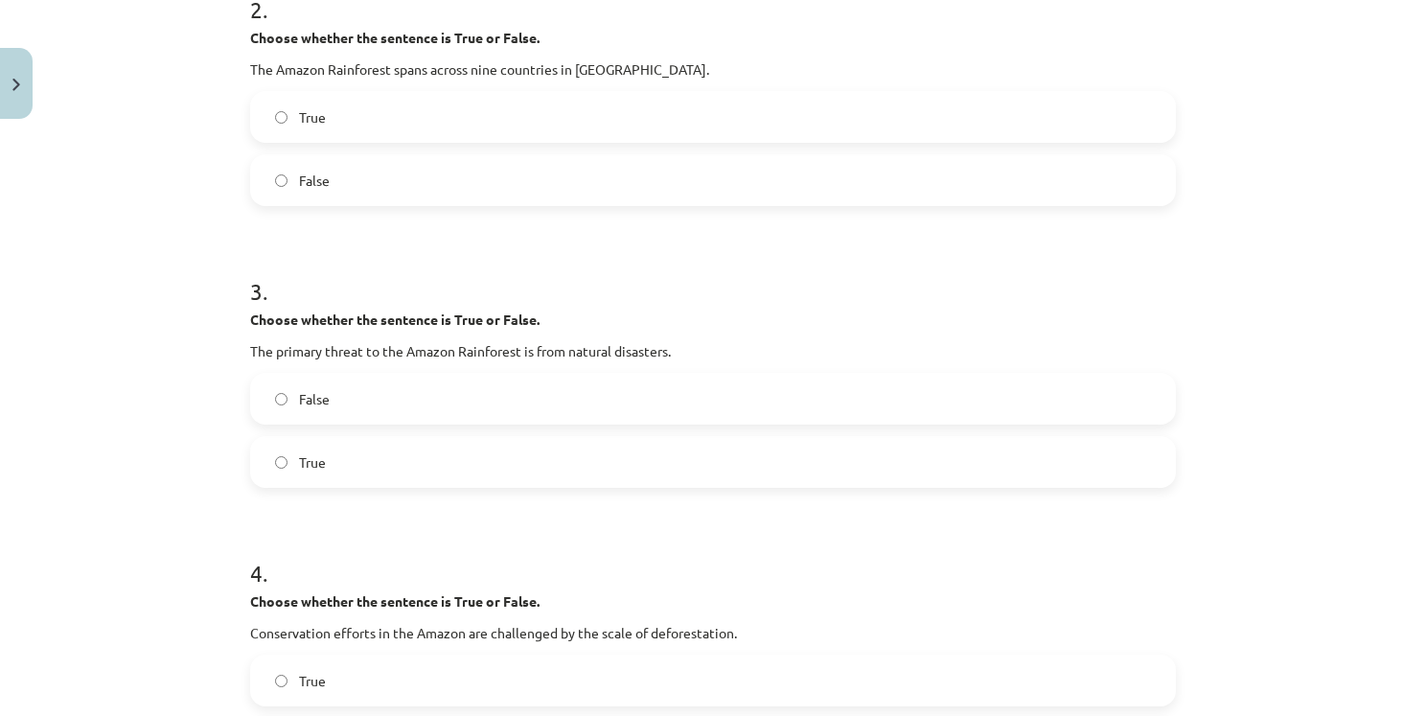
scroll to position [719, 0]
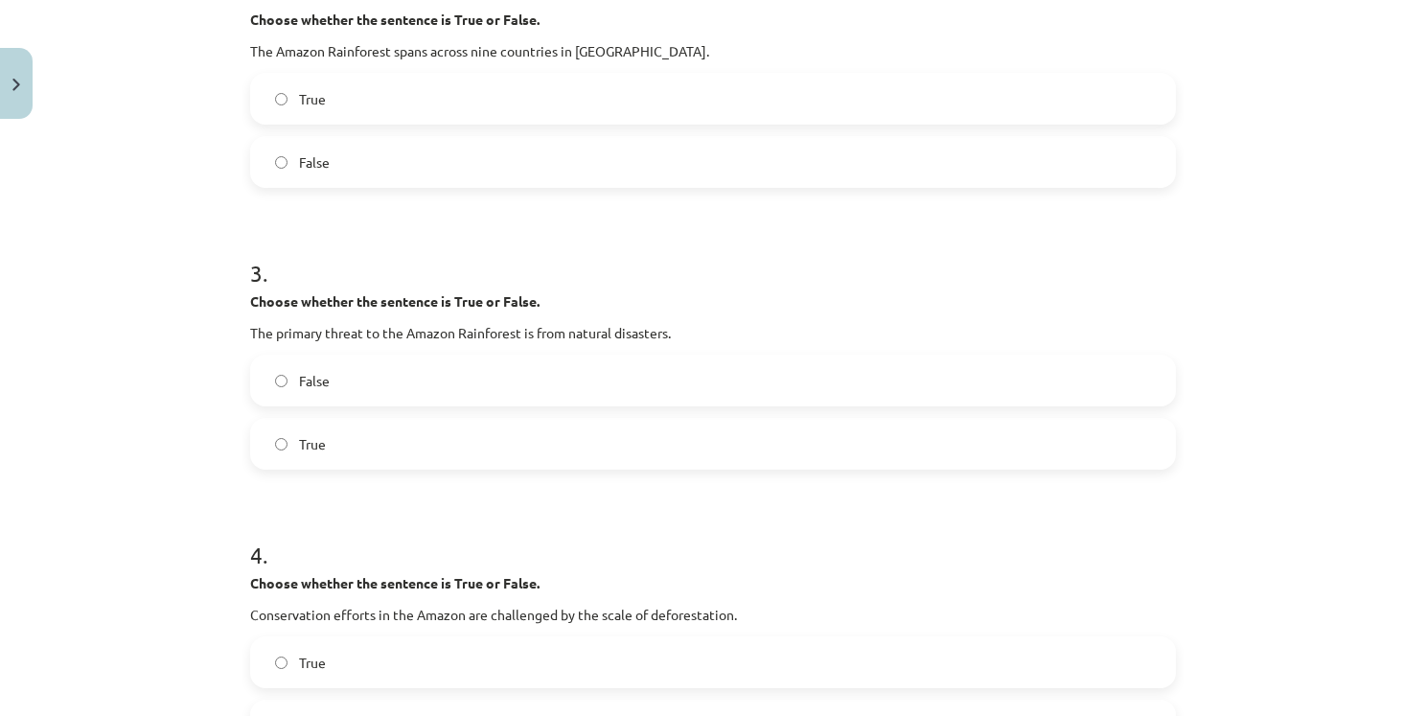
click at [382, 382] on label "False" at bounding box center [713, 381] width 922 height 48
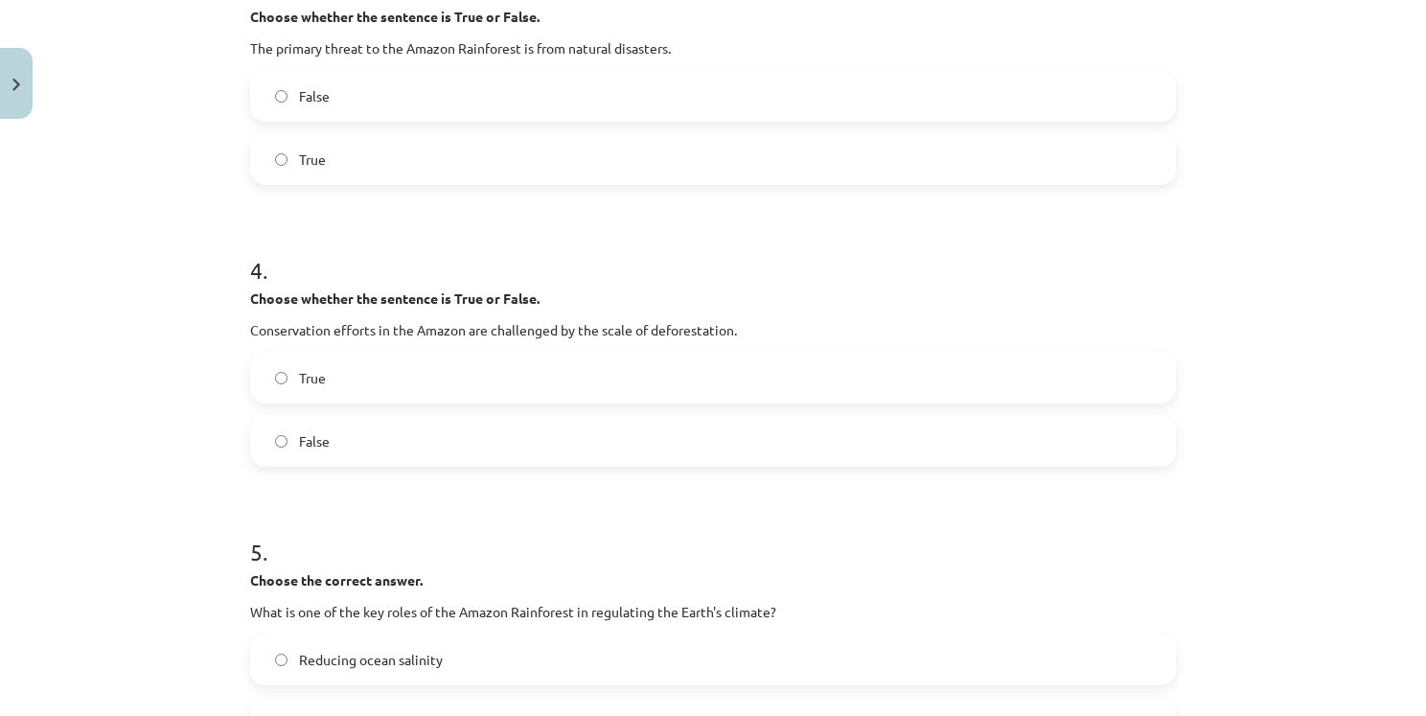
scroll to position [1006, 0]
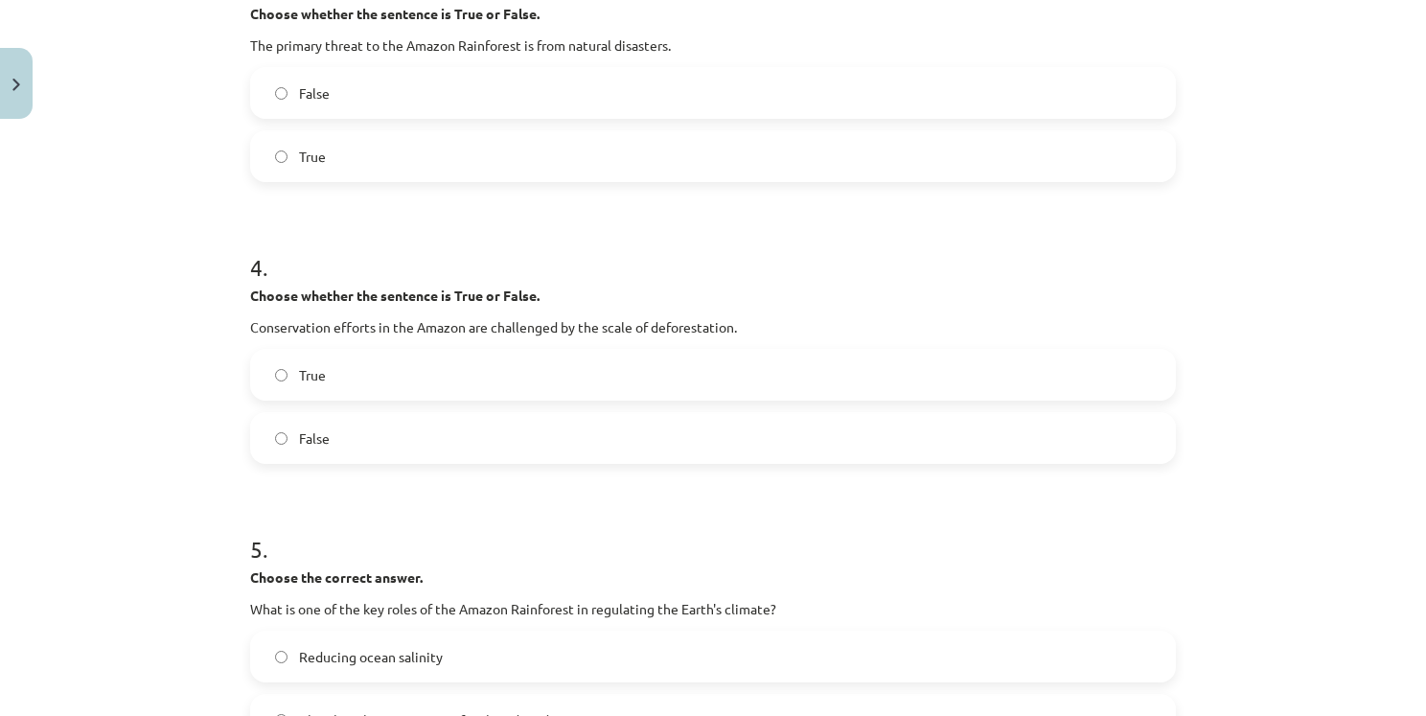
click at [414, 380] on label "True" at bounding box center [713, 375] width 922 height 48
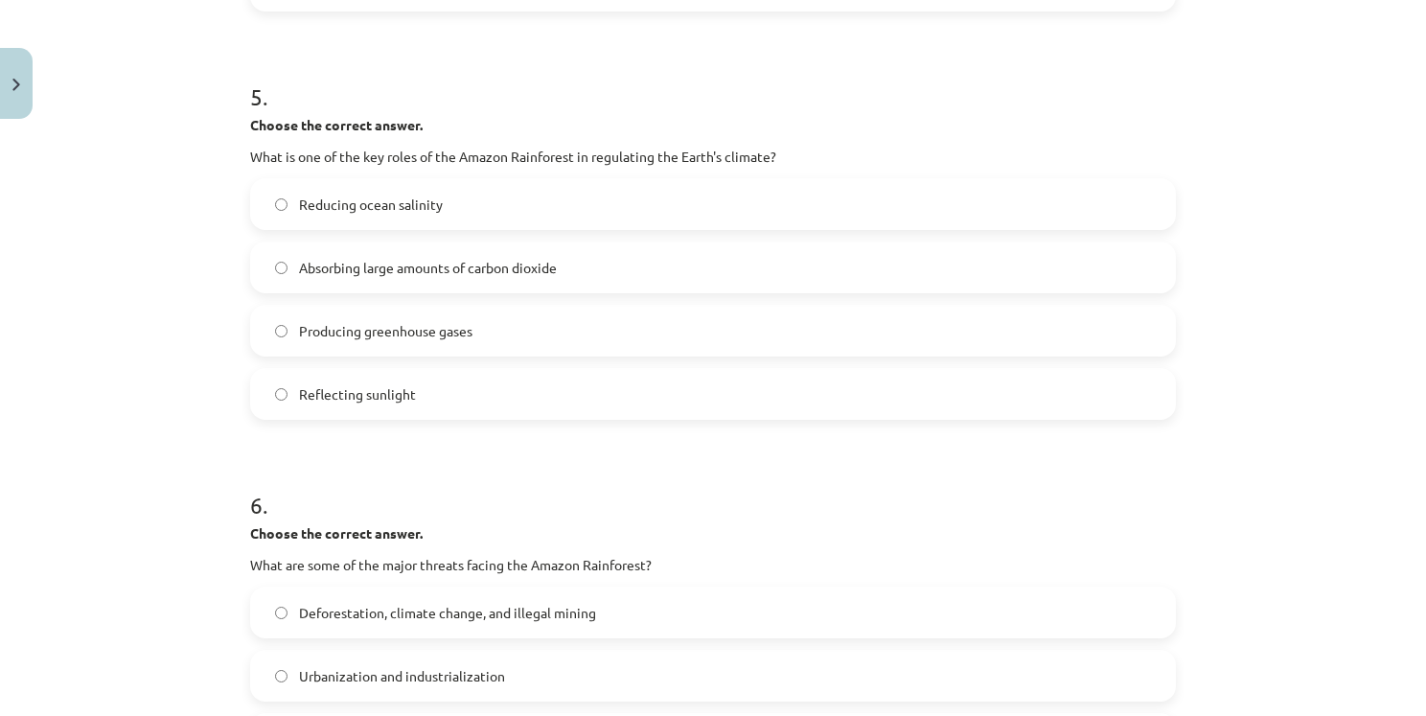
scroll to position [1434, 0]
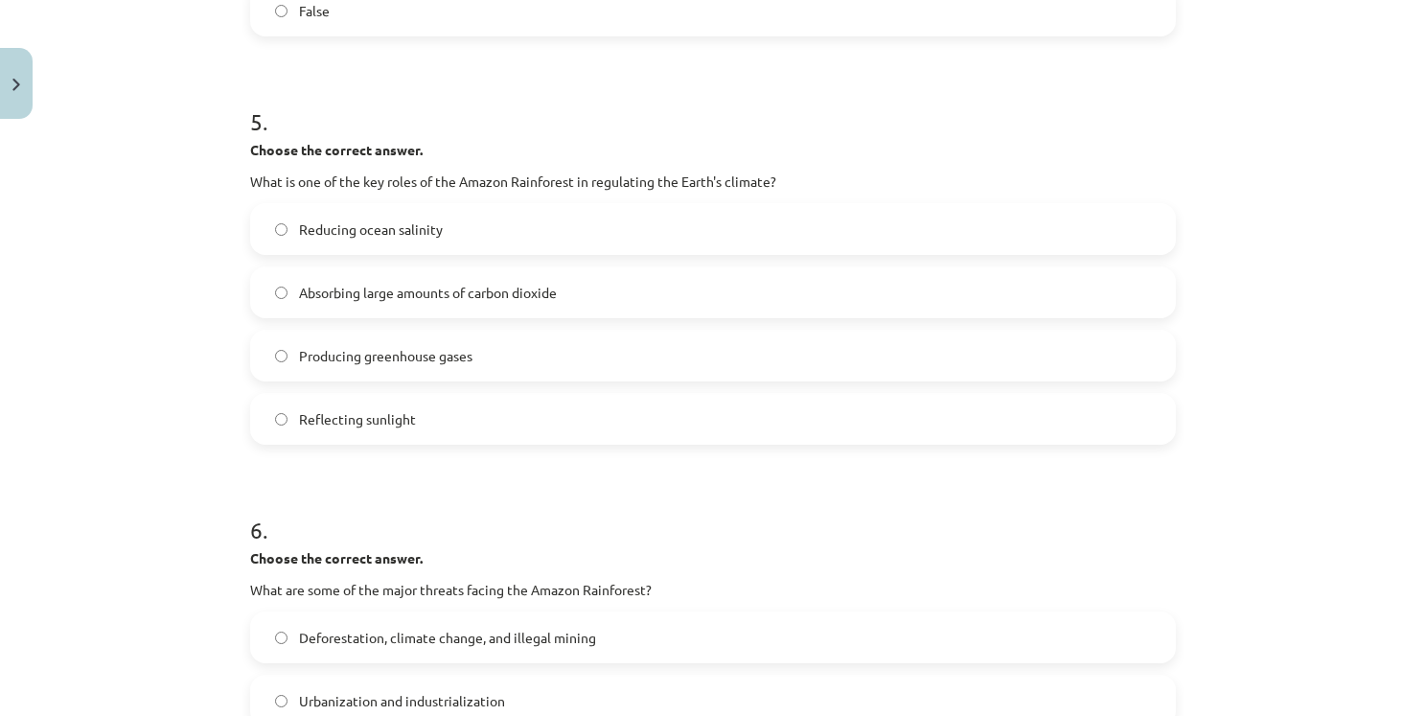
click at [407, 294] on span "Absorbing large amounts of carbon dioxide" at bounding box center [428, 293] width 258 height 20
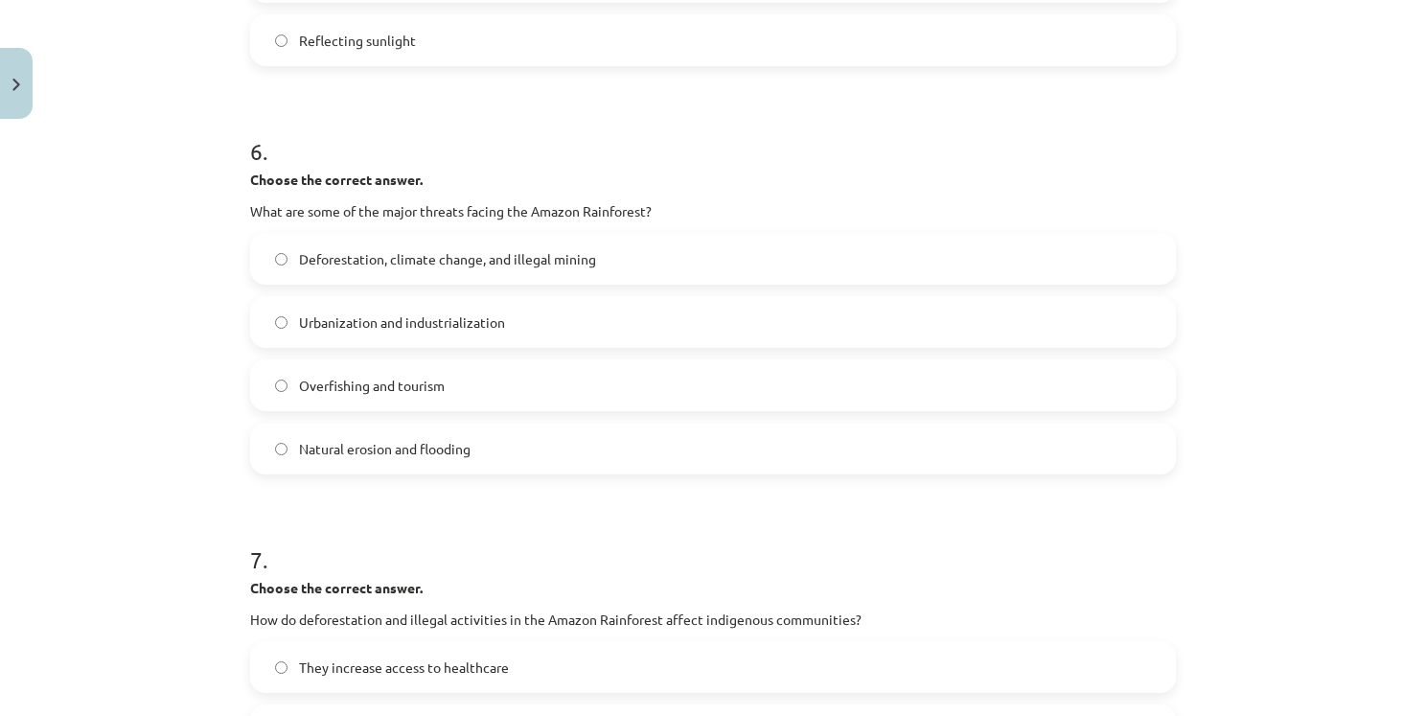
scroll to position [1817, 0]
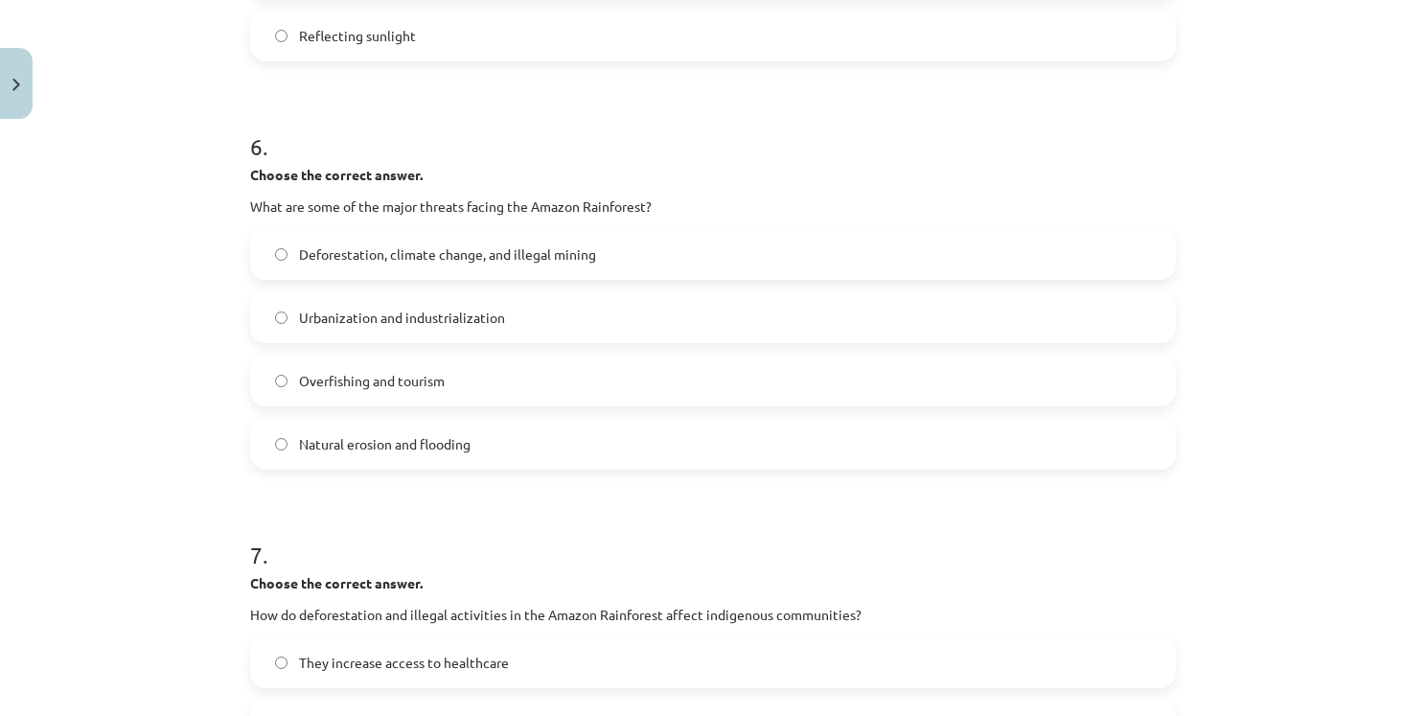
click at [346, 265] on label "Deforestation, climate change, and illegal mining" at bounding box center [713, 254] width 922 height 48
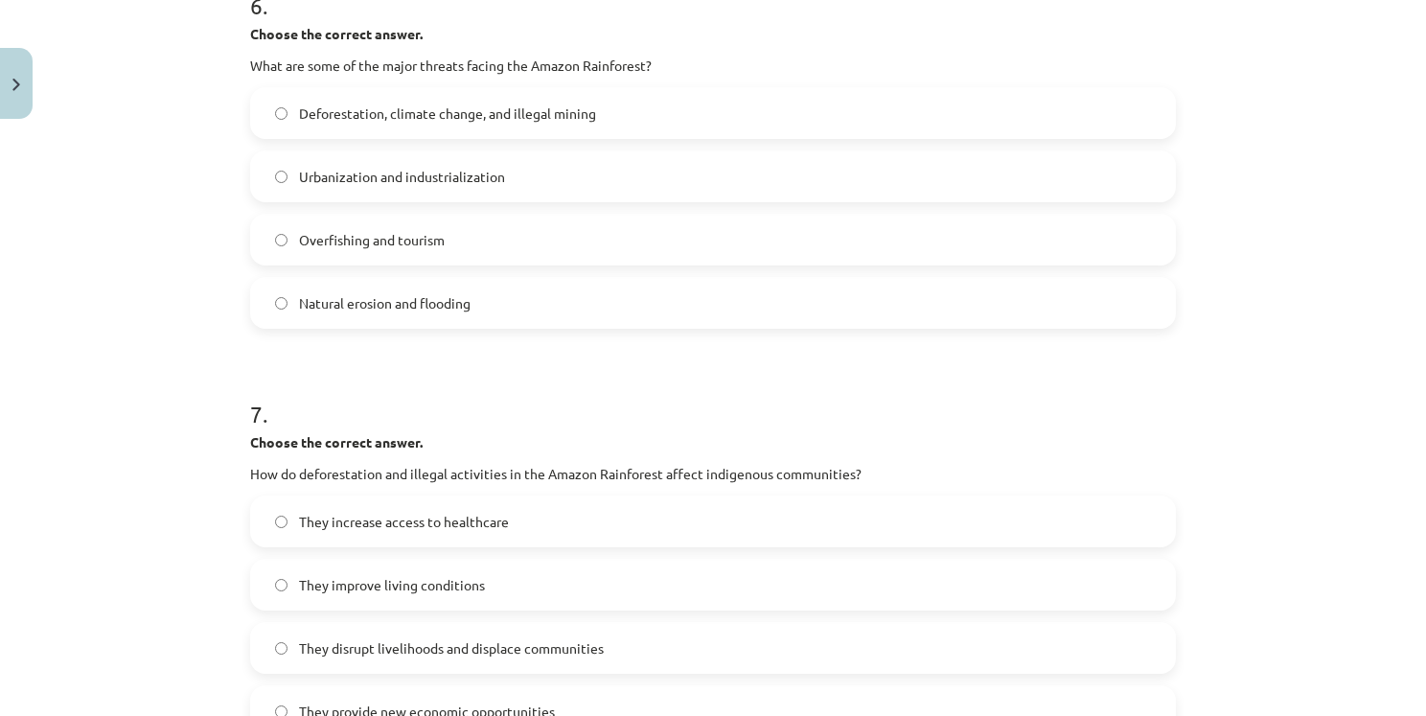
scroll to position [2105, 0]
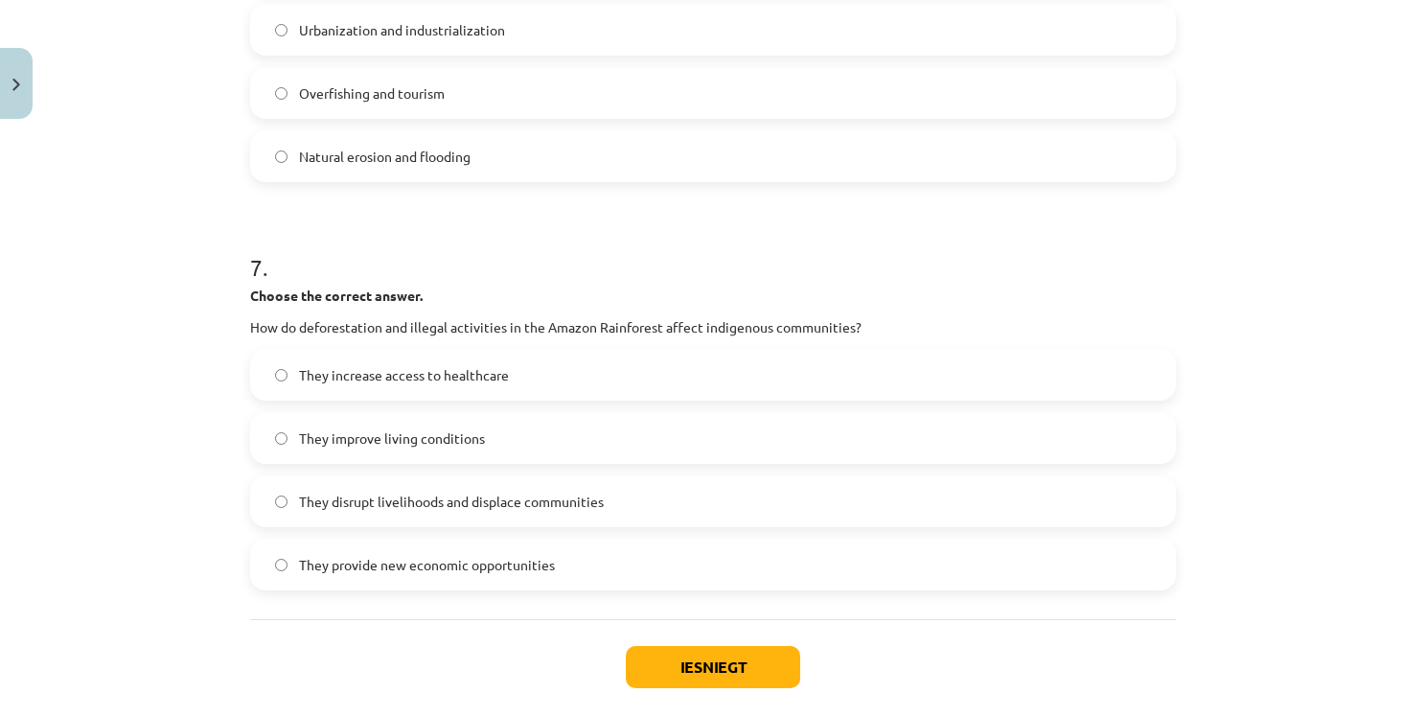
click at [715, 329] on p "How do deforestation and illegal activities in the Amazon Rainforest affect ind…" at bounding box center [713, 327] width 926 height 20
click at [716, 329] on p "How do deforestation and illegal activities in the Amazon Rainforest affect ind…" at bounding box center [713, 327] width 926 height 20
copy p "indigenous"
click at [572, 272] on h1 "7 ." at bounding box center [713, 249] width 926 height 59
click at [337, 509] on span "They disrupt livelihoods and displace communities" at bounding box center [451, 502] width 305 height 20
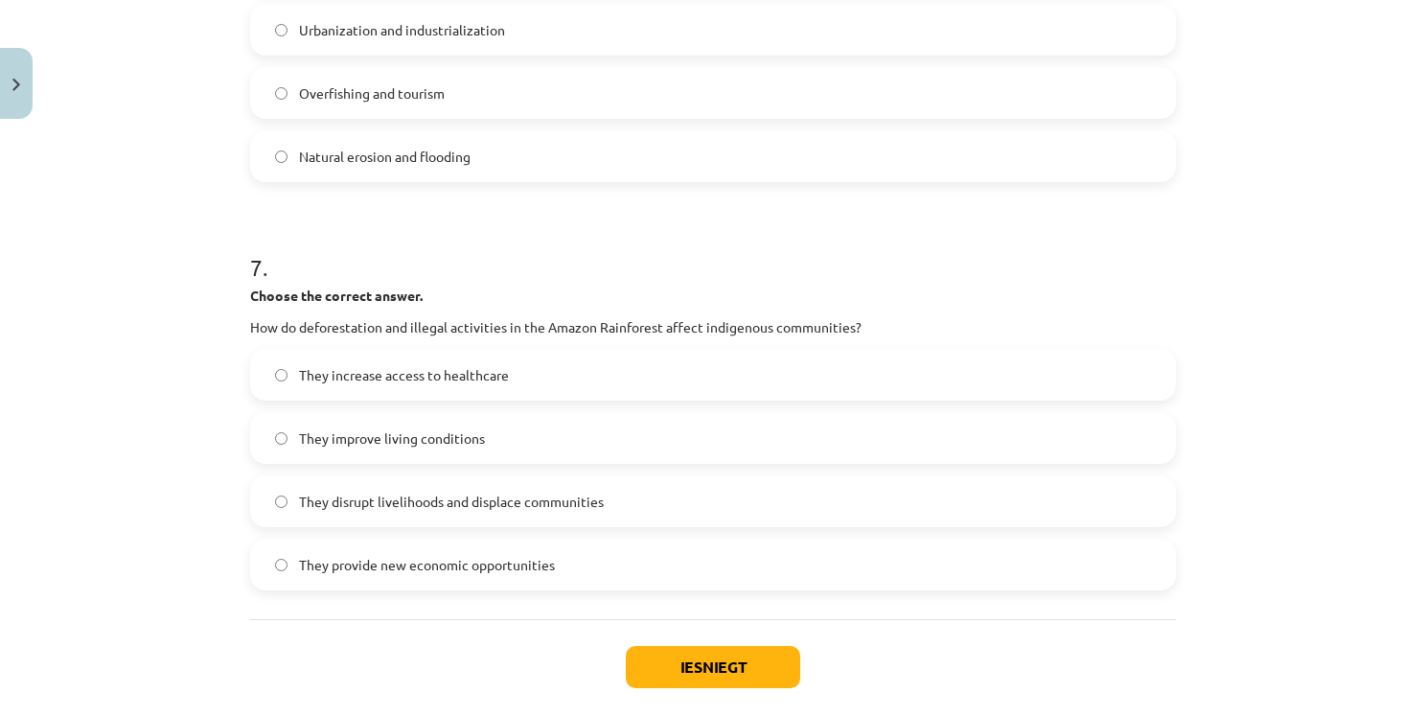
click at [475, 496] on span "They disrupt livelihoods and displace communities" at bounding box center [451, 502] width 305 height 20
copy span "displace"
click at [713, 657] on button "Iesniegt" at bounding box center [713, 667] width 174 height 42
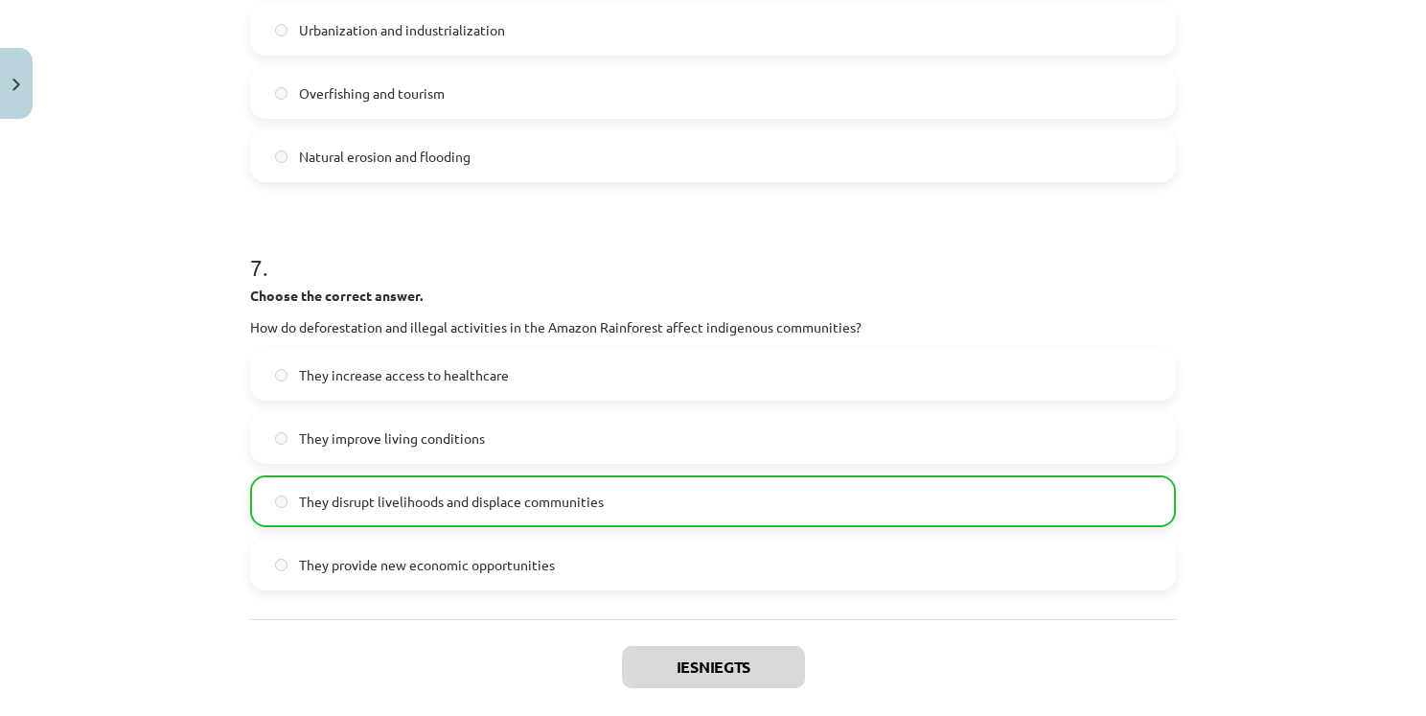
click at [1344, 447] on div "Mācību tēma: Angļu valoda i - 10.klase 1.ieskaites mācību materiāls #11 📖 🎧 Top…" at bounding box center [713, 358] width 1426 height 716
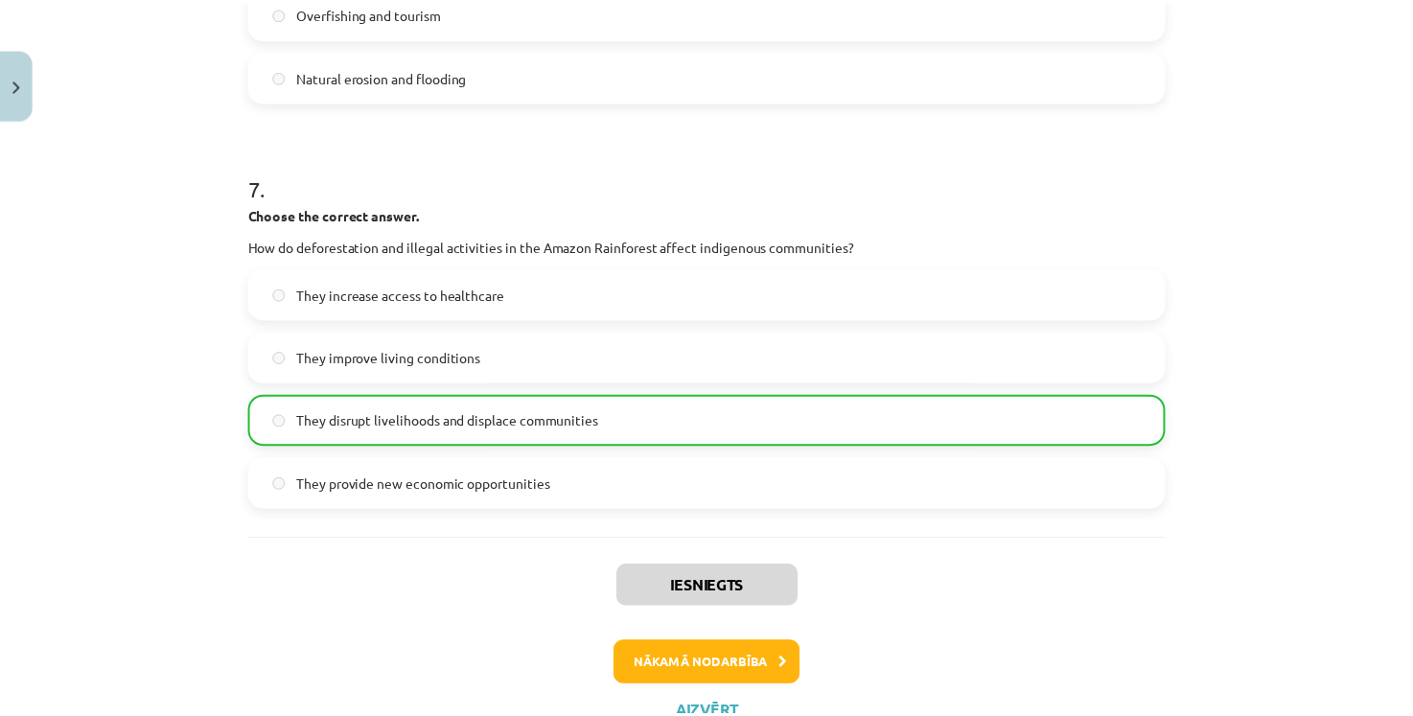
scroll to position [2261, 0]
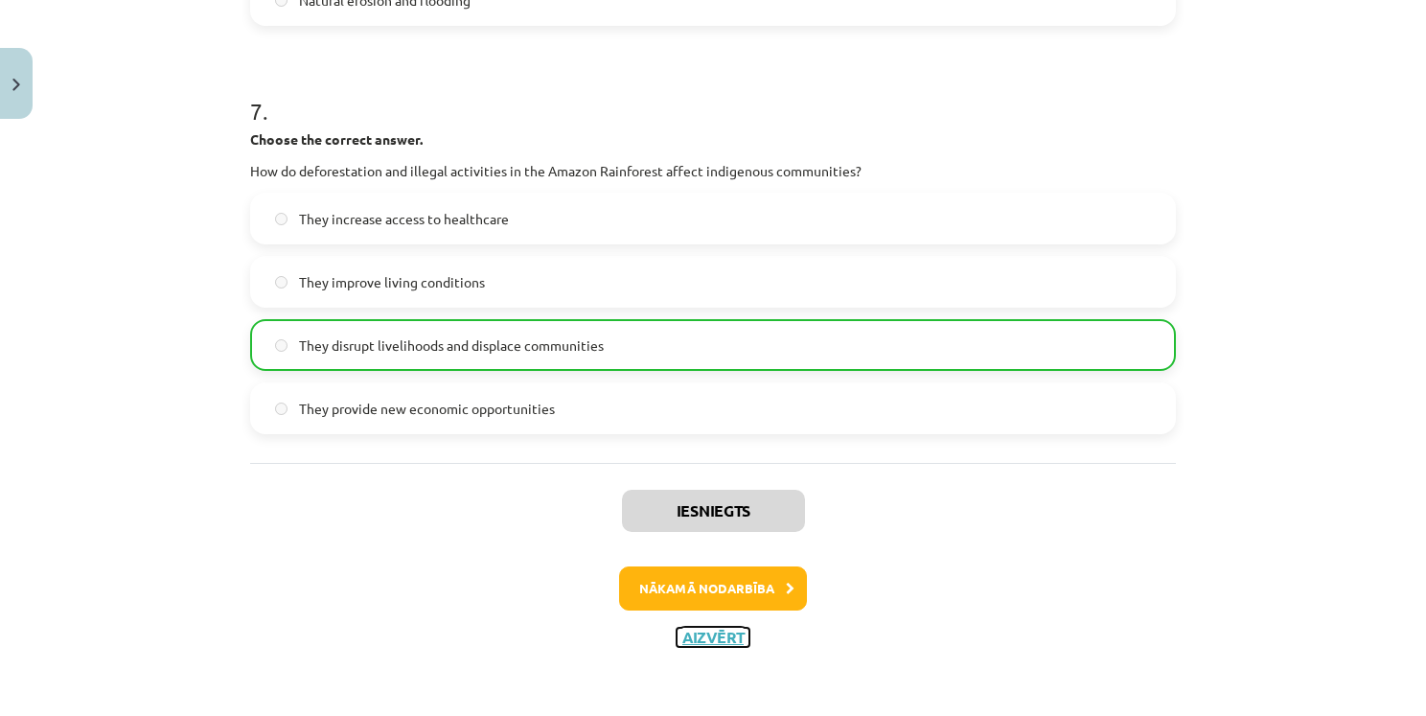
click at [716, 642] on button "Aizvērt" at bounding box center [713, 637] width 73 height 19
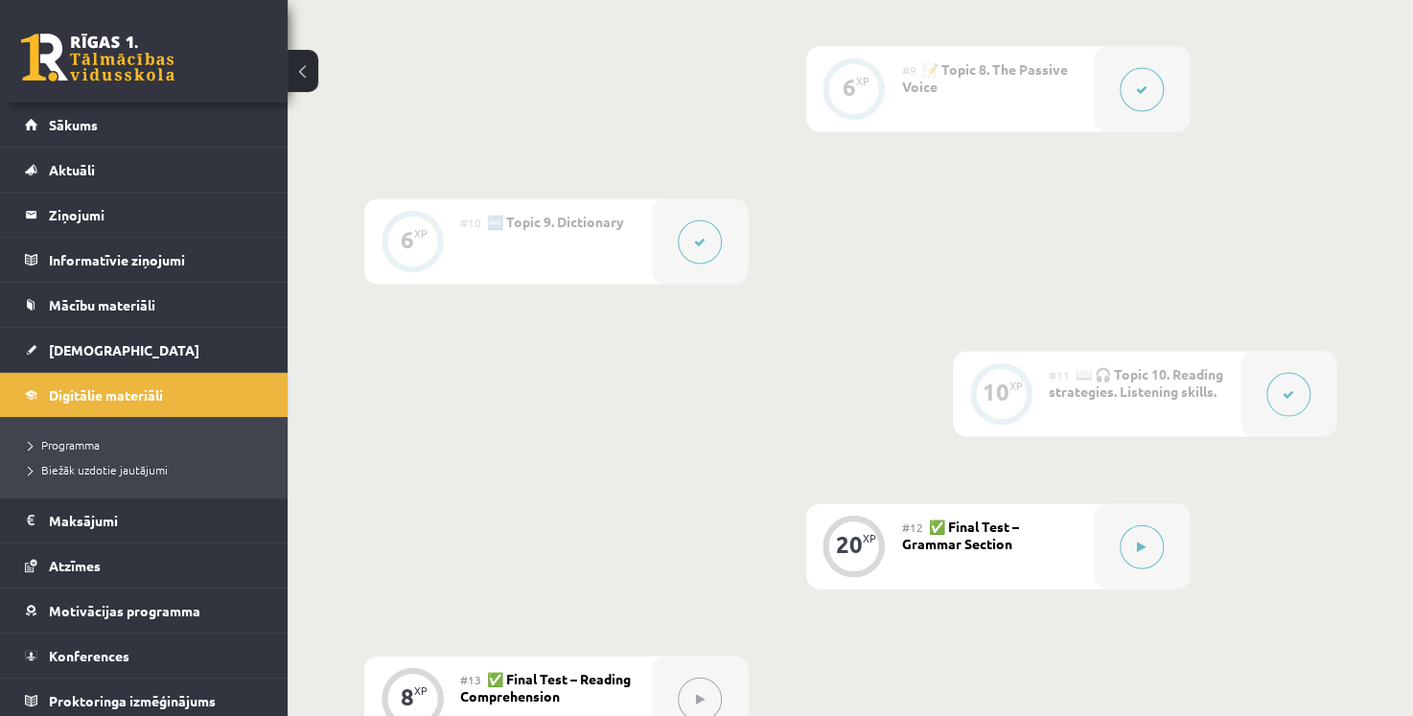
scroll to position [2109, 0]
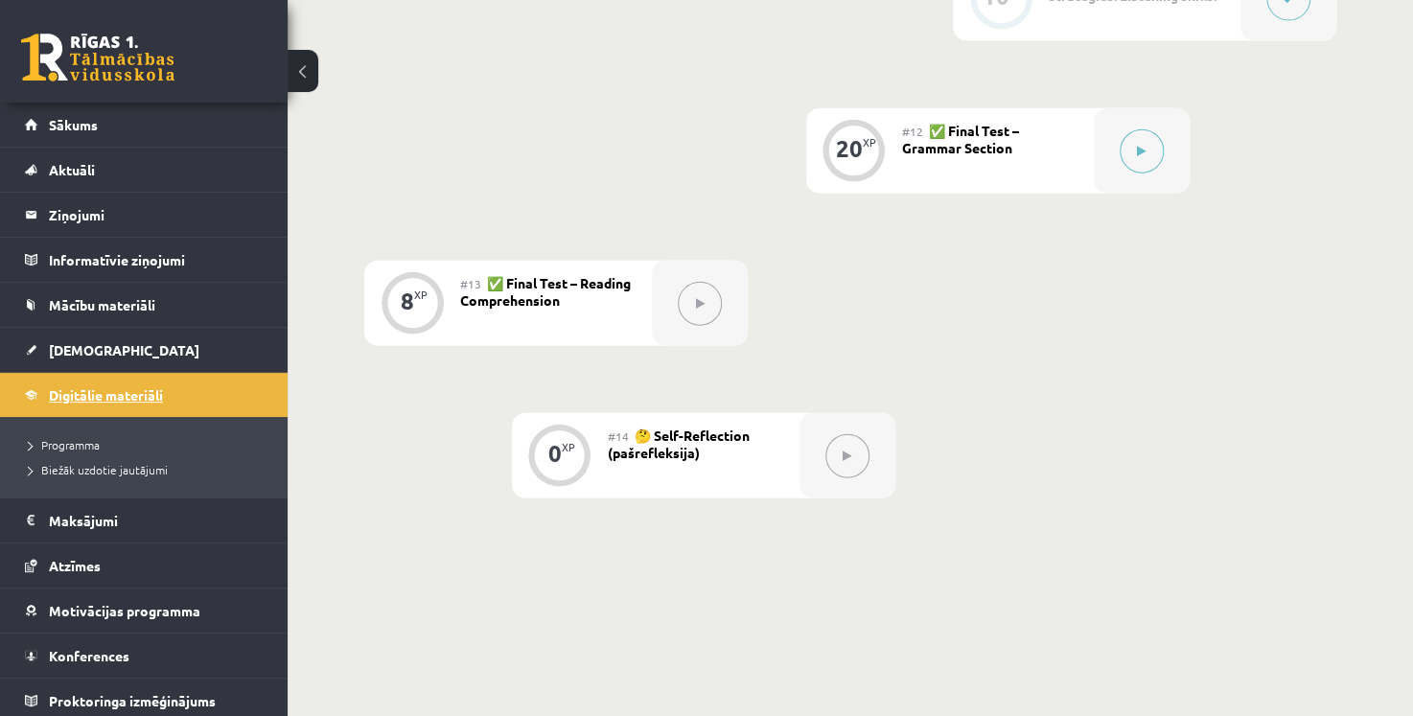
click at [95, 397] on span "Digitālie materiāli" at bounding box center [106, 394] width 114 height 17
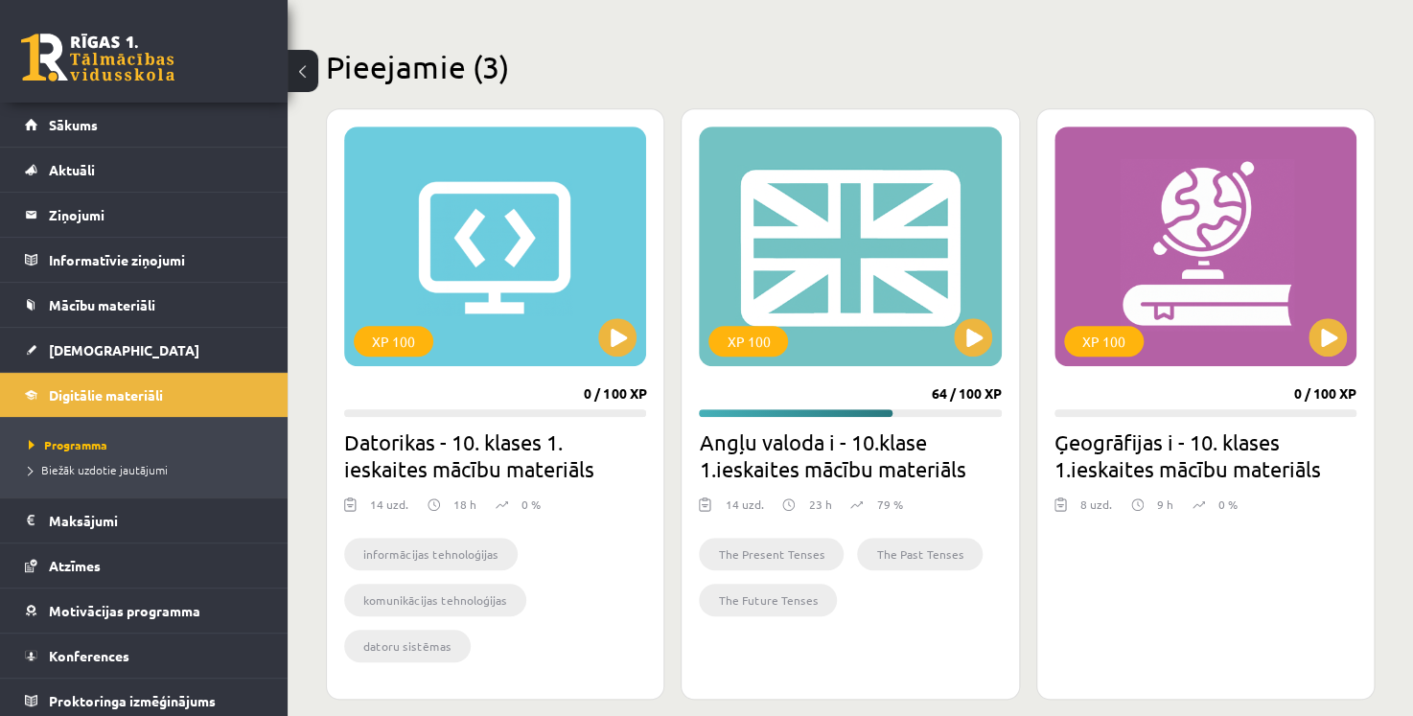
scroll to position [479, 0]
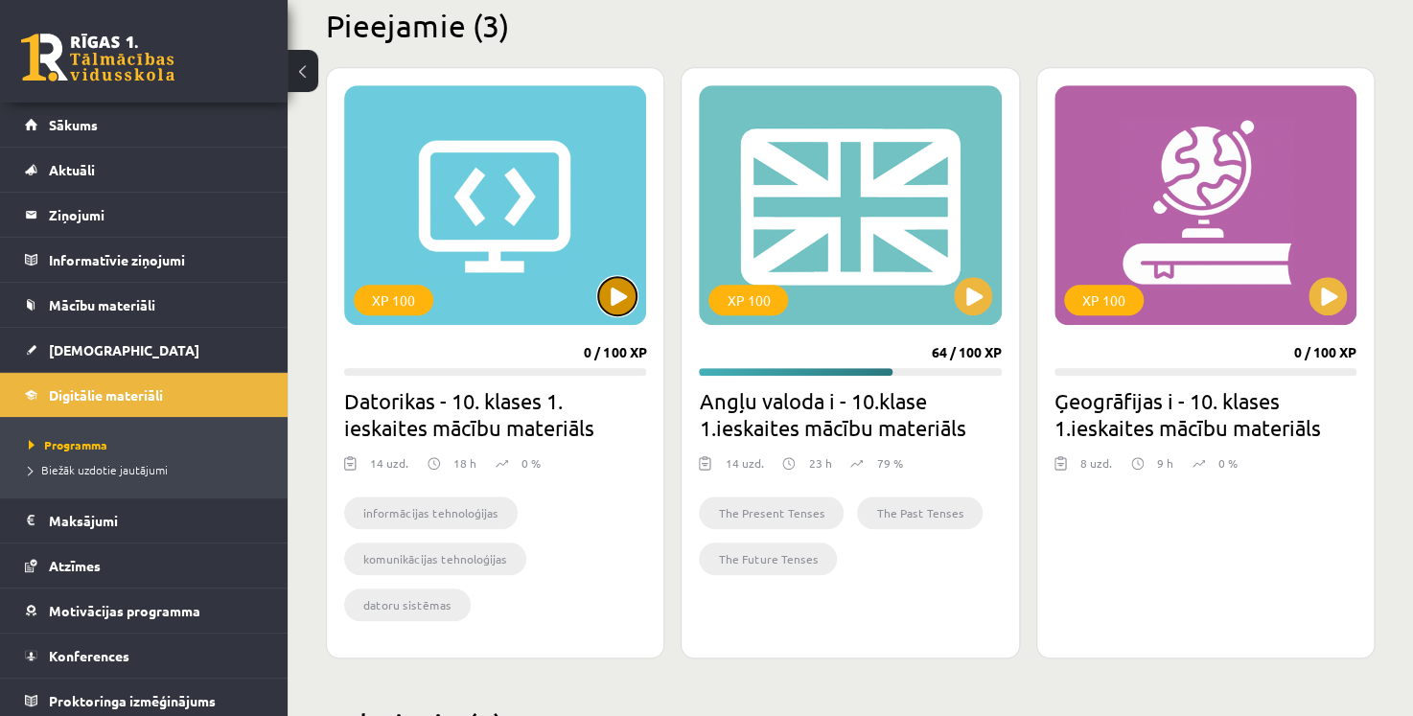
drag, startPoint x: 618, startPoint y: 293, endPoint x: 628, endPoint y: 301, distance: 12.3
click at [628, 300] on button at bounding box center [617, 296] width 38 height 38
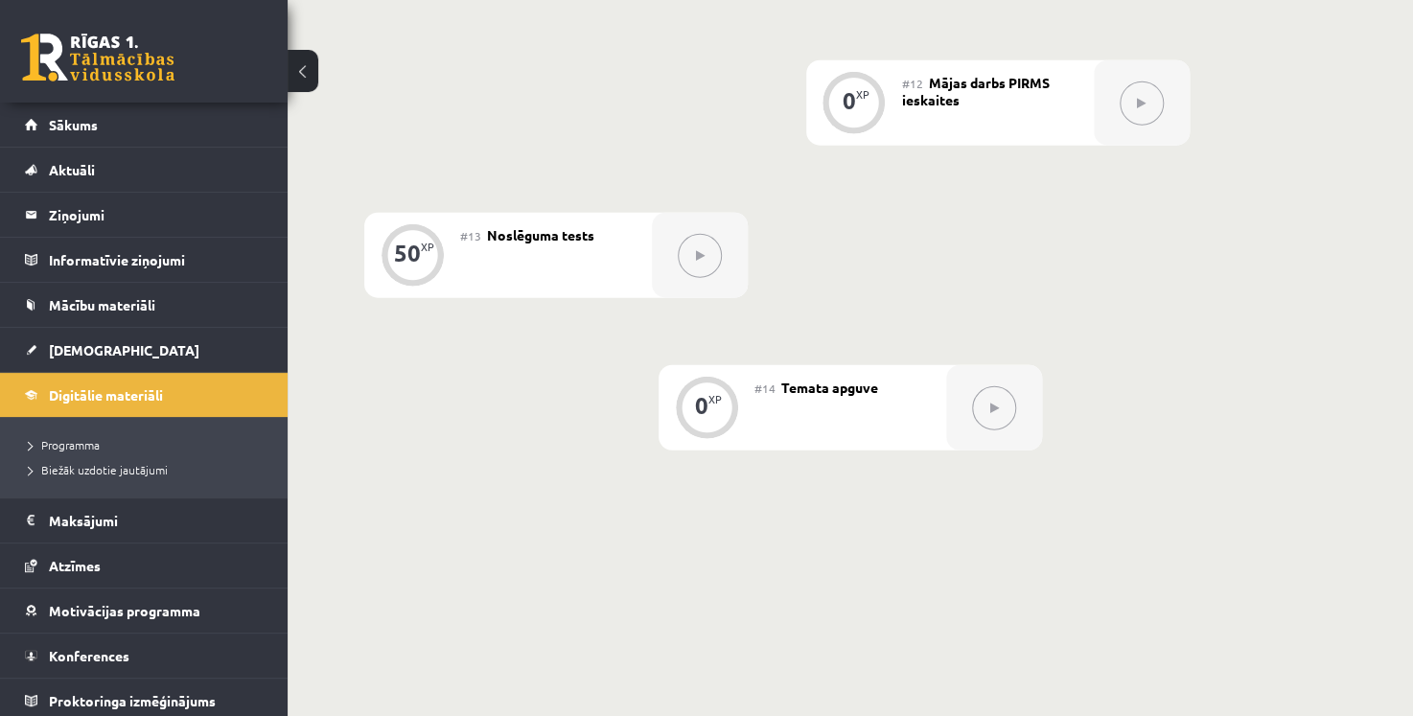
scroll to position [2204, 0]
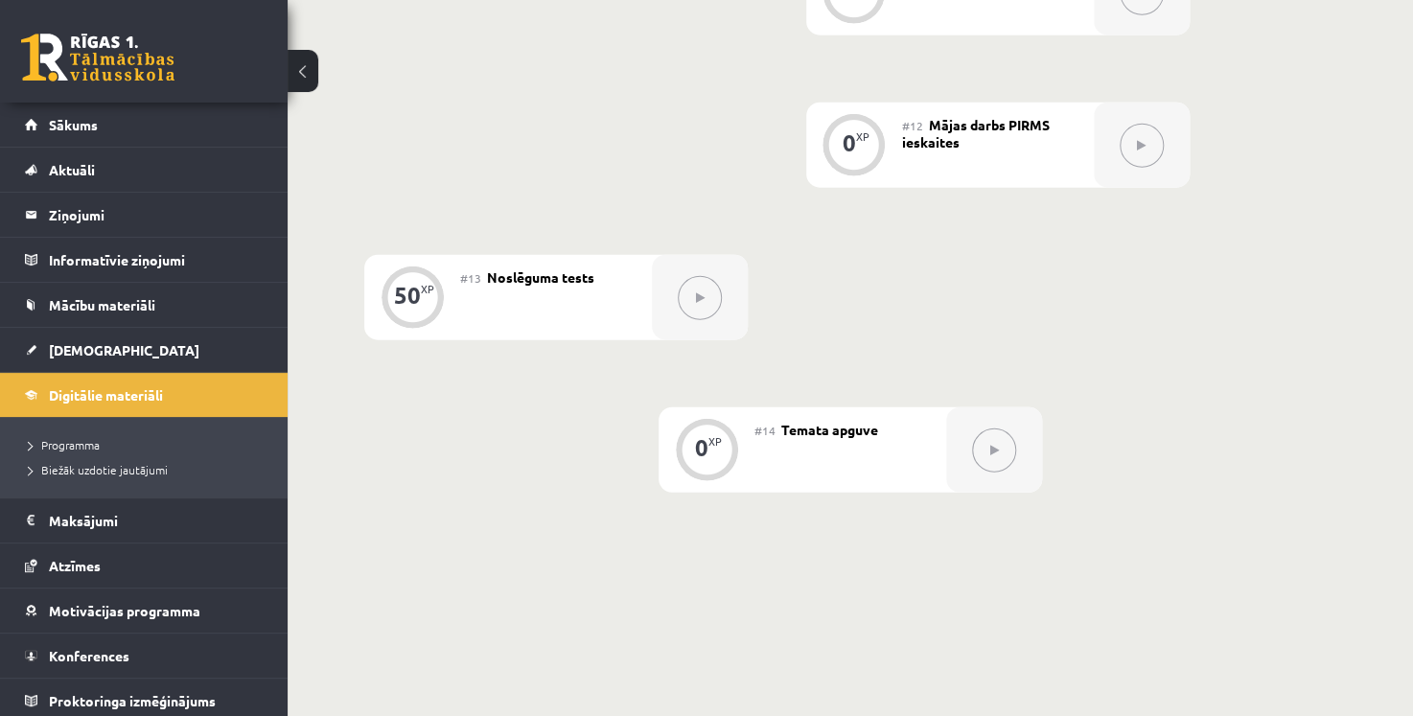
click at [1152, 174] on div at bounding box center [1142, 145] width 96 height 85
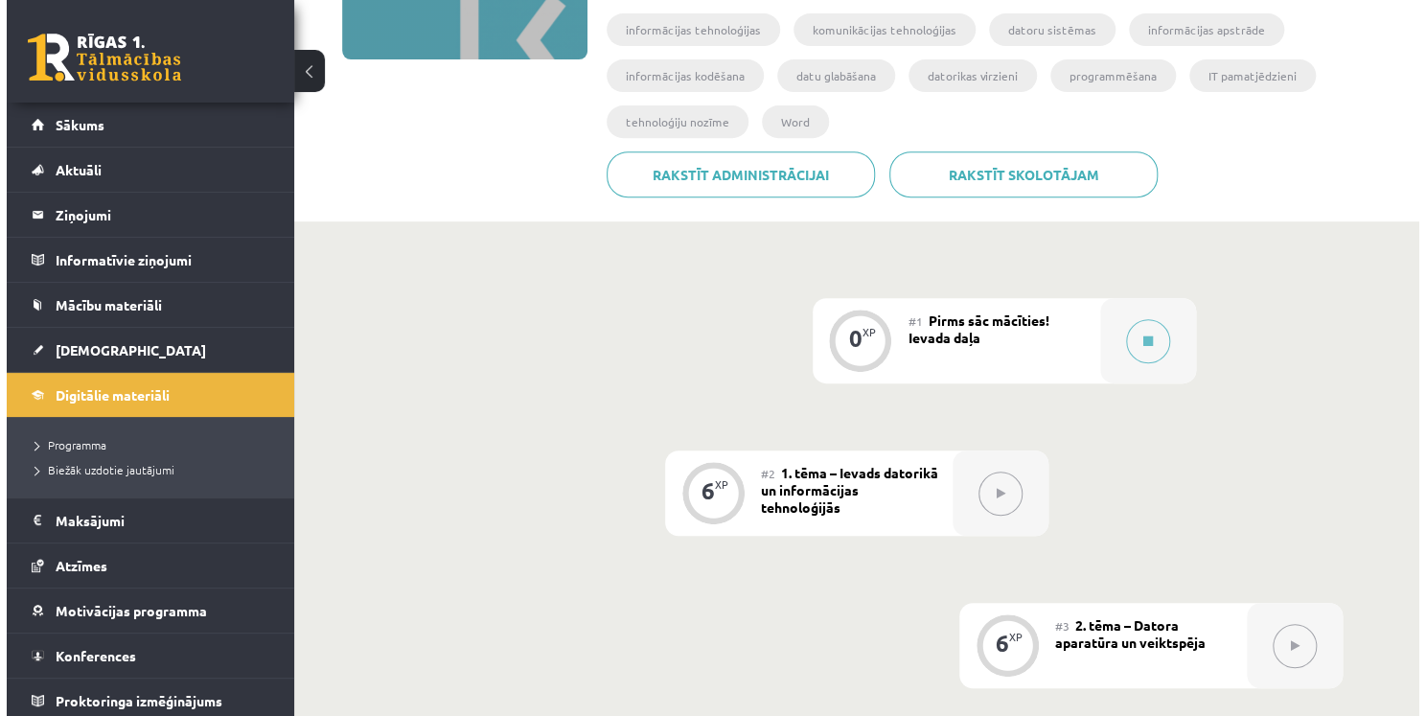
scroll to position [288, 0]
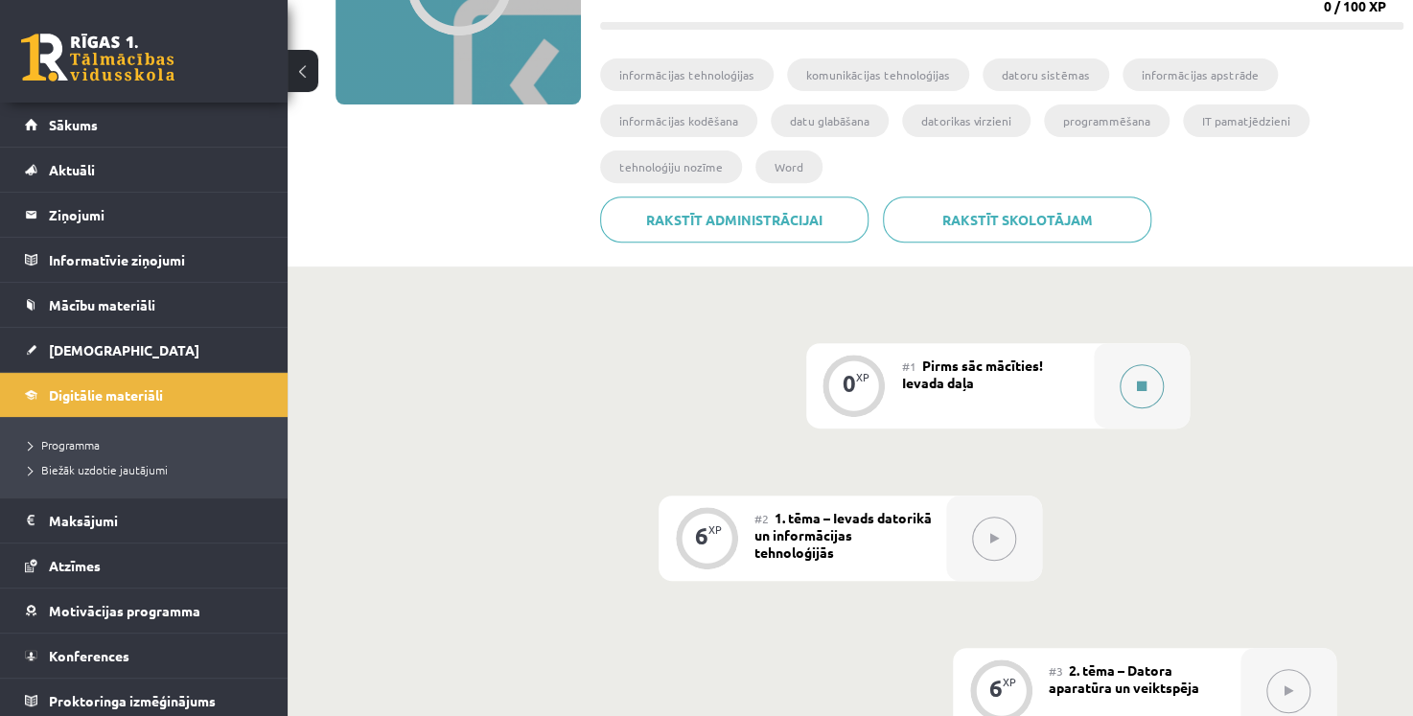
click at [1137, 389] on icon at bounding box center [1142, 386] width 10 height 12
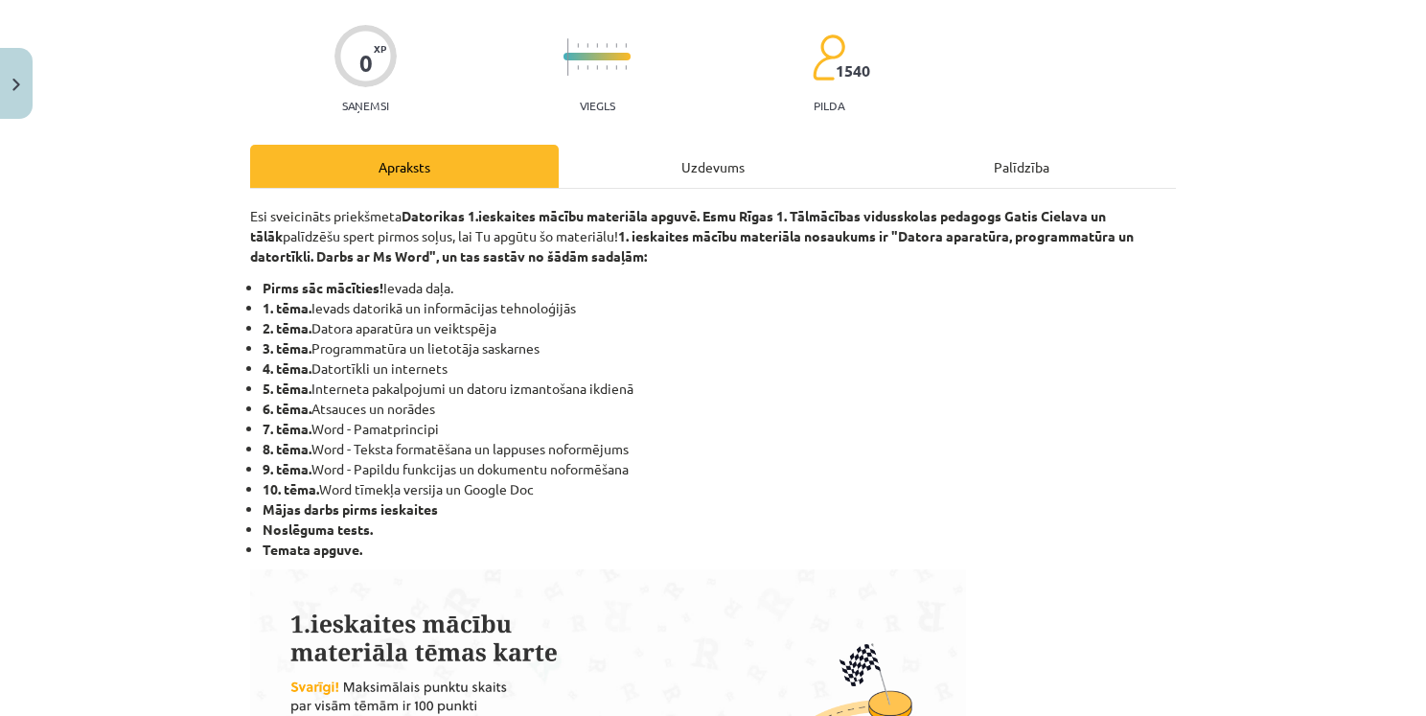
scroll to position [70, 0]
